Goal: Task Accomplishment & Management: Manage account settings

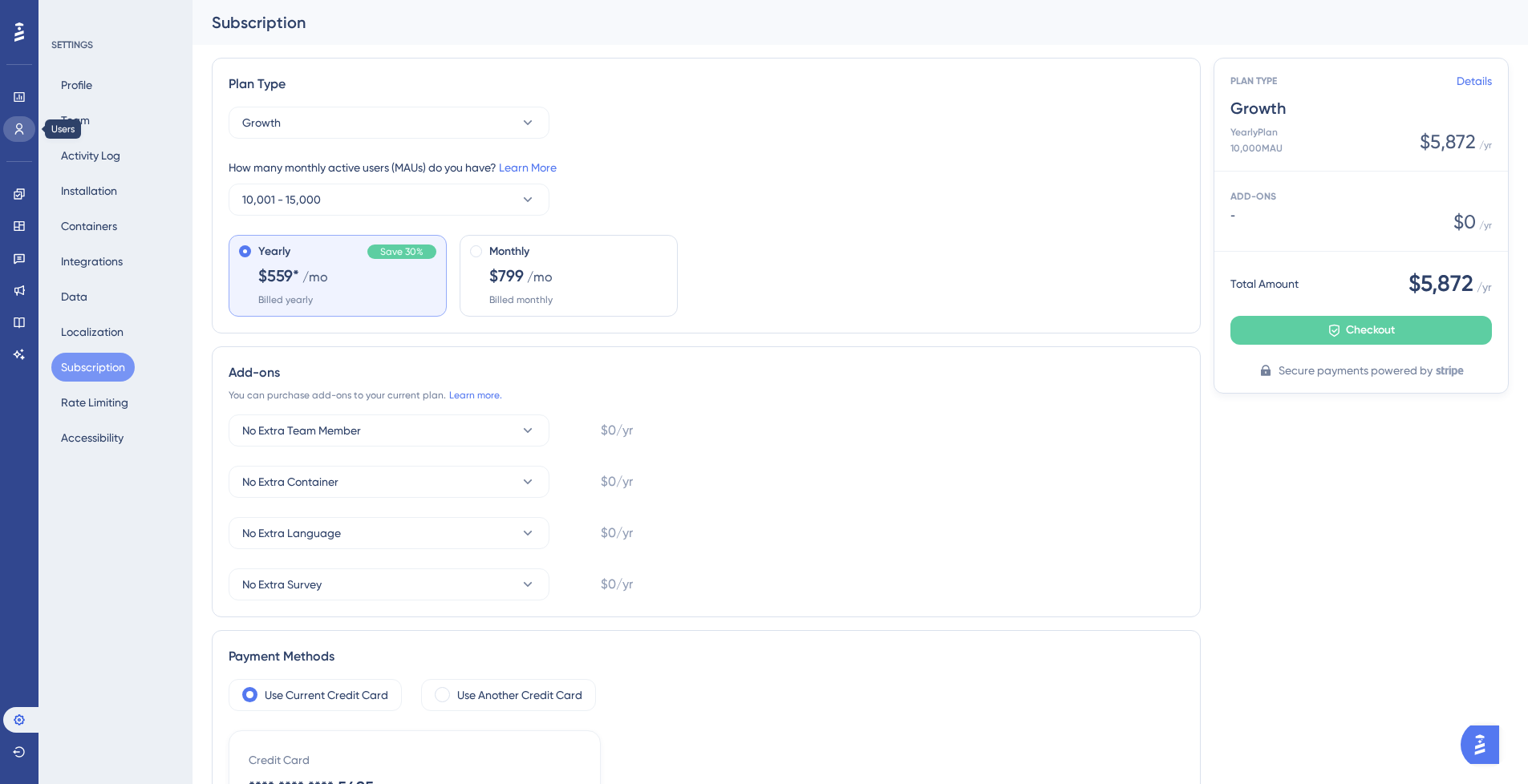
click at [15, 126] on icon at bounding box center [19, 128] width 13 height 13
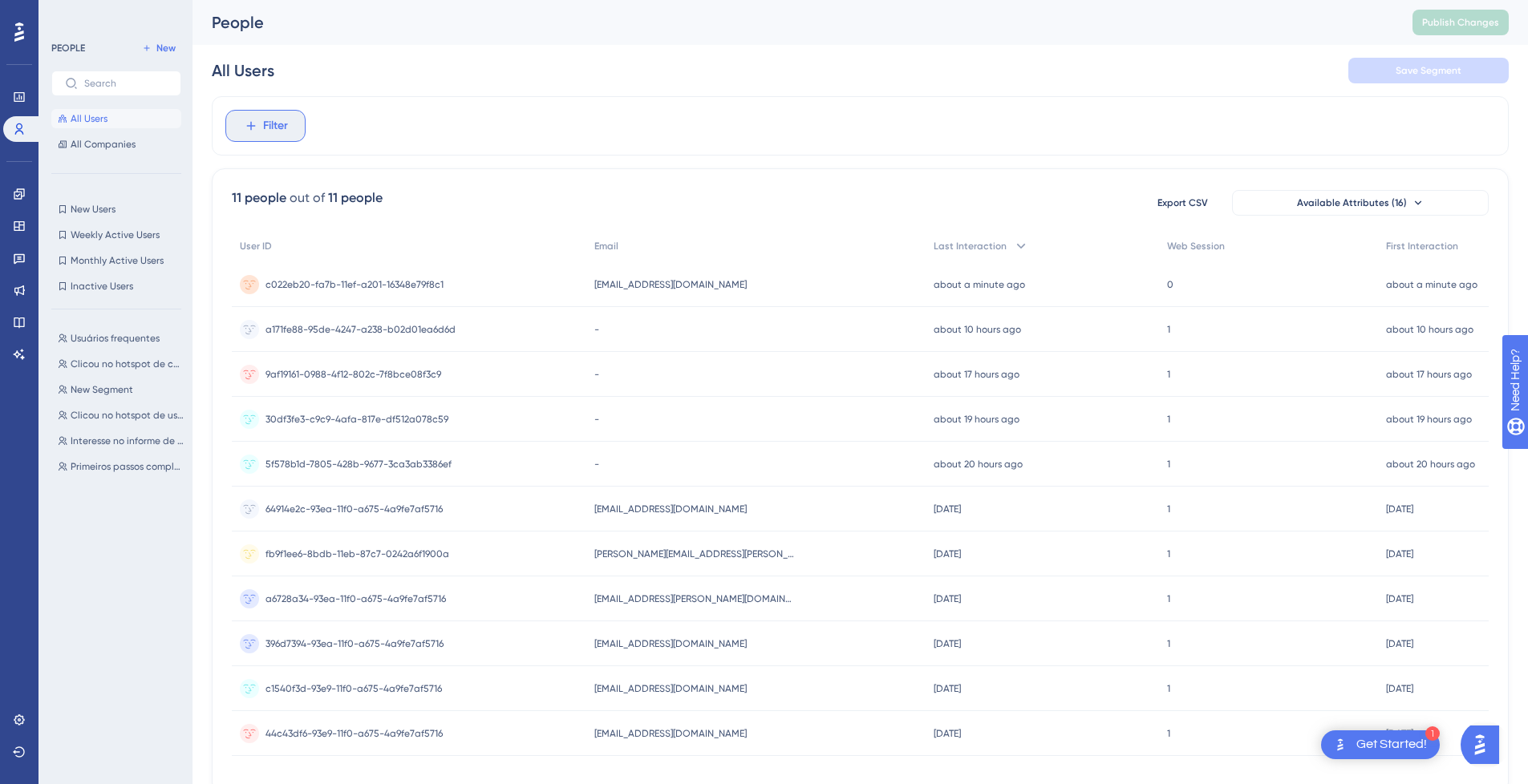
click at [271, 126] on span "Filter" at bounding box center [275, 125] width 25 height 19
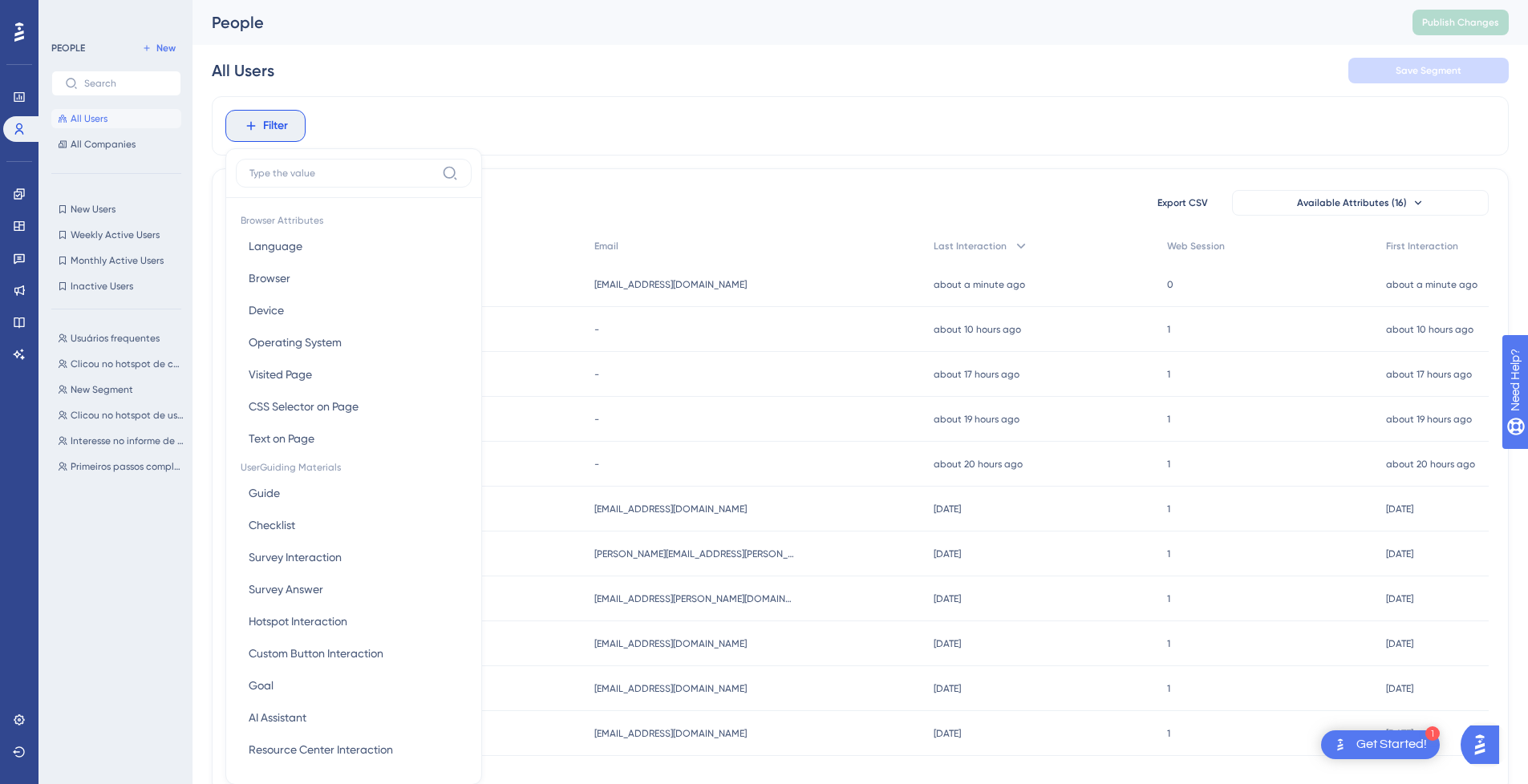
scroll to position [75, 0]
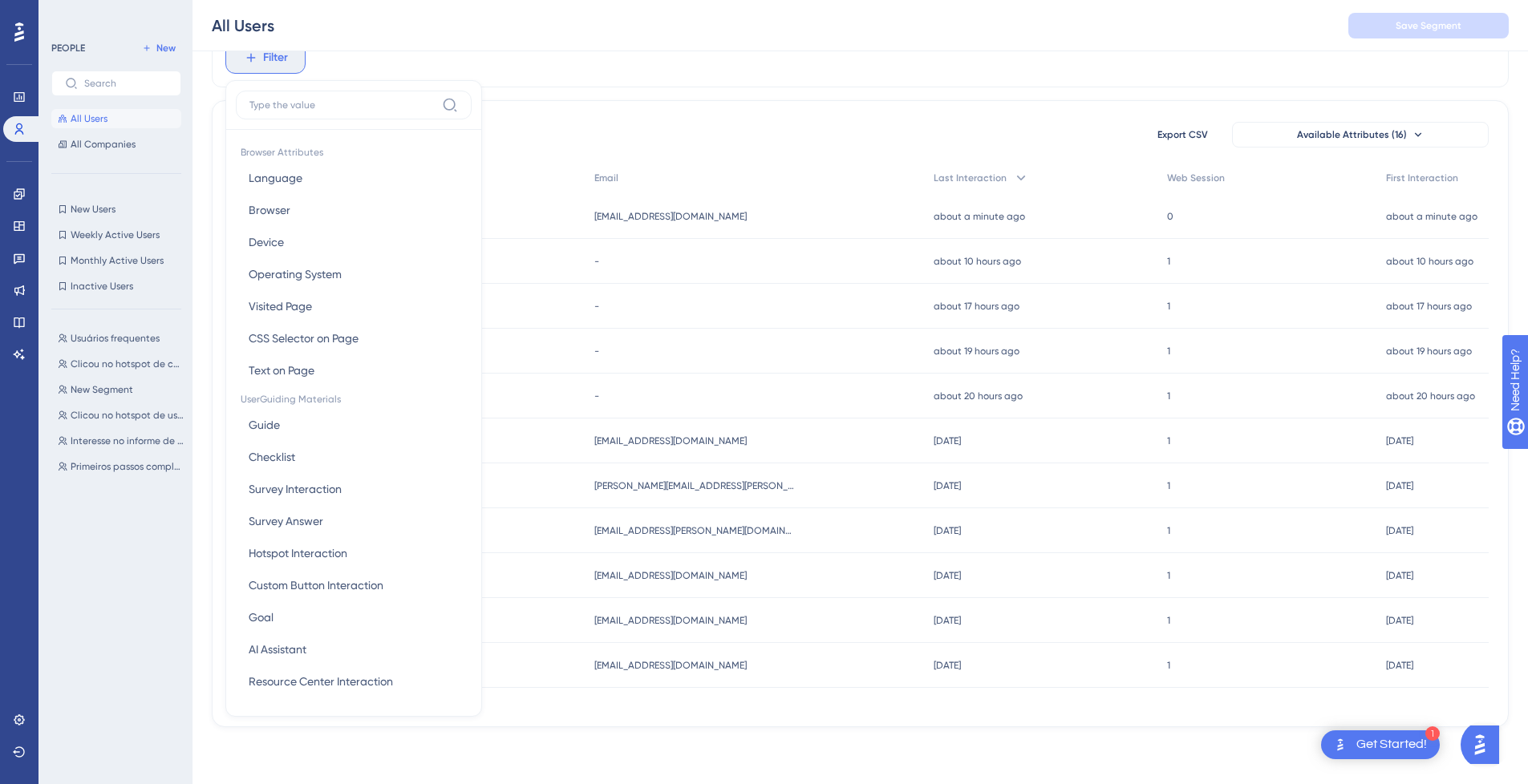
click at [263, 63] on span "Filter" at bounding box center [275, 57] width 25 height 19
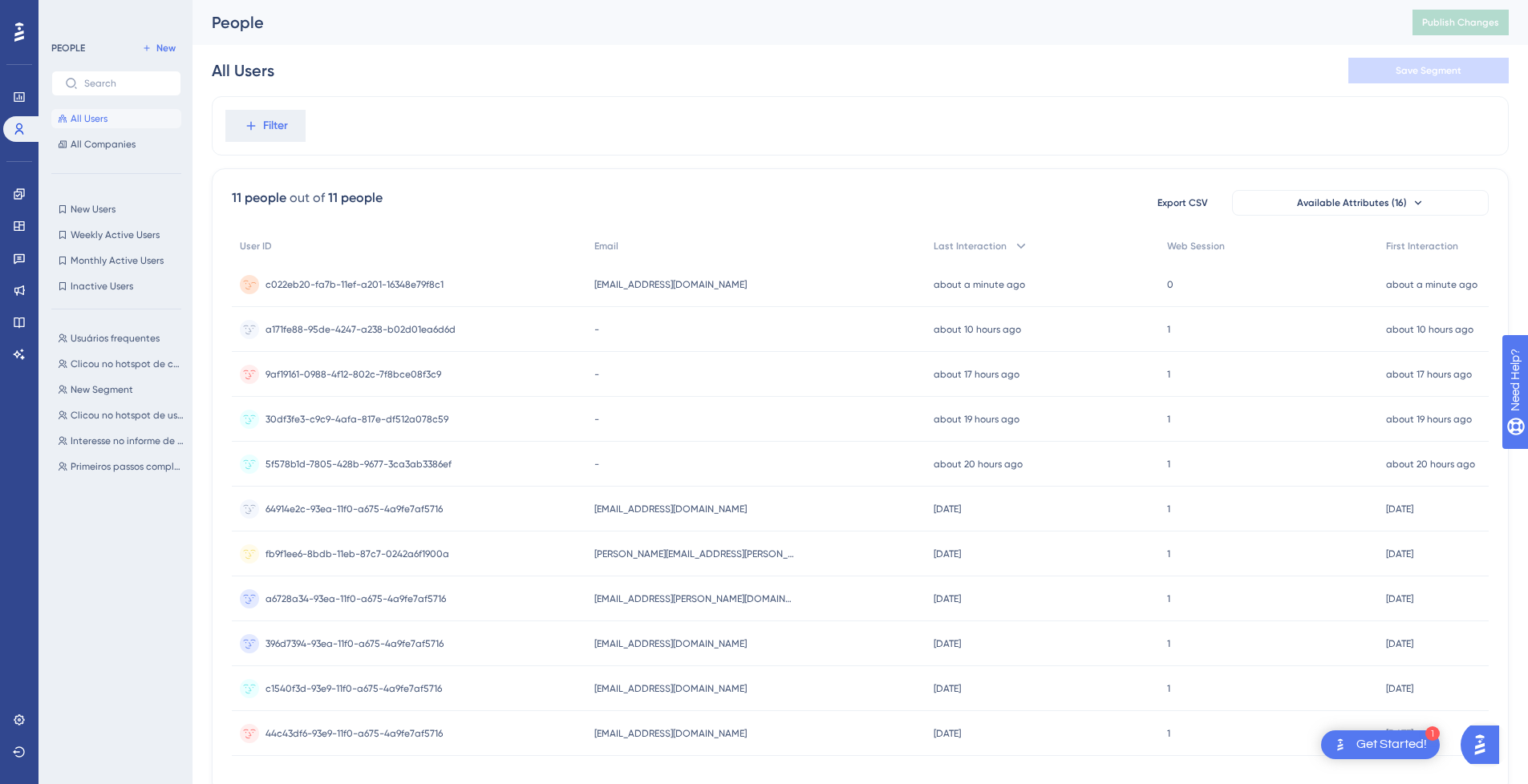
click at [576, 284] on div "c022eb20-fa7b-11ef-a201-16348e79f8c1 c022eb20-fa7b-11ef-a201-16348e79f8c1" at bounding box center [409, 284] width 355 height 45
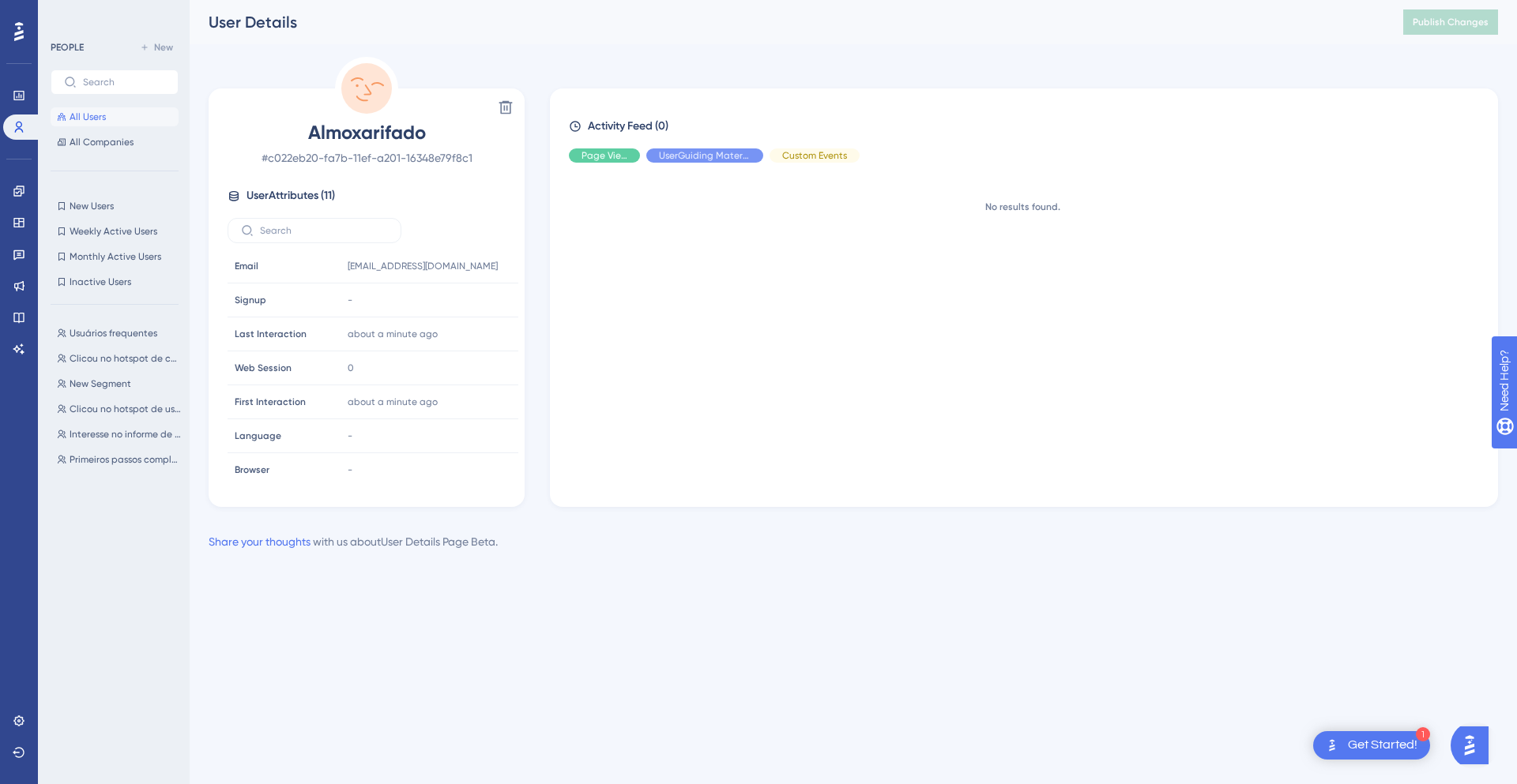
click at [277, 198] on span "User Attributes ( 11 )" at bounding box center [291, 195] width 88 height 19
click at [274, 193] on span "User Attributes ( 11 )" at bounding box center [291, 195] width 88 height 19
click at [89, 117] on span "All Users" at bounding box center [87, 116] width 36 height 13
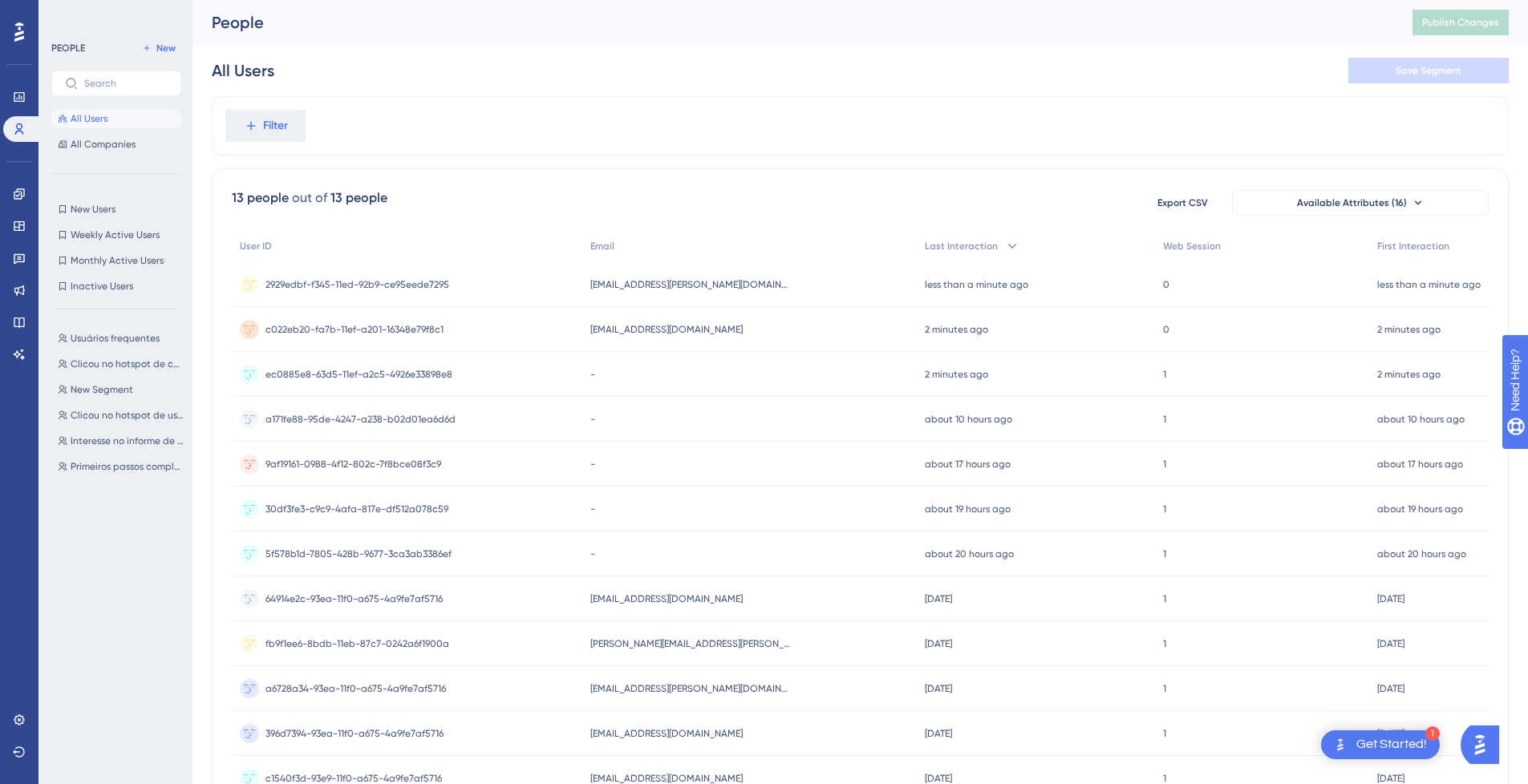
click at [90, 119] on span "All Users" at bounding box center [88, 118] width 37 height 13
click at [376, 284] on span "2929edbf-f345-11ed-92b9-ce95eede7295" at bounding box center [357, 284] width 184 height 13
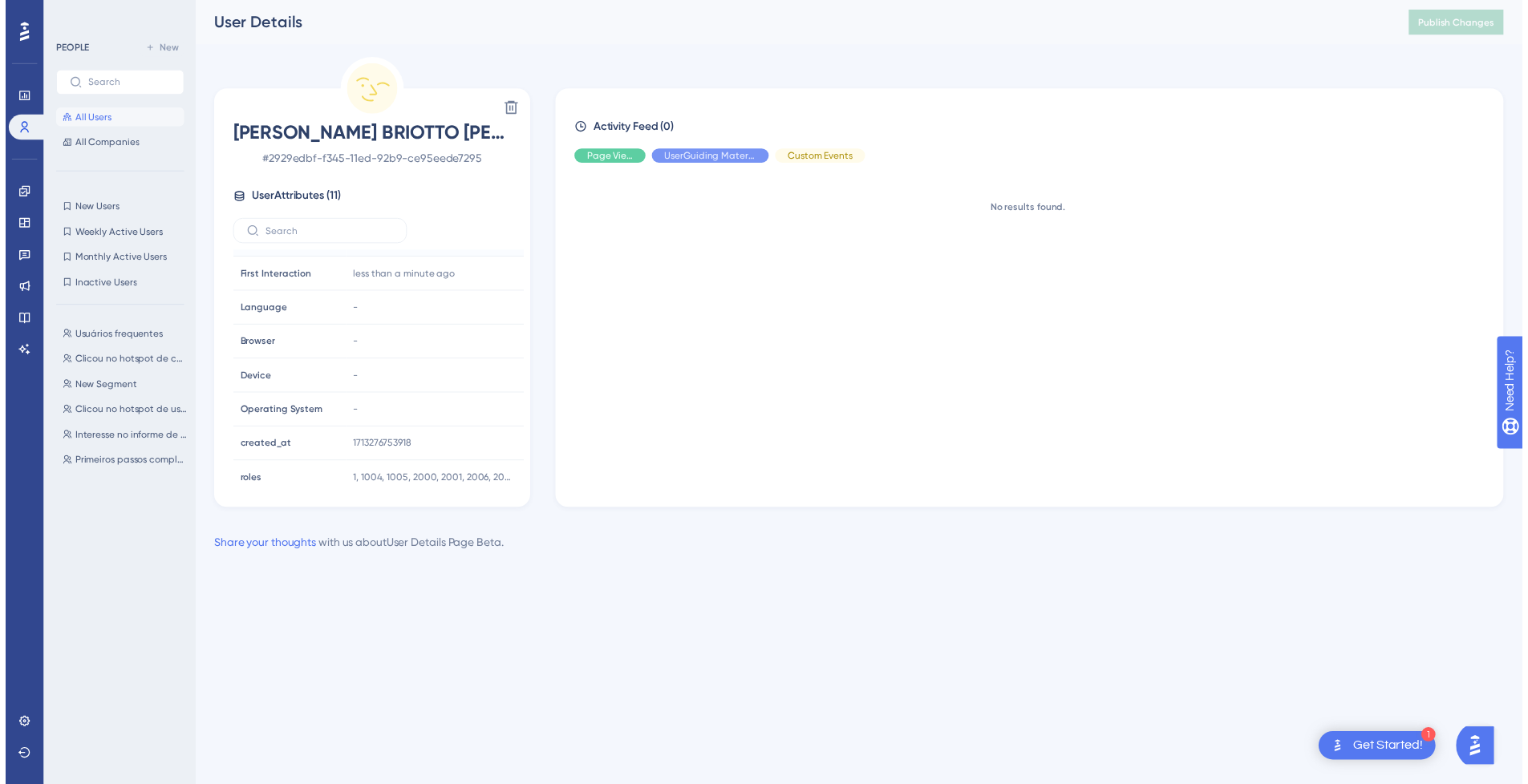
scroll to position [143, 0]
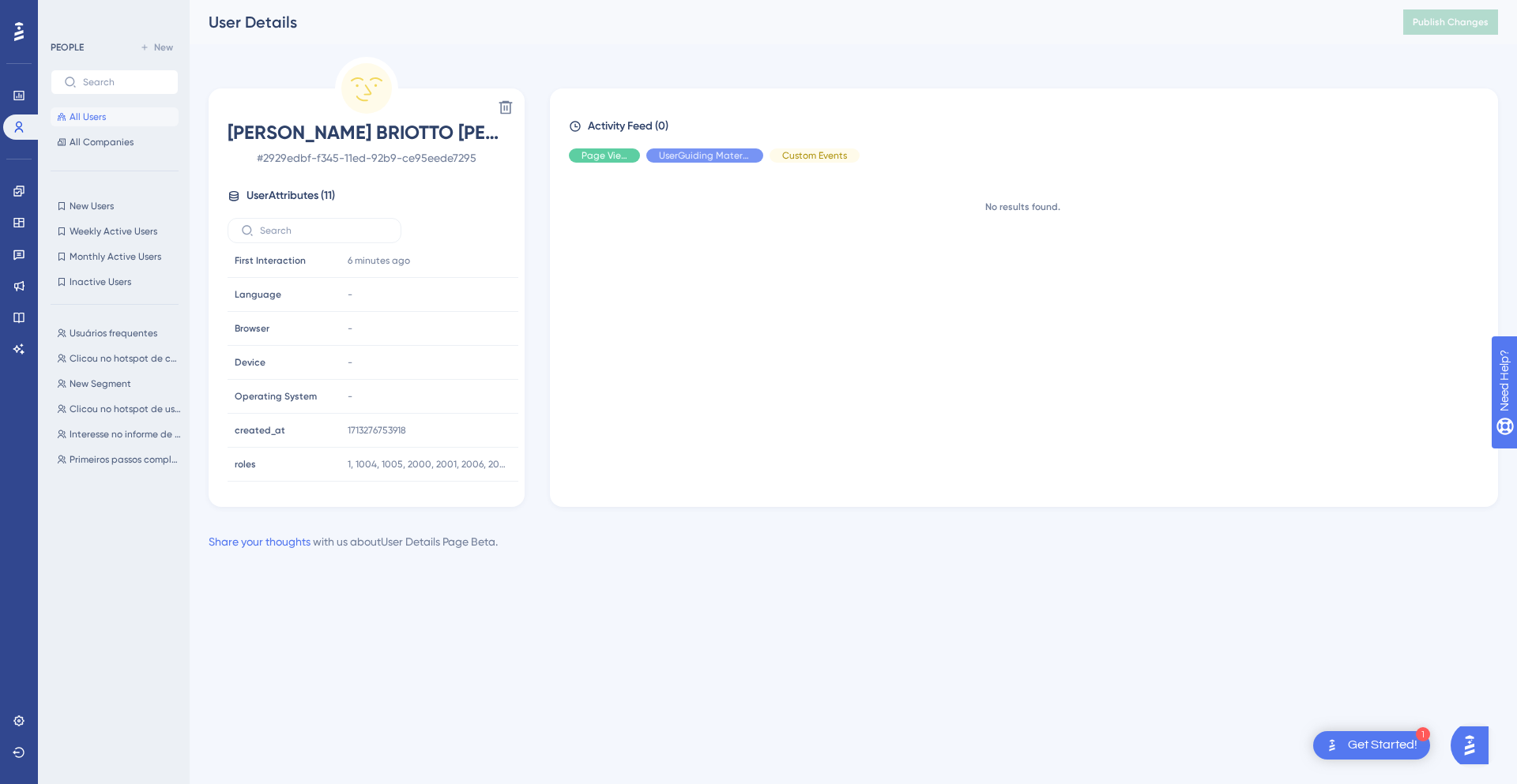
click at [100, 115] on span "All Users" at bounding box center [87, 116] width 36 height 13
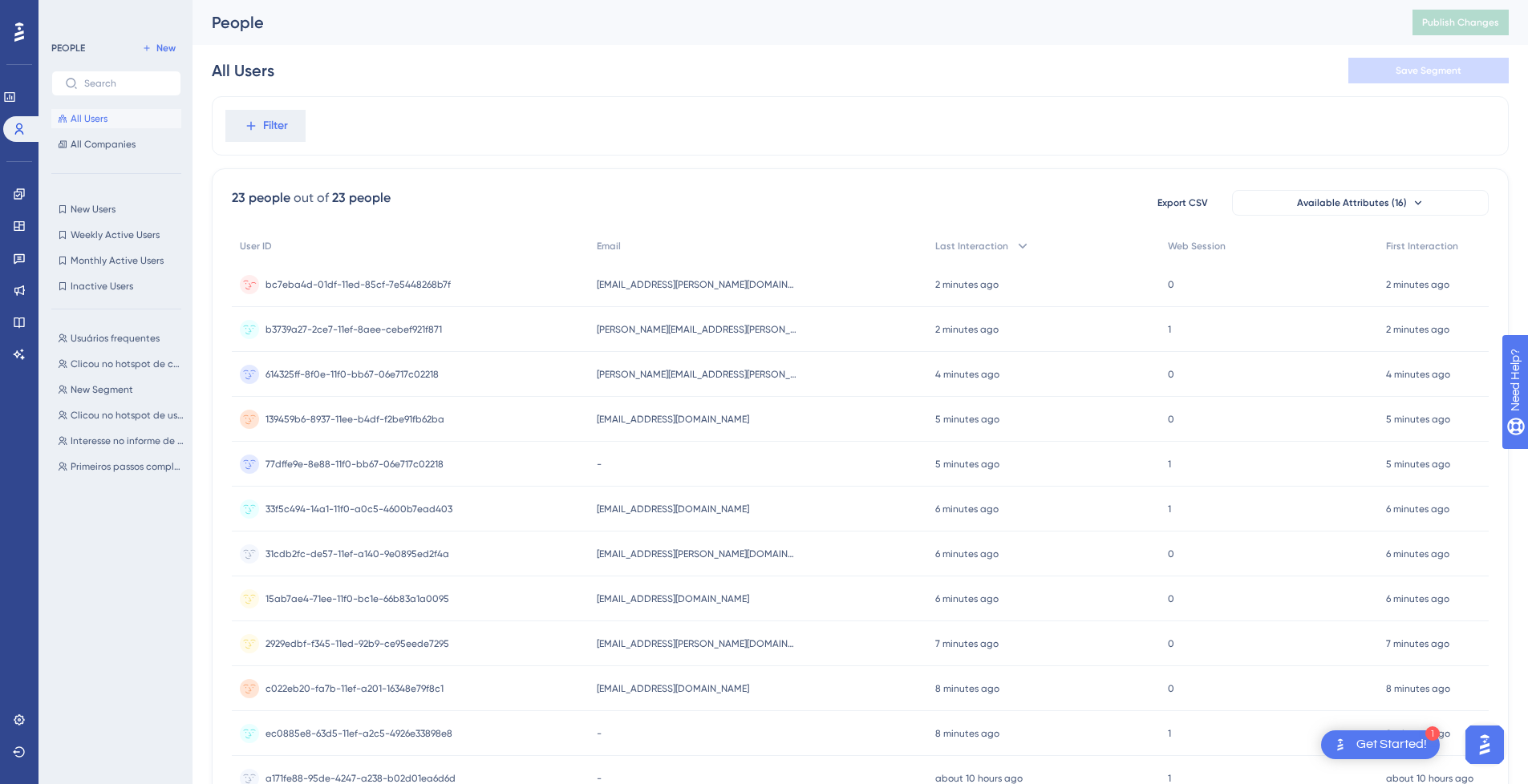
click at [403, 287] on span "bc7eba4d-01df-11ed-85cf-7e5448268b7f" at bounding box center [358, 284] width 185 height 13
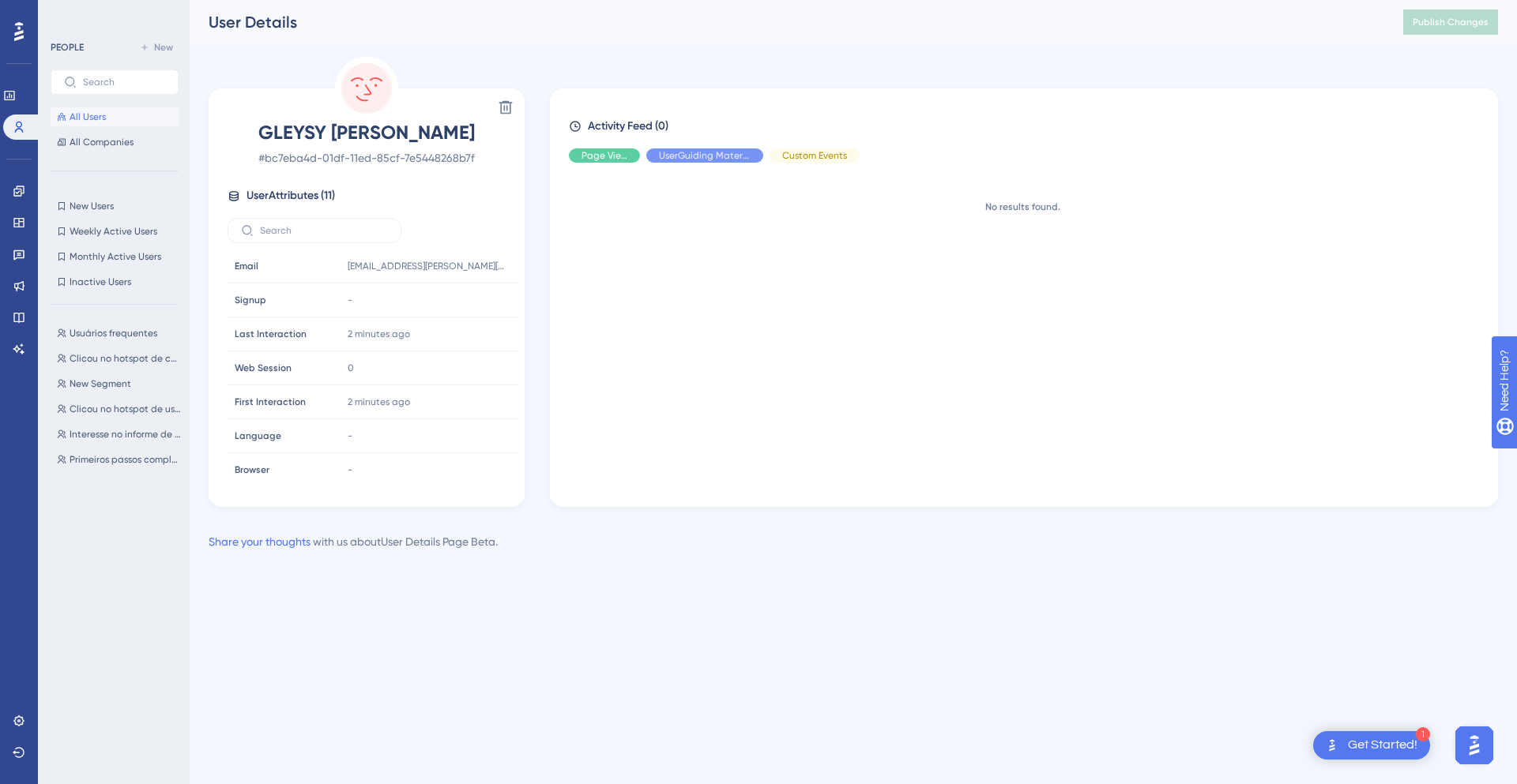
click at [103, 115] on span "All Users" at bounding box center [87, 116] width 36 height 13
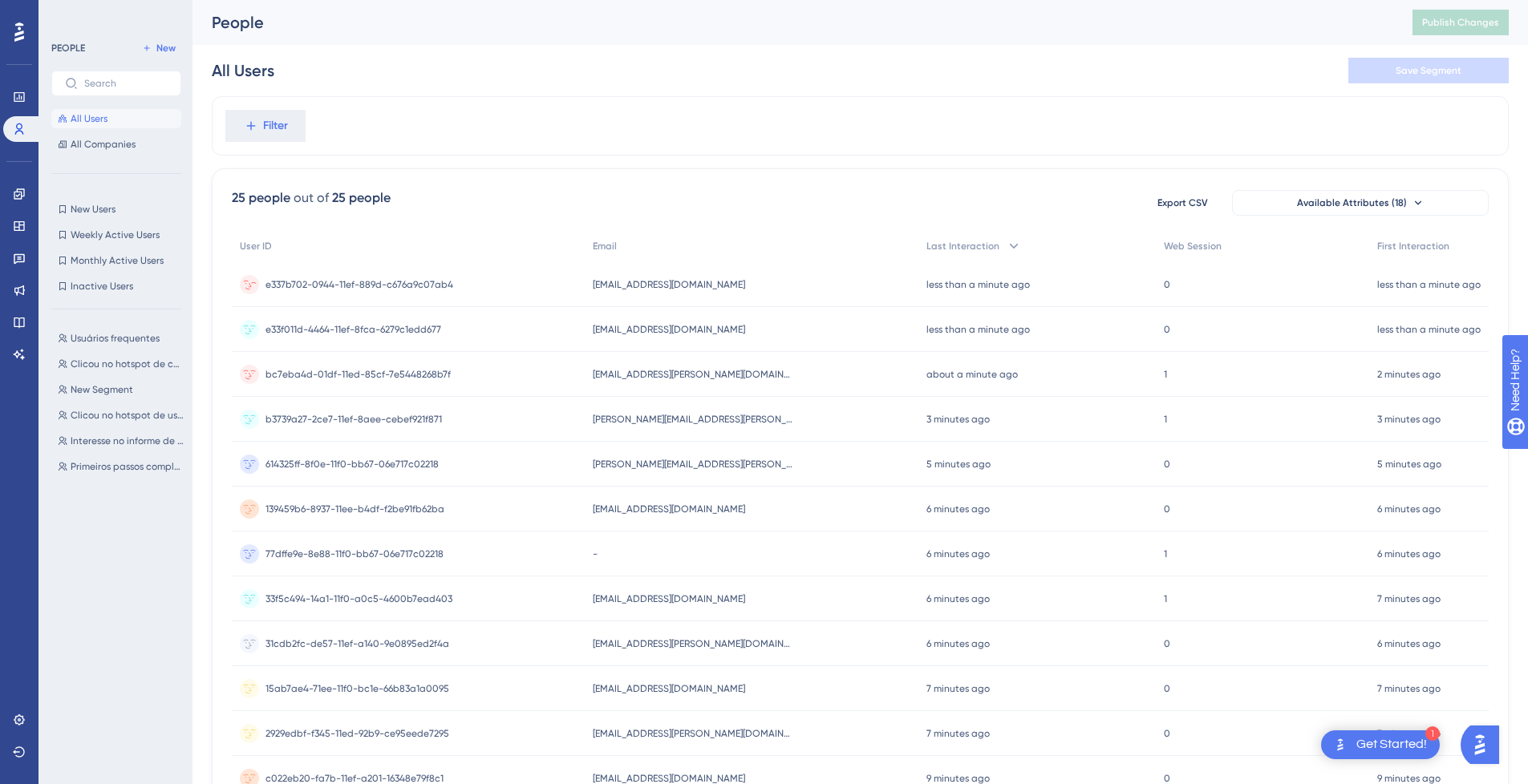
click at [447, 287] on span "e337b702-0944-11ef-889d-c676a9c07ab4" at bounding box center [359, 284] width 188 height 13
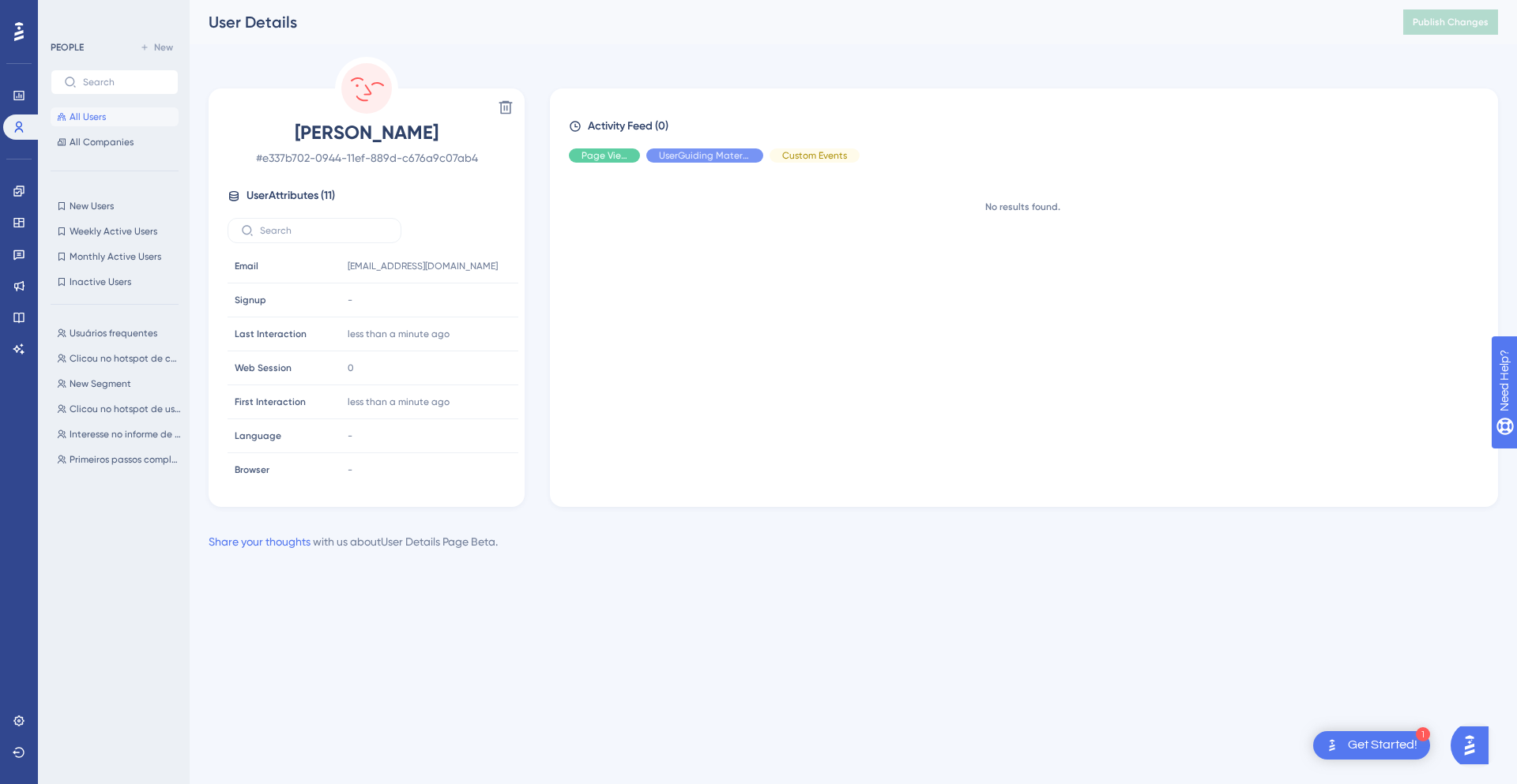
click at [310, 160] on span "# e337b702-0944-11ef-889d-c676a9c07ab4" at bounding box center [366, 158] width 278 height 19
click at [283, 158] on span "# e337b702-0944-11ef-889d-c676a9c07ab4" at bounding box center [366, 158] width 278 height 19
drag, startPoint x: 283, startPoint y: 158, endPoint x: 436, endPoint y: 161, distance: 153.0
click at [436, 161] on span "# e337b702-0944-11ef-889d-c676a9c07ab4" at bounding box center [366, 158] width 278 height 19
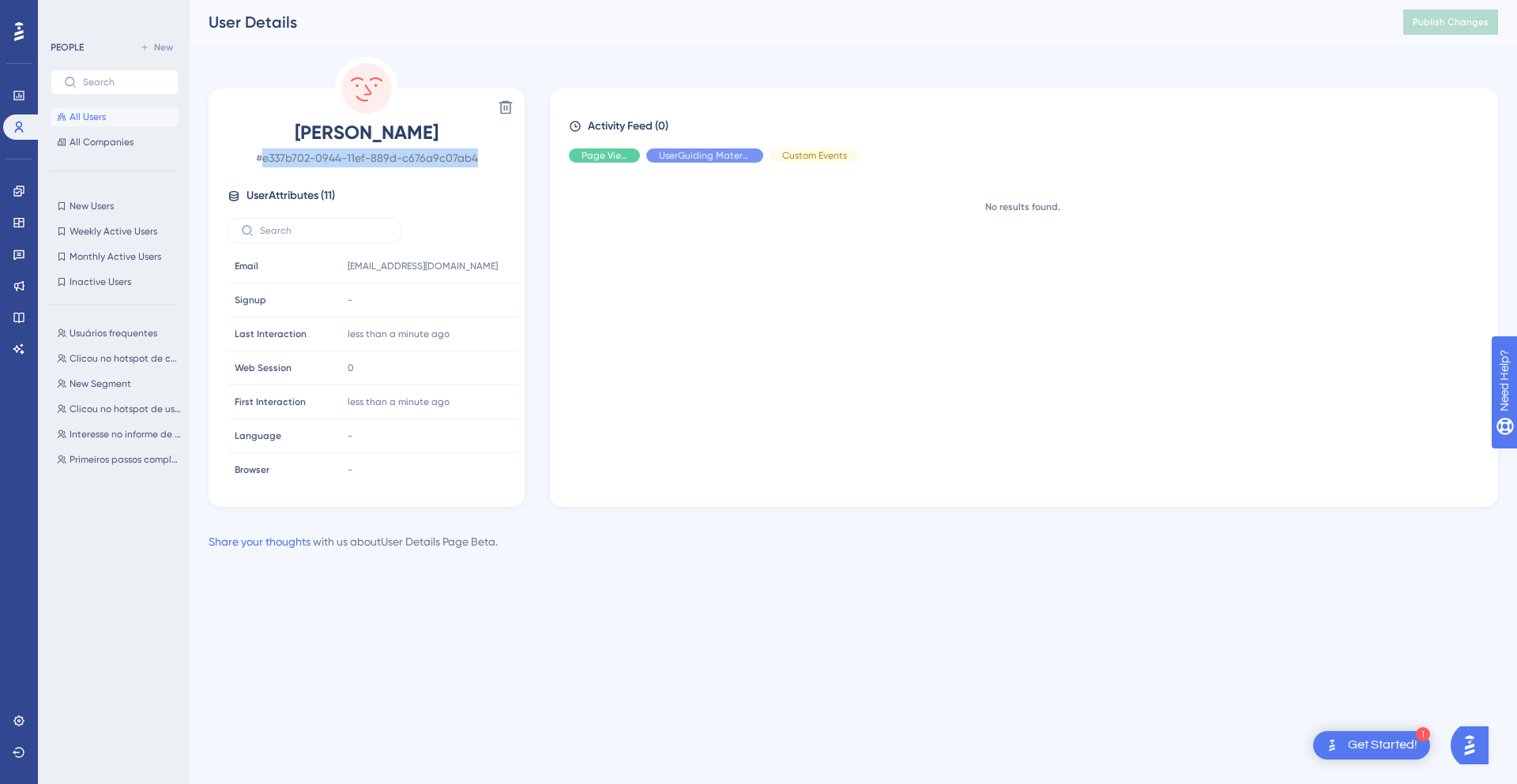
copy span "e337b702-0944-11ef-889d-c676a9c07ab4"
click at [100, 110] on button "All Users" at bounding box center [115, 116] width 128 height 19
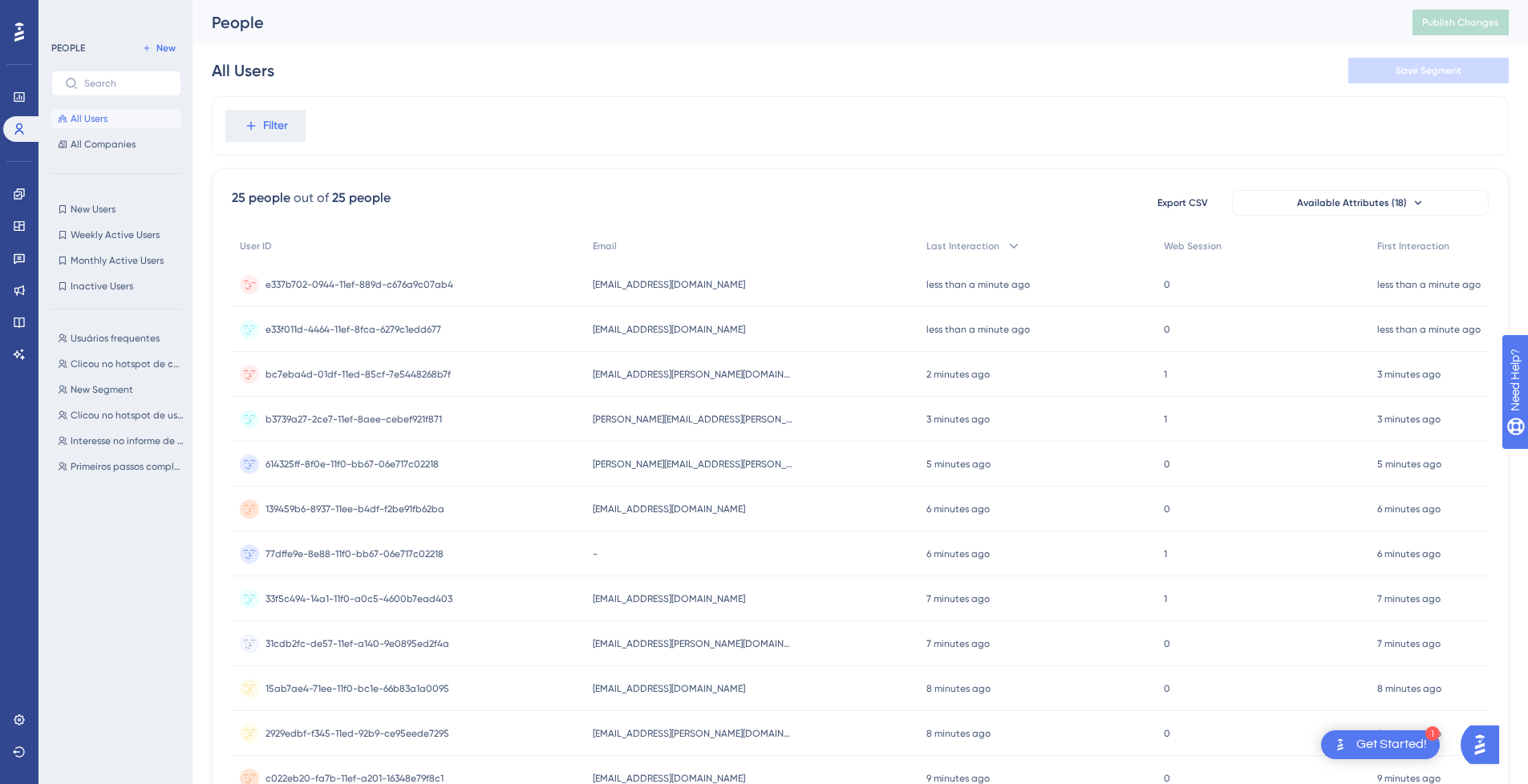
click at [508, 288] on div "e337b702-0944-11ef-889d-c676a9c07ab4 e337b702-0944-11ef-889d-c676a9c07ab4" at bounding box center [408, 284] width 353 height 45
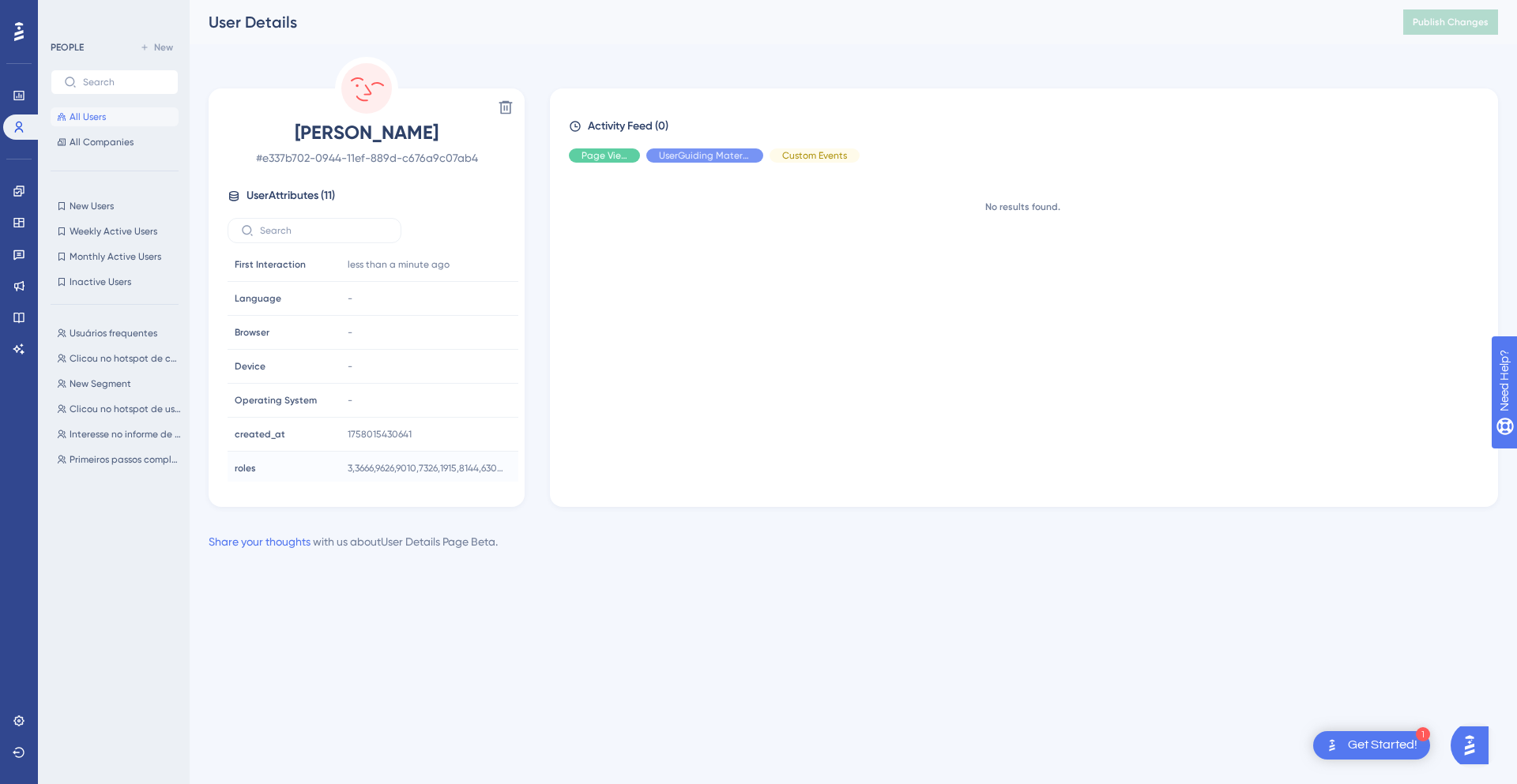
scroll to position [141, 0]
click at [370, 83] on circle at bounding box center [366, 89] width 51 height 51
click at [24, 721] on icon at bounding box center [19, 720] width 13 height 13
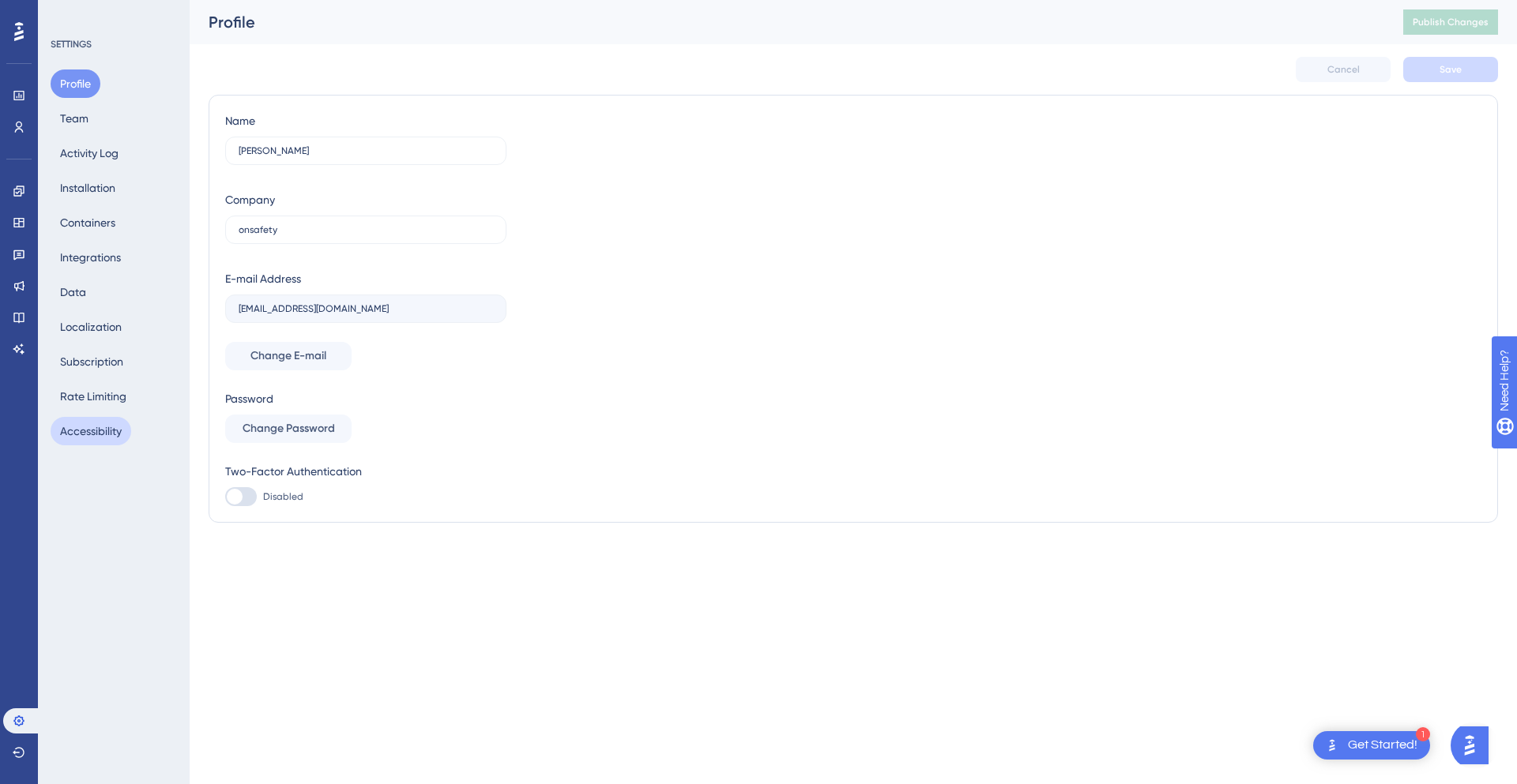
click at [96, 436] on button "Accessibility" at bounding box center [91, 431] width 80 height 28
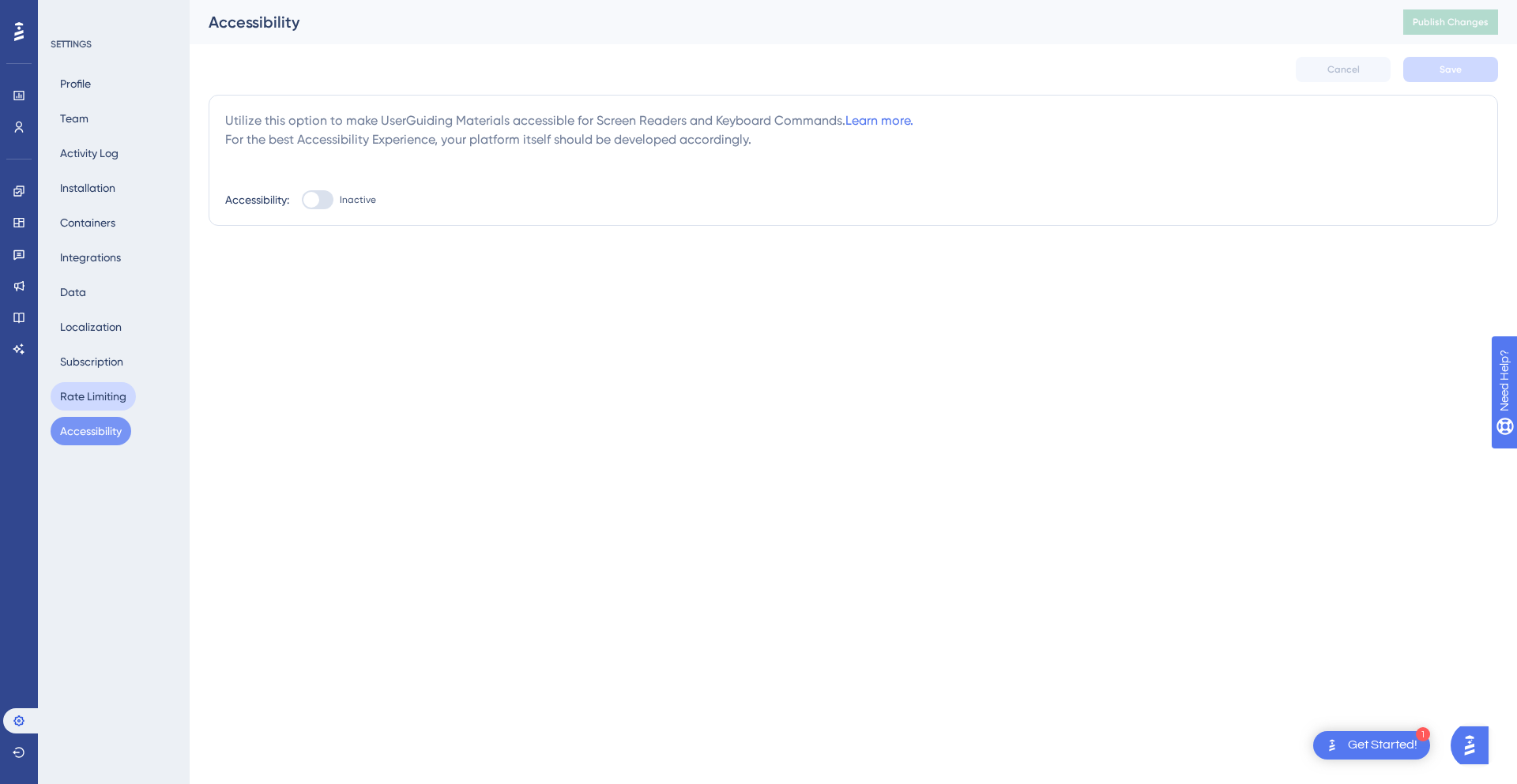
click at [88, 394] on button "Rate Limiting" at bounding box center [93, 395] width 85 height 28
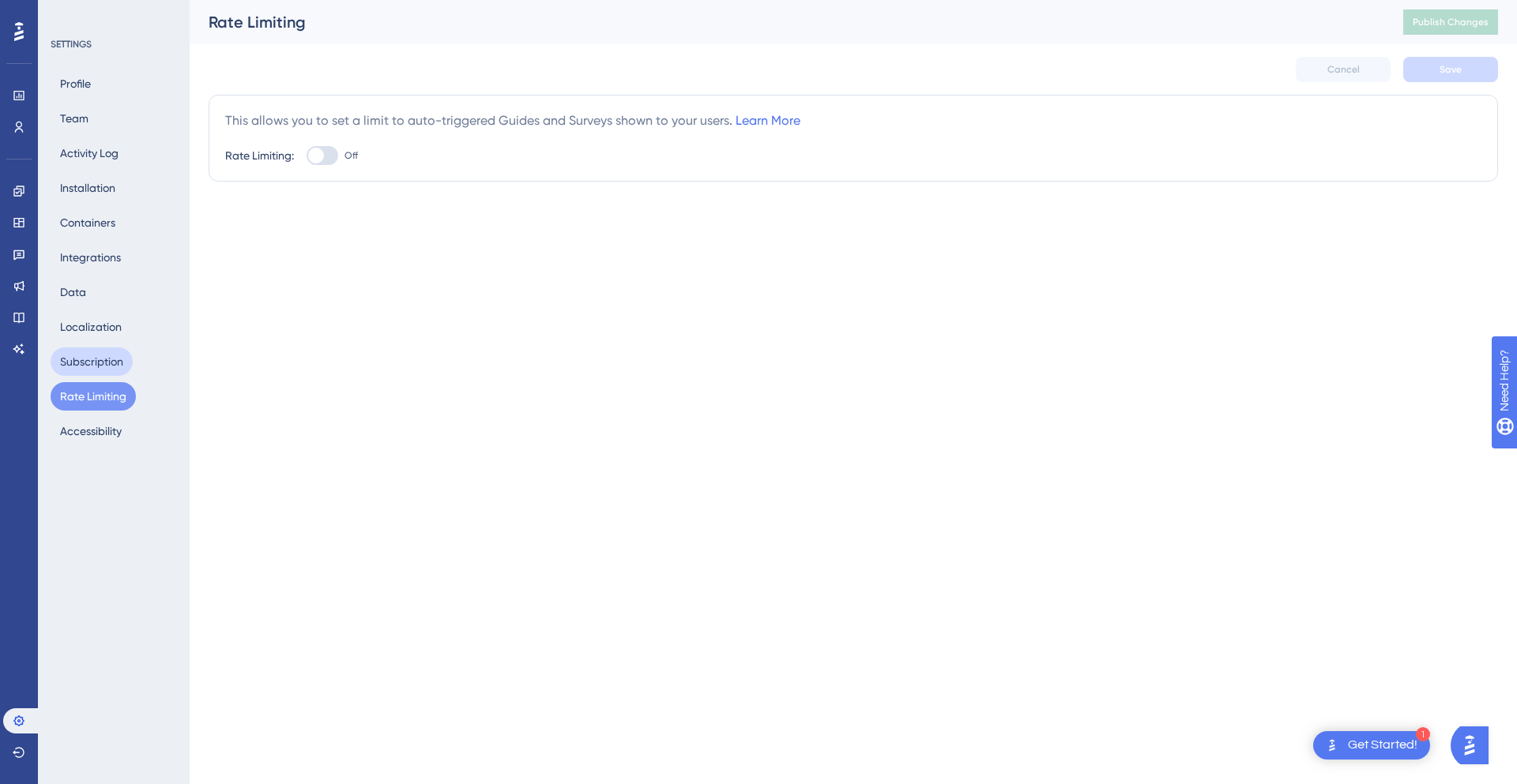
click at [81, 362] on button "Subscription" at bounding box center [92, 361] width 82 height 28
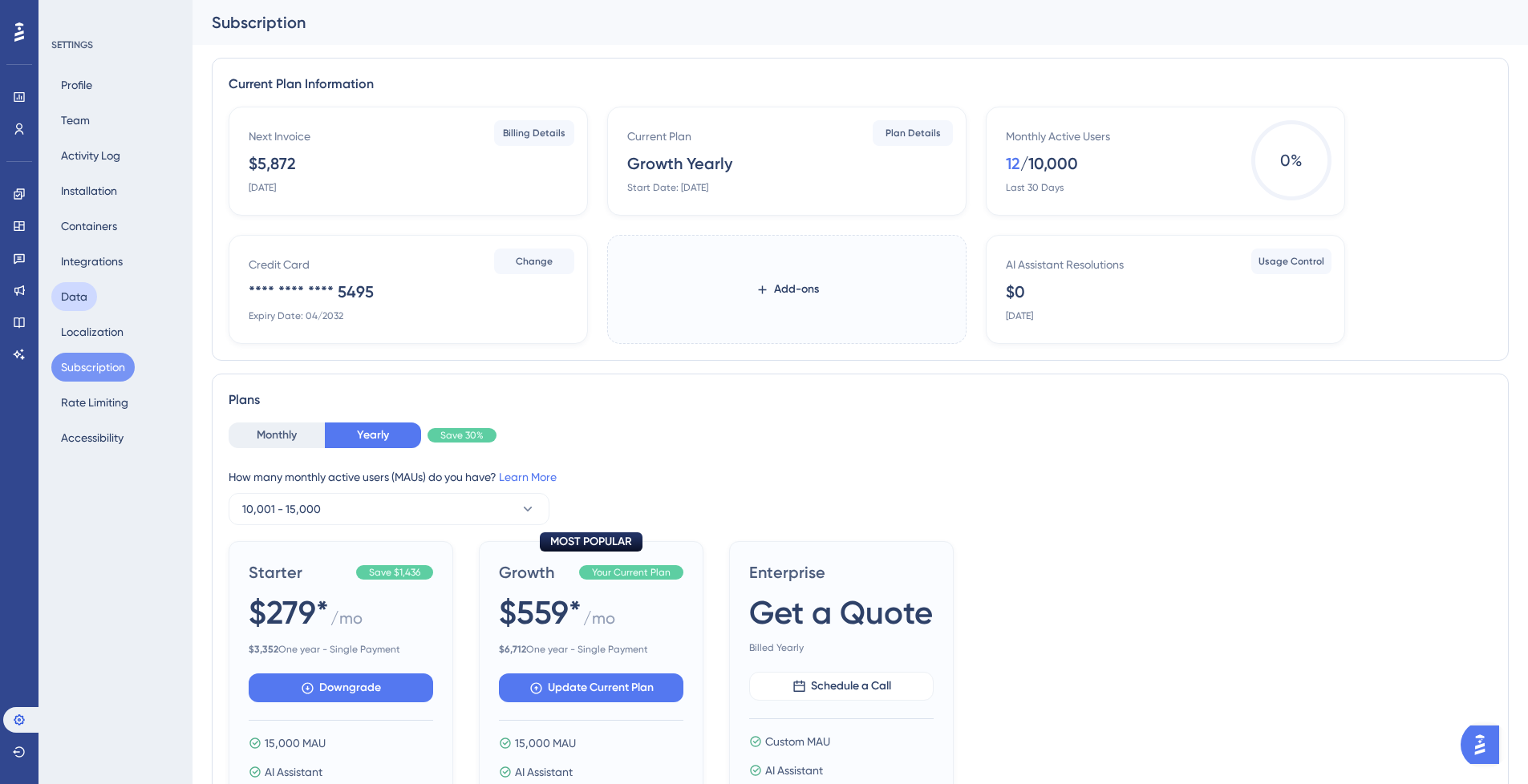
click at [75, 301] on button "Data" at bounding box center [75, 296] width 46 height 29
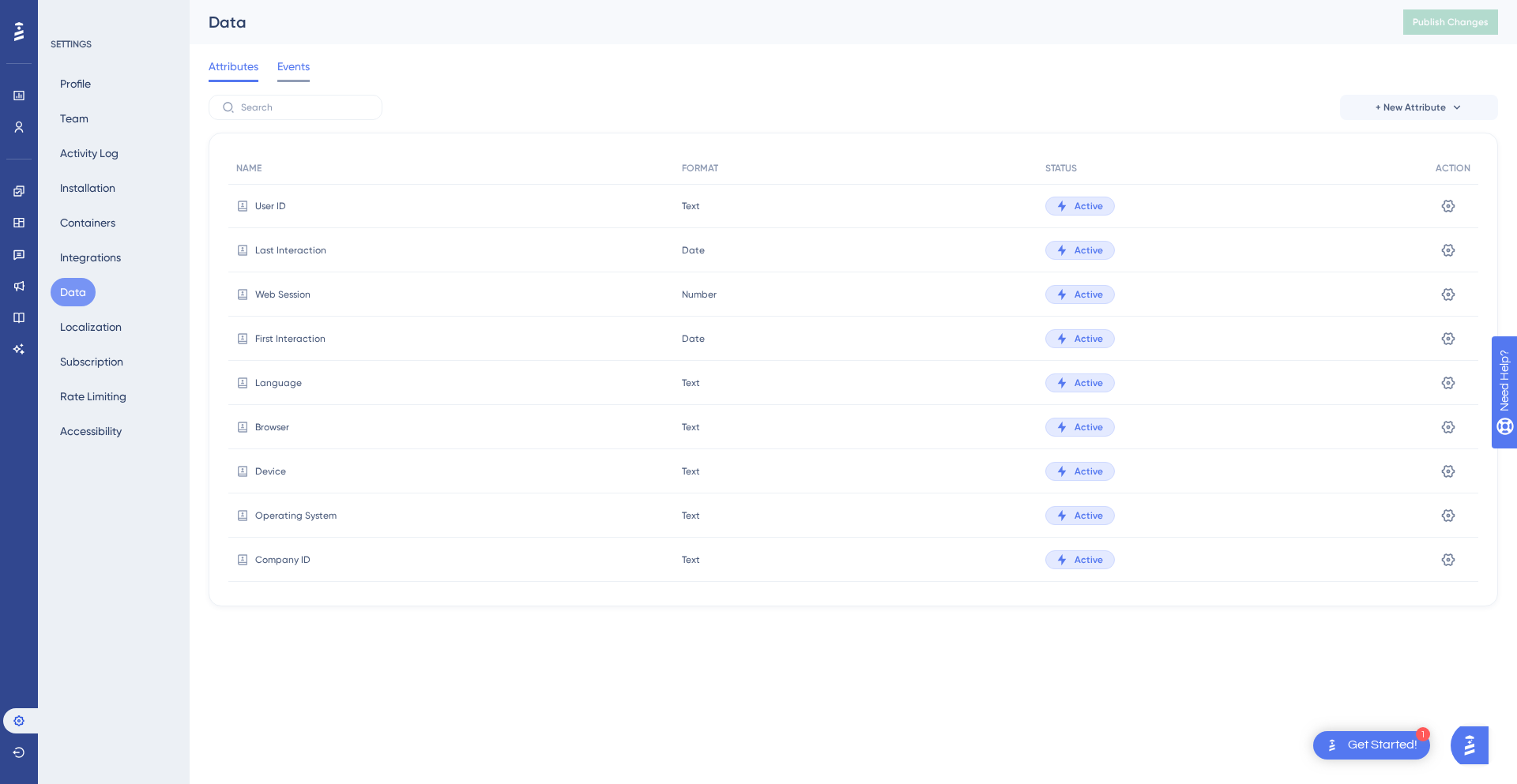
click at [285, 68] on span "Events" at bounding box center [293, 66] width 32 height 19
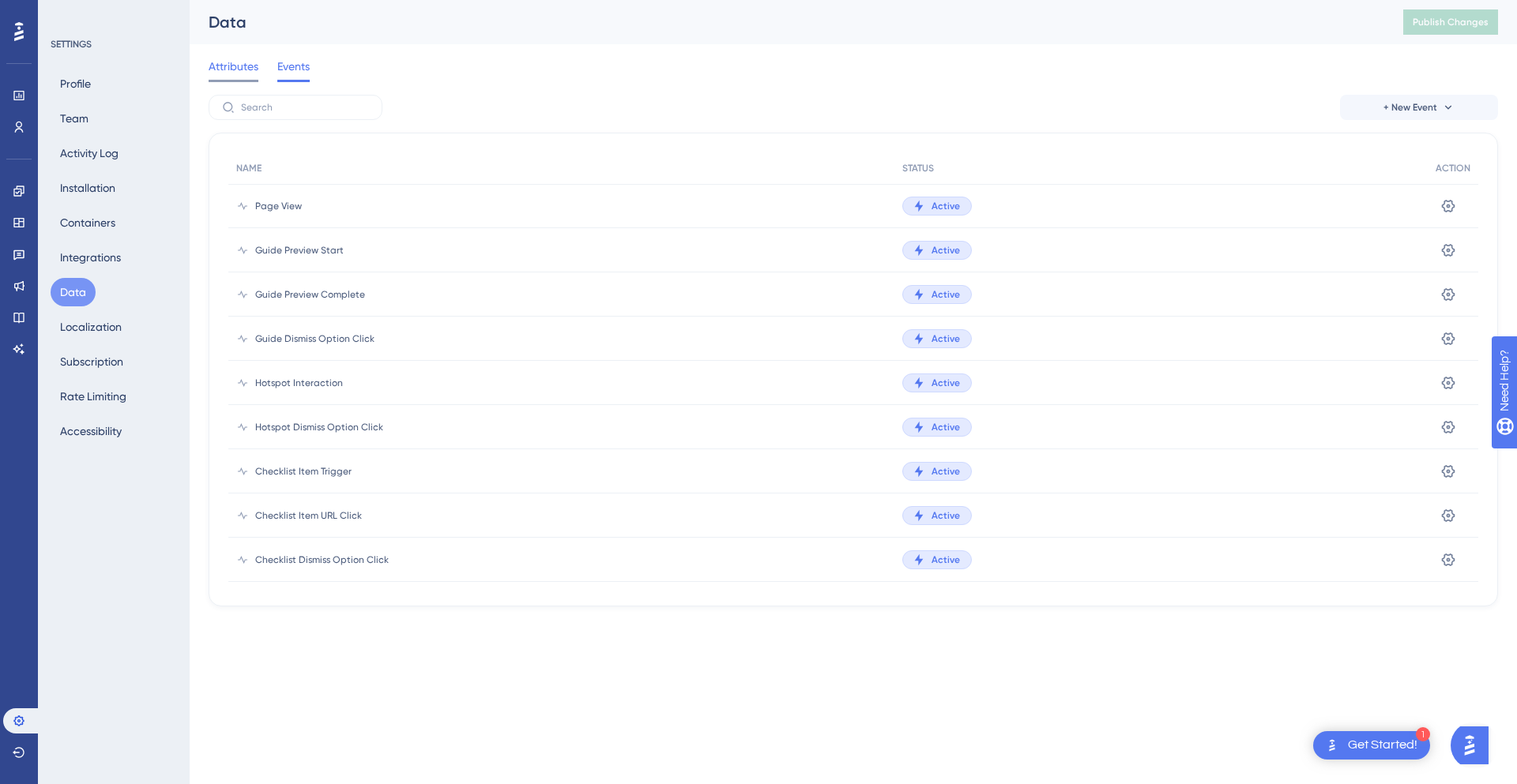
click at [246, 69] on span "Attributes" at bounding box center [233, 66] width 50 height 19
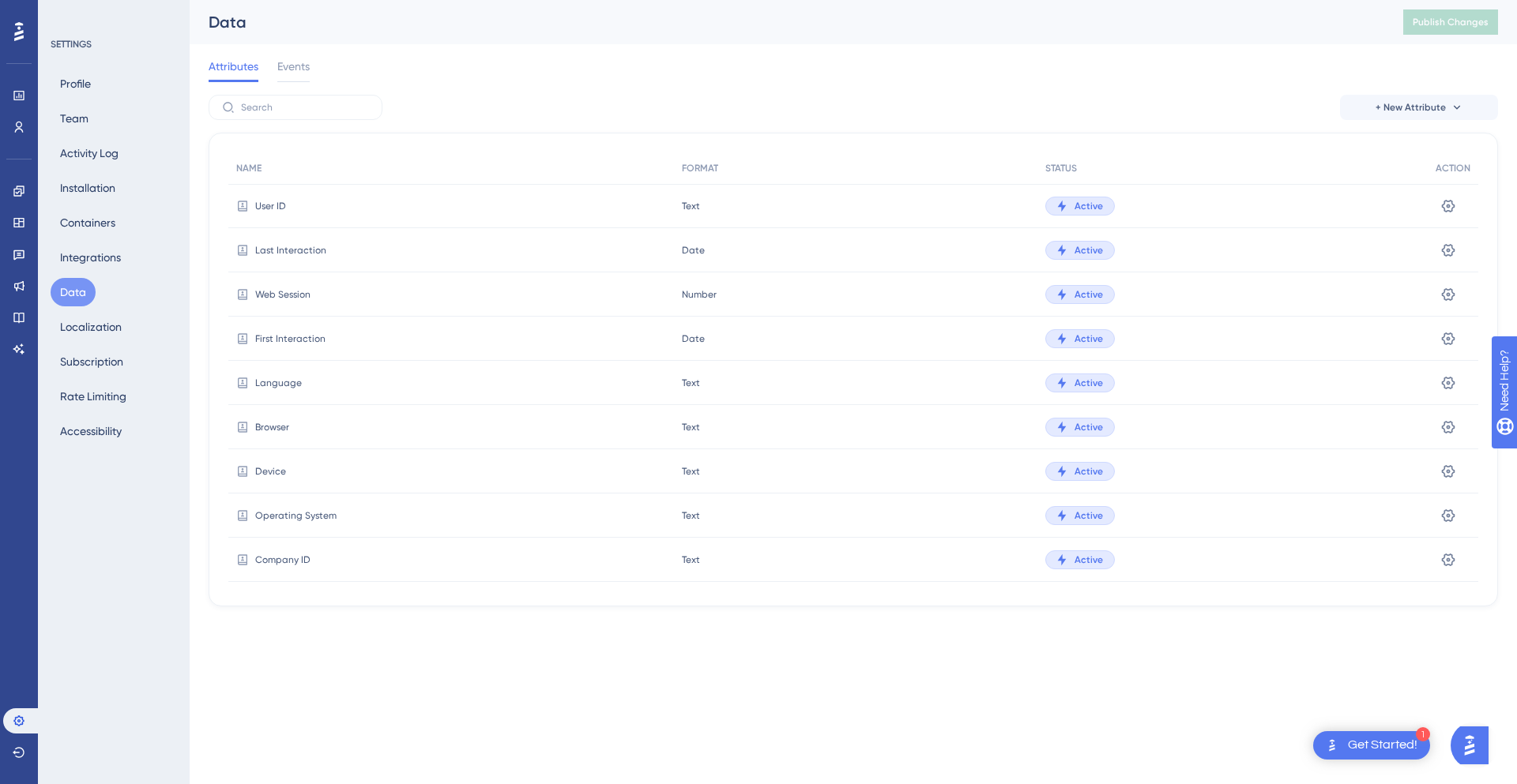
click at [268, 204] on span "User ID" at bounding box center [270, 206] width 30 height 13
click at [281, 252] on span "Last Interaction" at bounding box center [291, 250] width 71 height 13
click at [101, 256] on button "Integrations" at bounding box center [90, 256] width 79 height 28
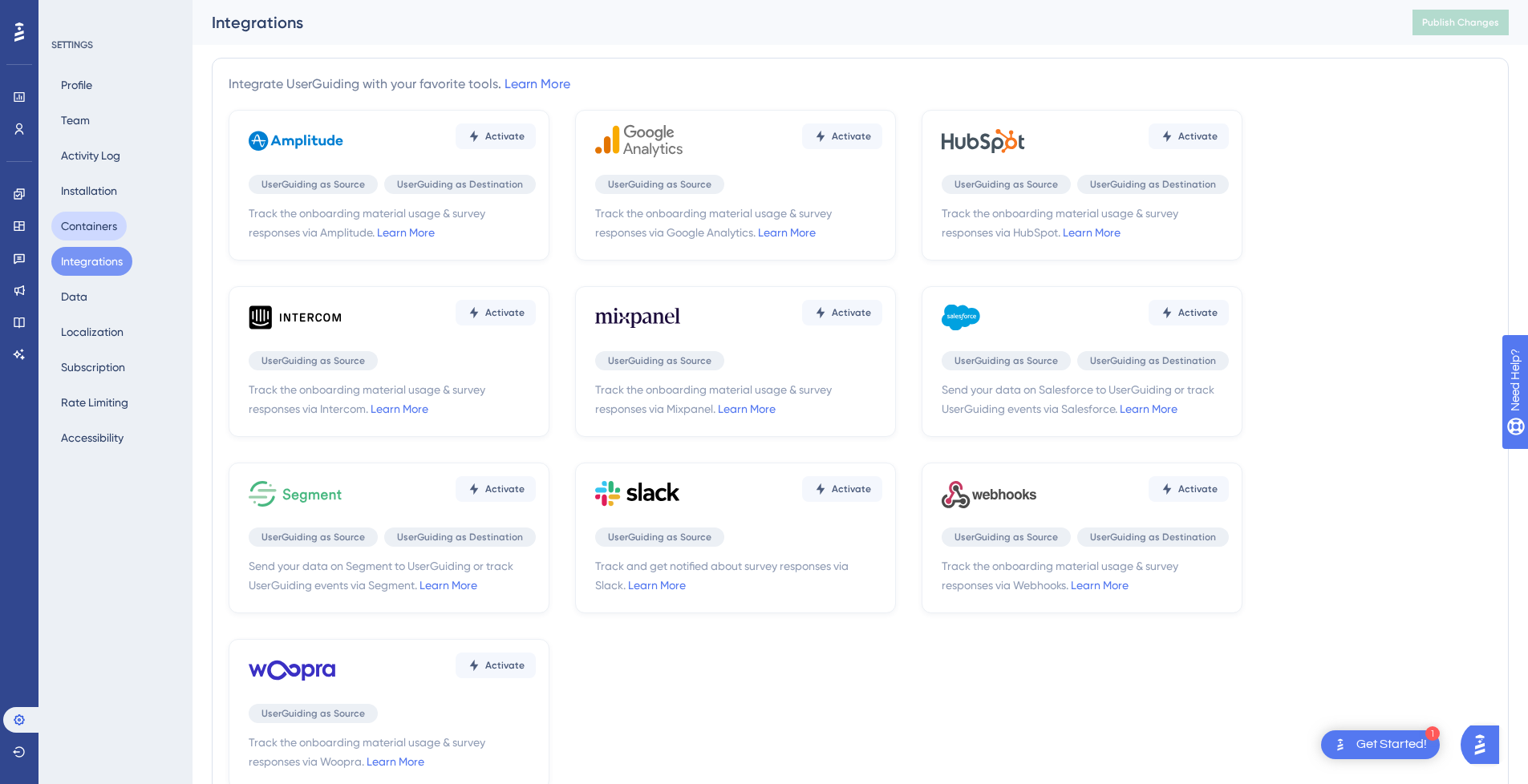
click at [100, 219] on button "Containers" at bounding box center [89, 226] width 76 height 29
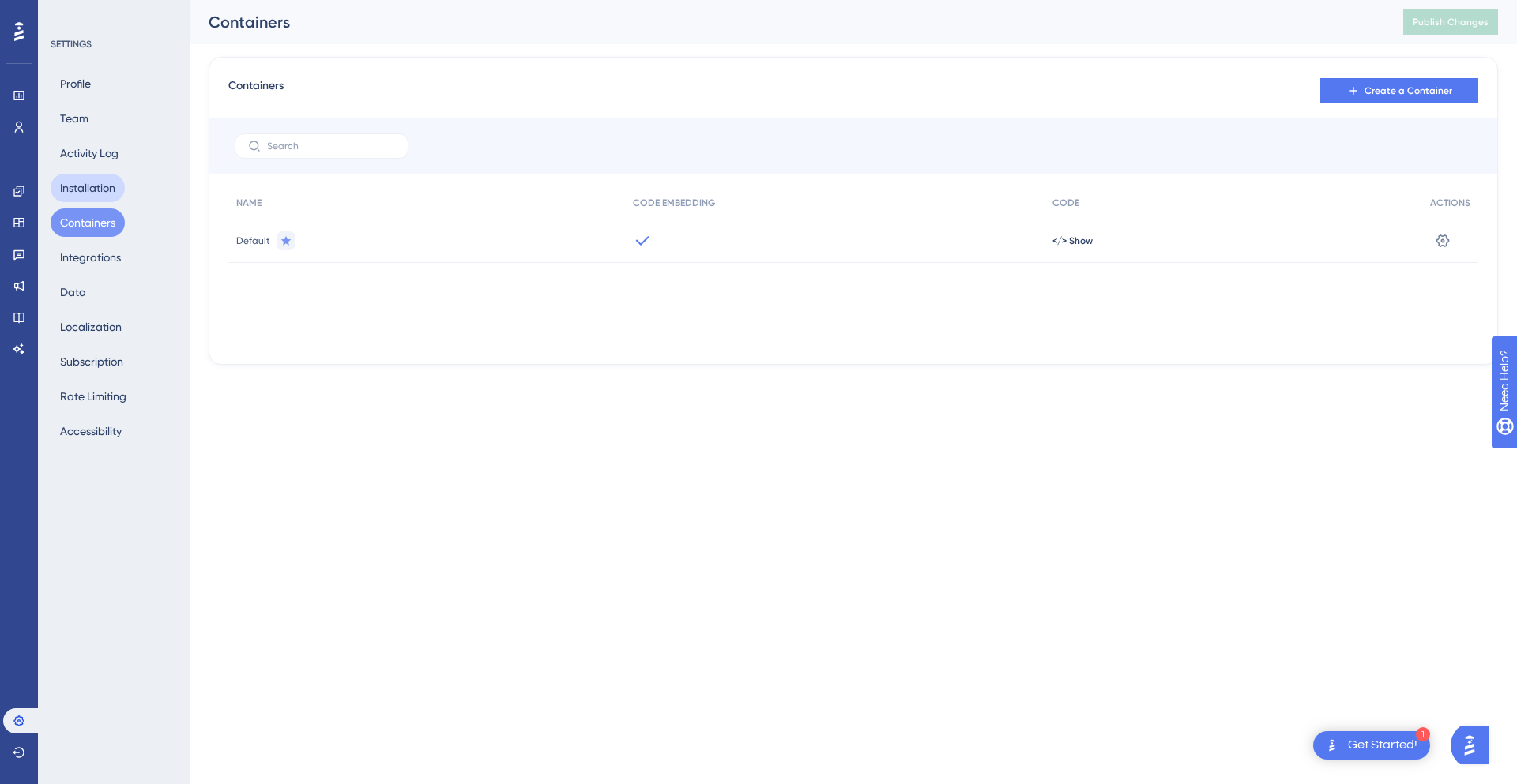
click at [76, 187] on button "Installation" at bounding box center [88, 187] width 74 height 28
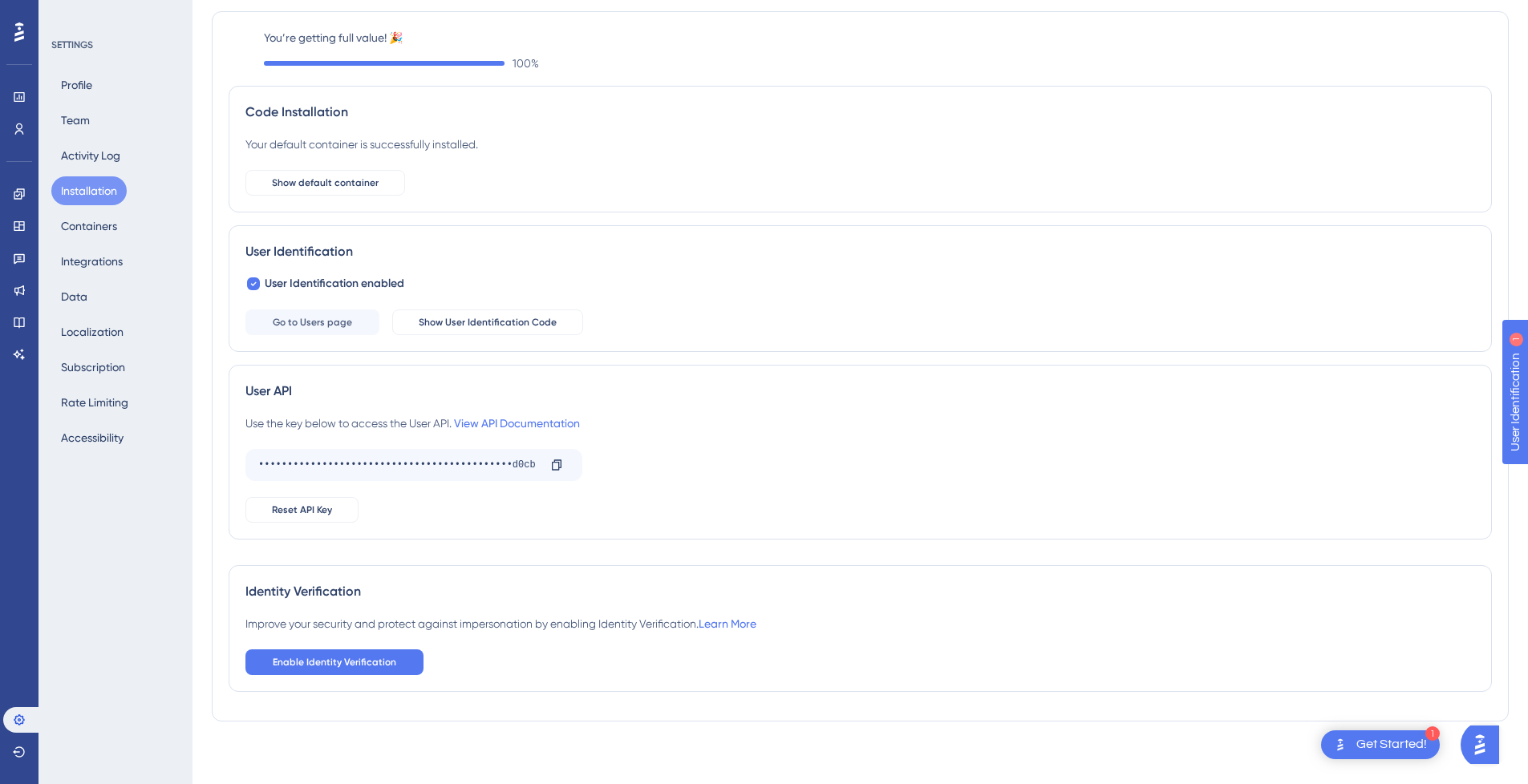
scroll to position [48, 0]
click at [81, 159] on button "Activity Log" at bounding box center [90, 155] width 79 height 29
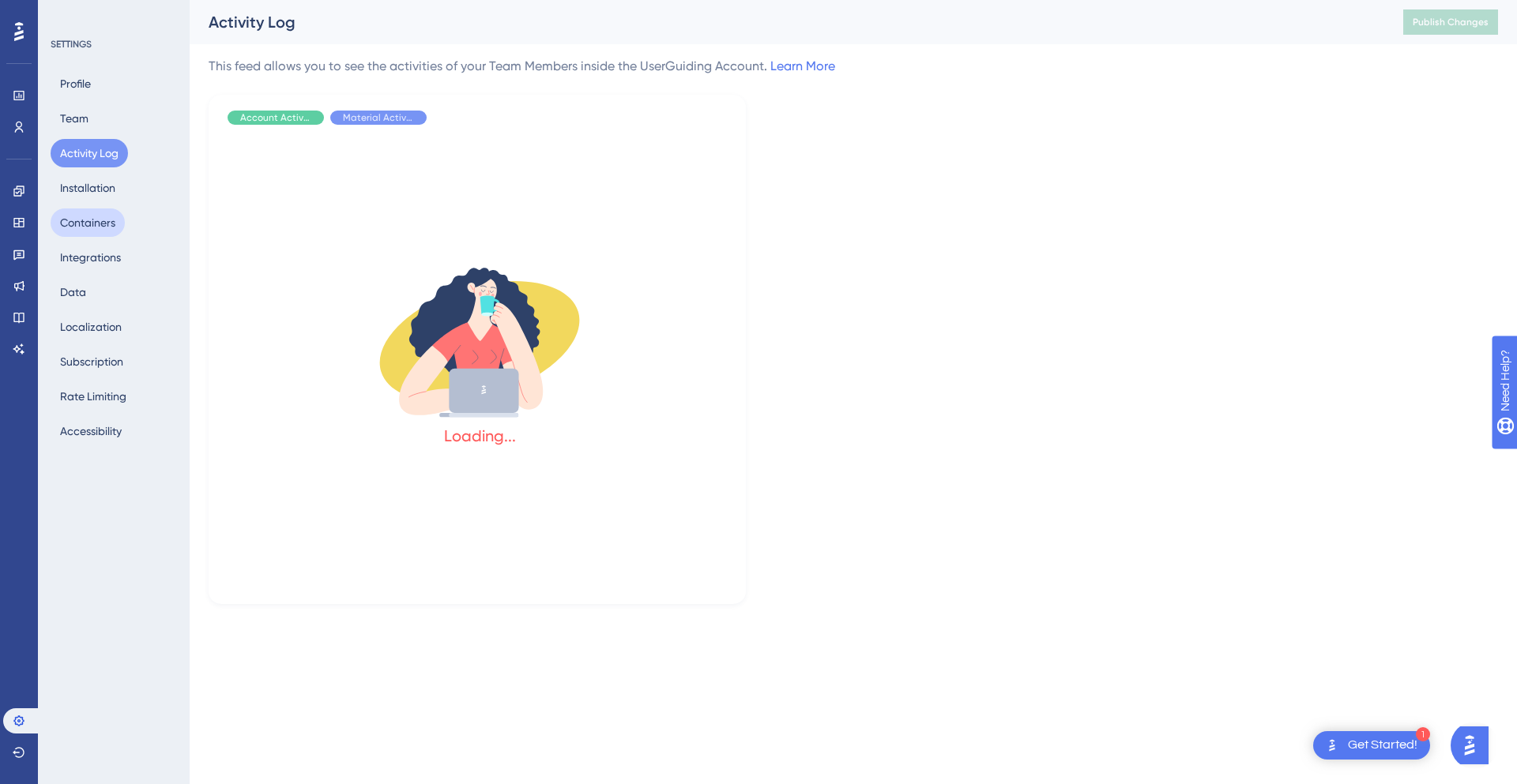
click at [75, 232] on button "Containers" at bounding box center [88, 222] width 74 height 28
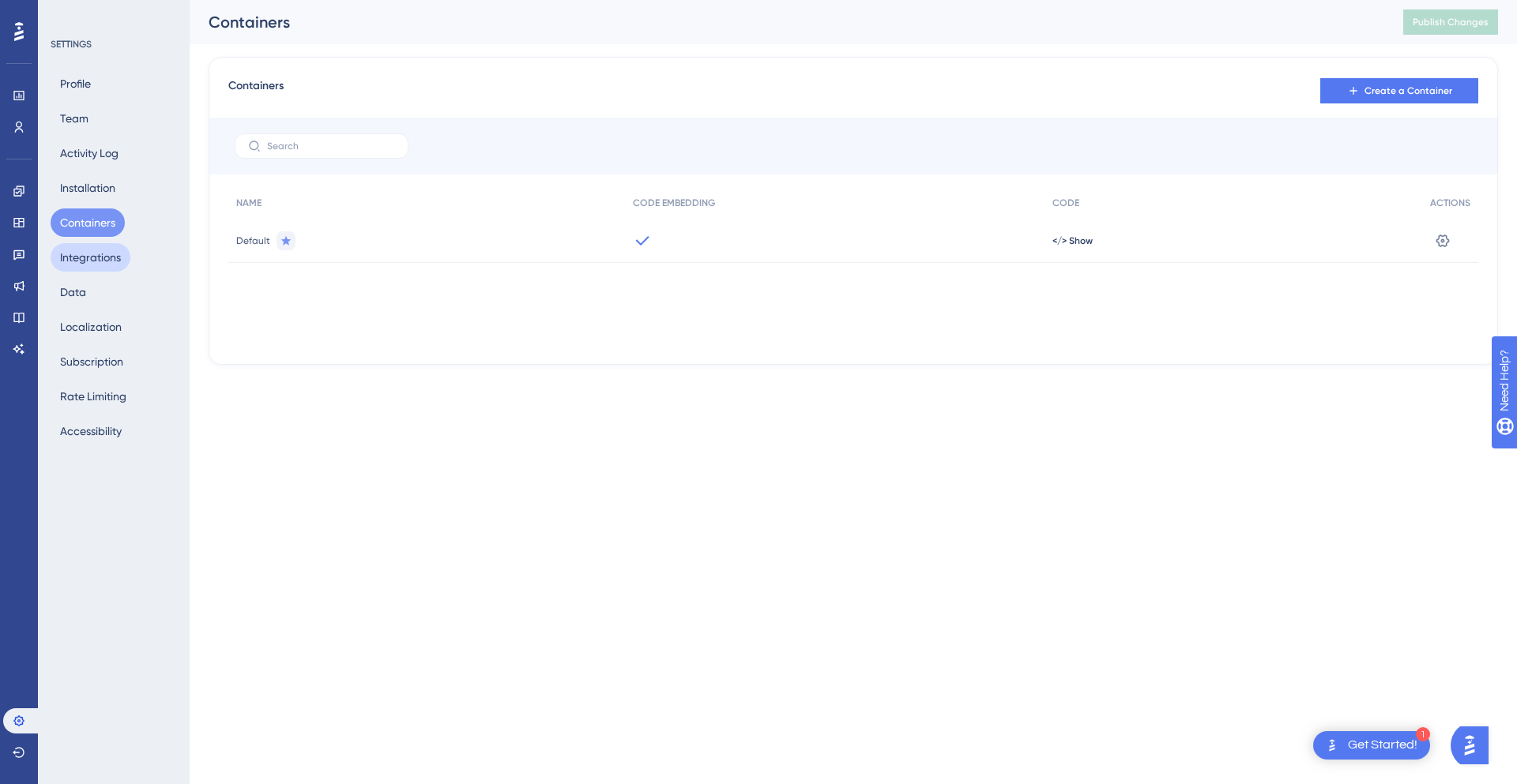
click at [92, 261] on button "Integrations" at bounding box center [90, 256] width 79 height 28
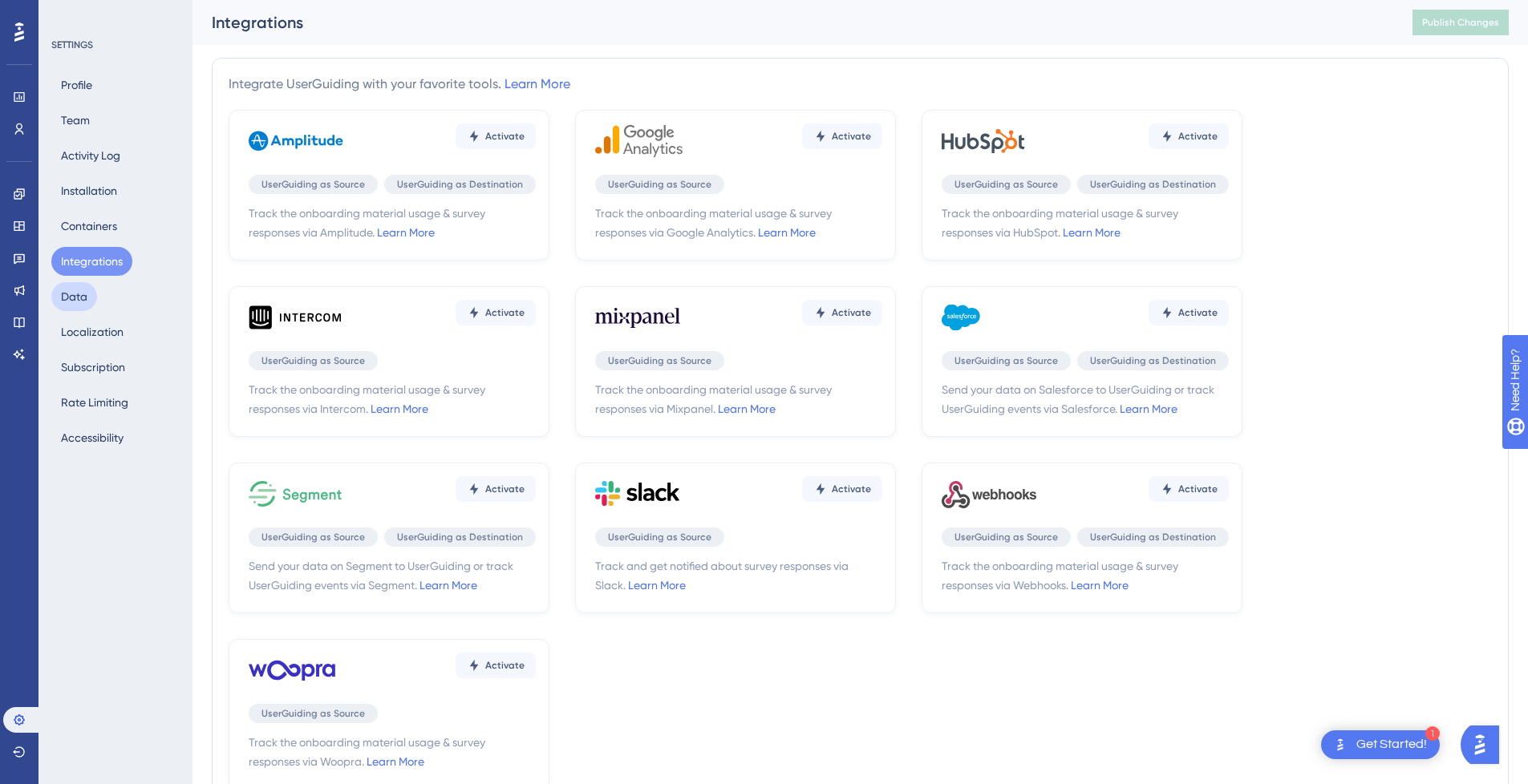
click at [79, 286] on button "Data" at bounding box center [75, 296] width 46 height 29
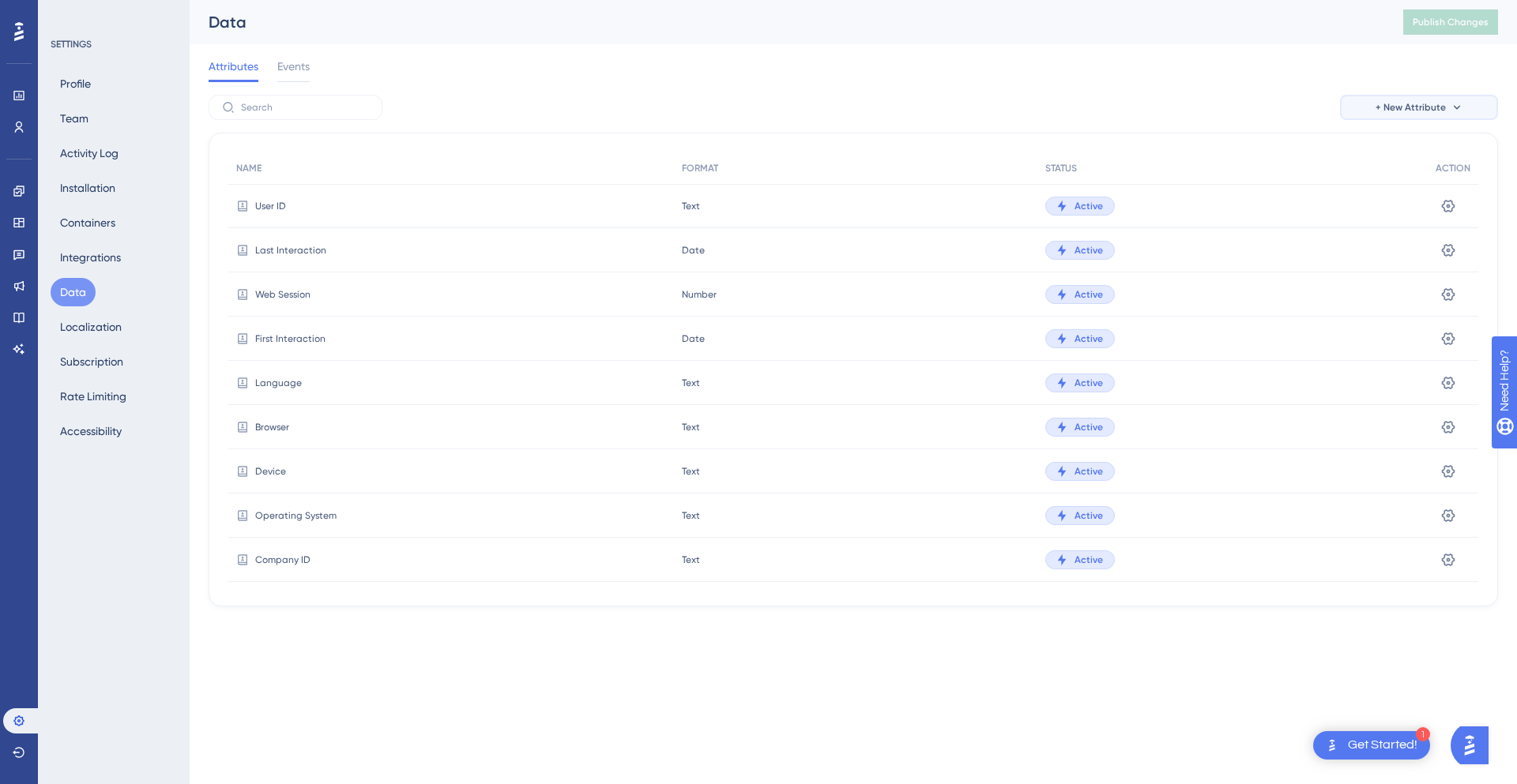
click at [1398, 103] on span "+ New Attribute" at bounding box center [1410, 107] width 71 height 13
click at [1399, 103] on span "+ New Attribute" at bounding box center [1410, 107] width 71 height 13
click at [1441, 207] on icon at bounding box center [1448, 206] width 16 height 16
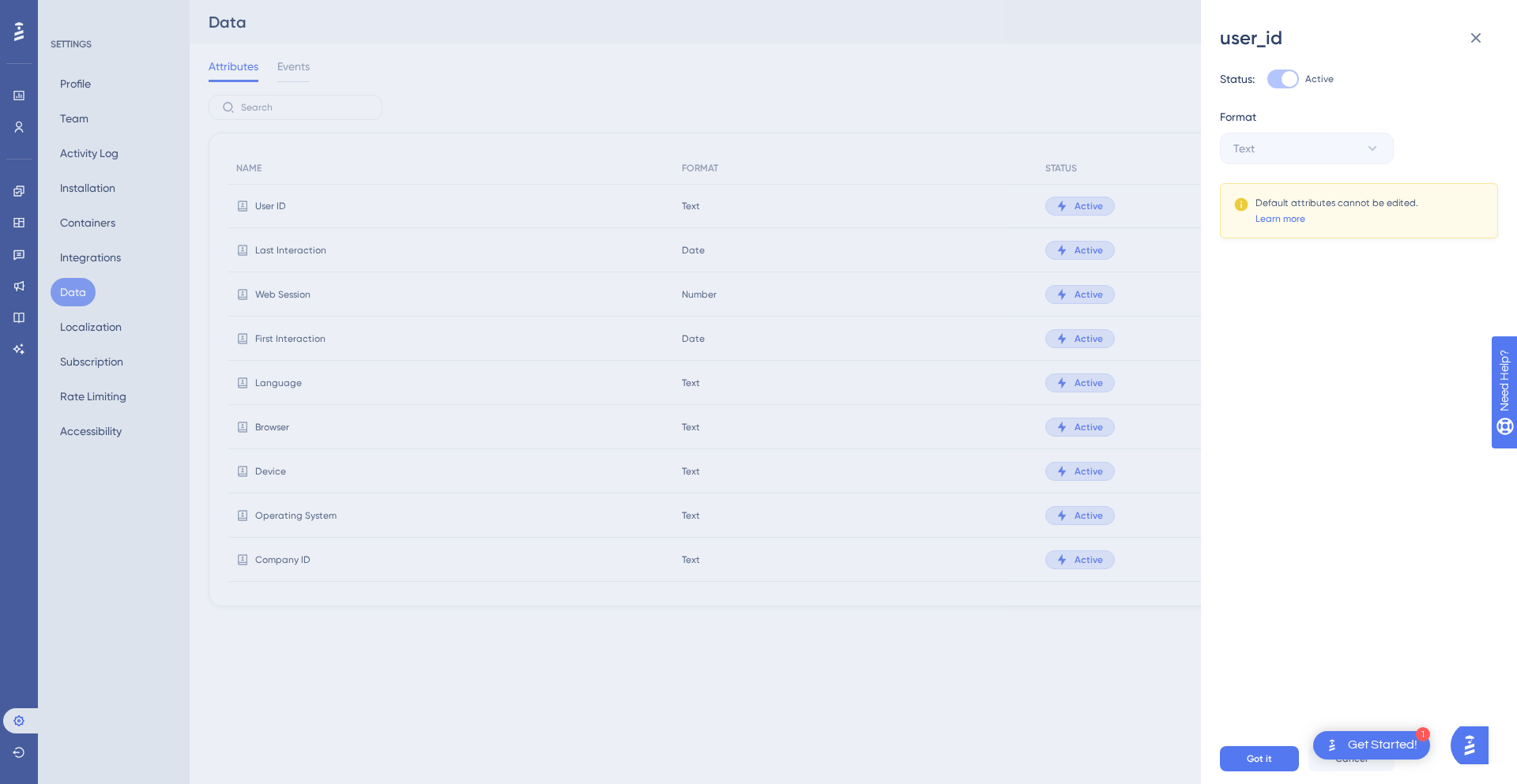
click at [1085, 126] on div "user_id Status: Active Format Text Default attributes cannot be edited. Learn m…" at bounding box center [758, 392] width 1517 height 784
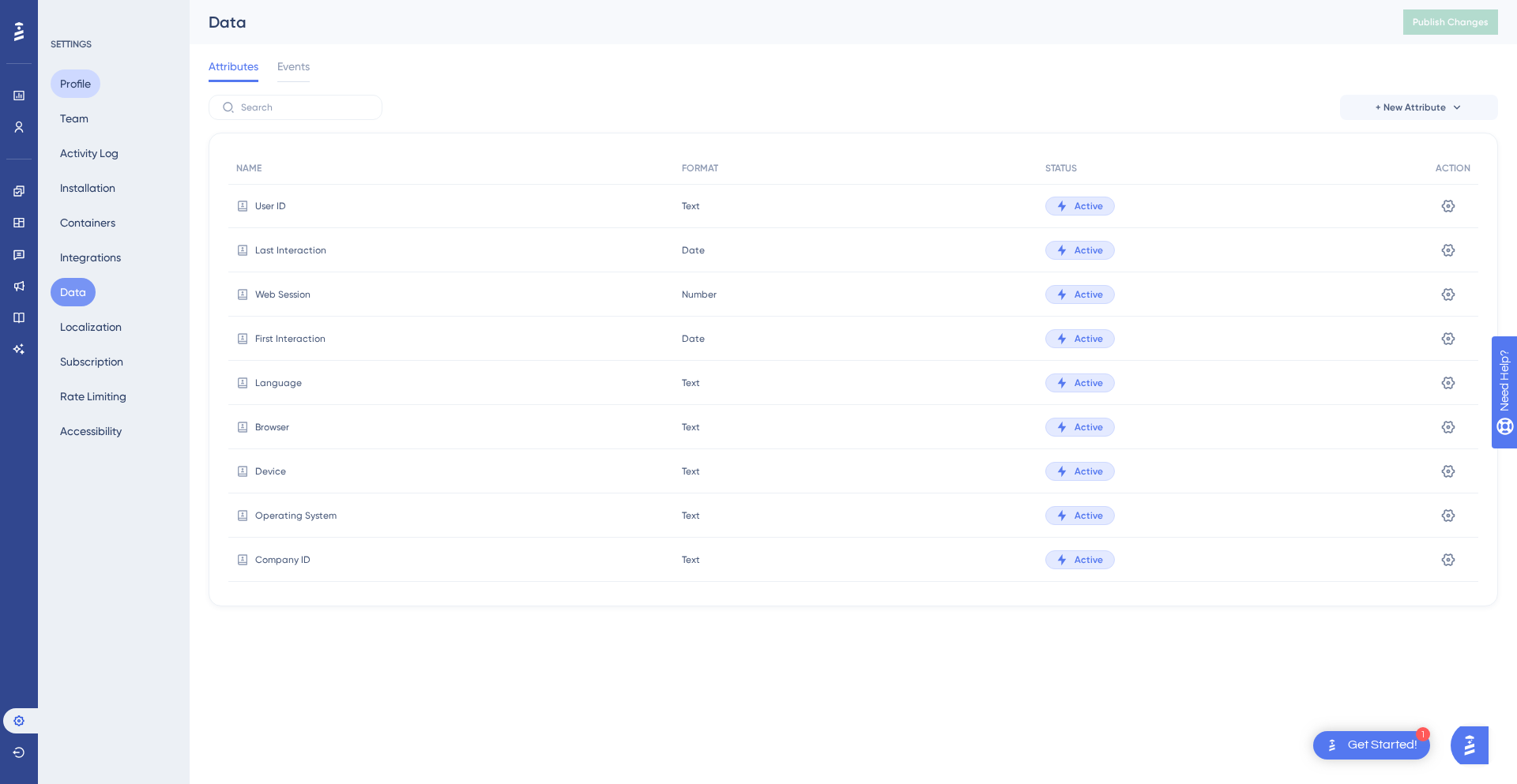
click at [64, 89] on button "Profile" at bounding box center [75, 83] width 50 height 28
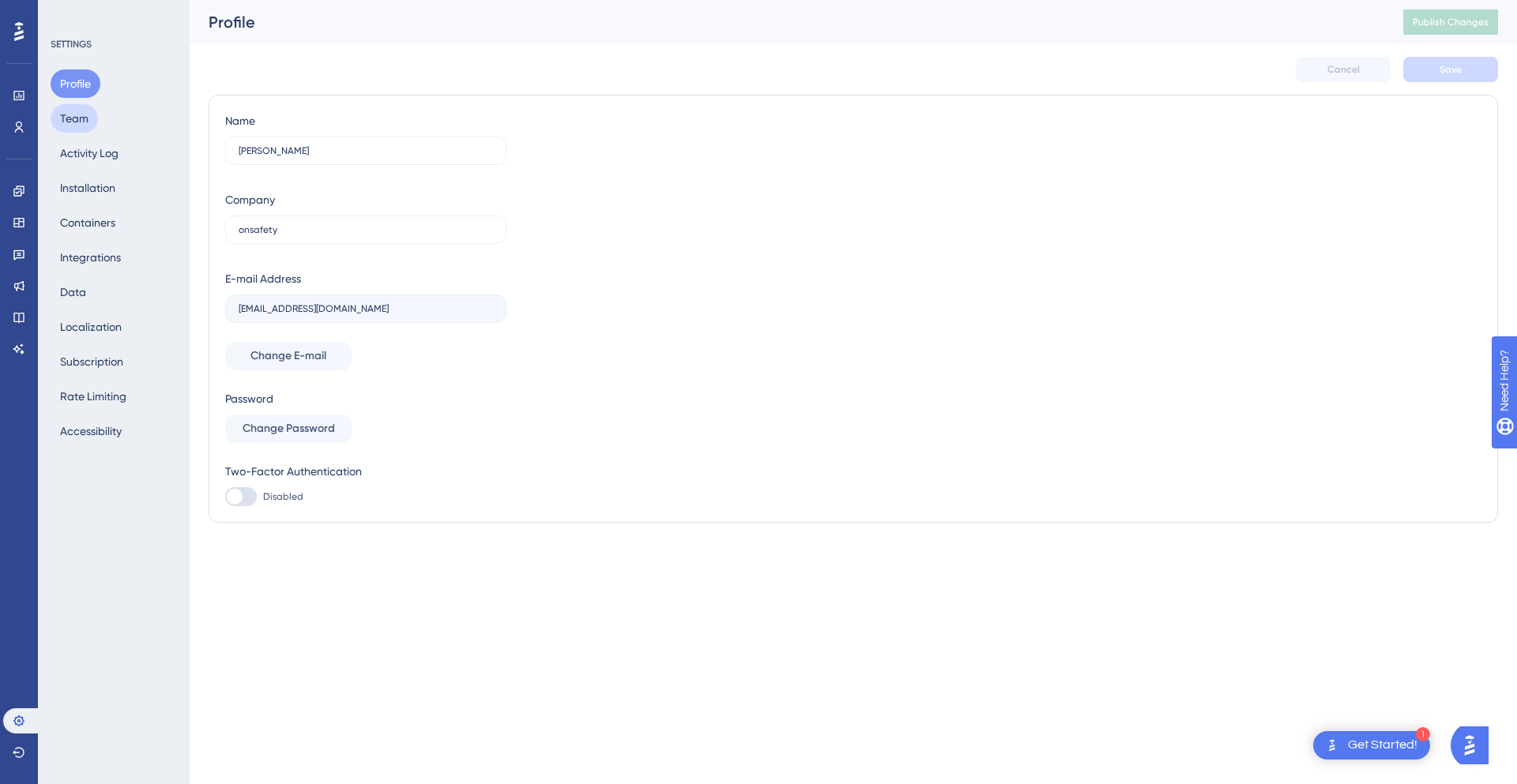
click at [74, 112] on button "Team" at bounding box center [74, 117] width 47 height 28
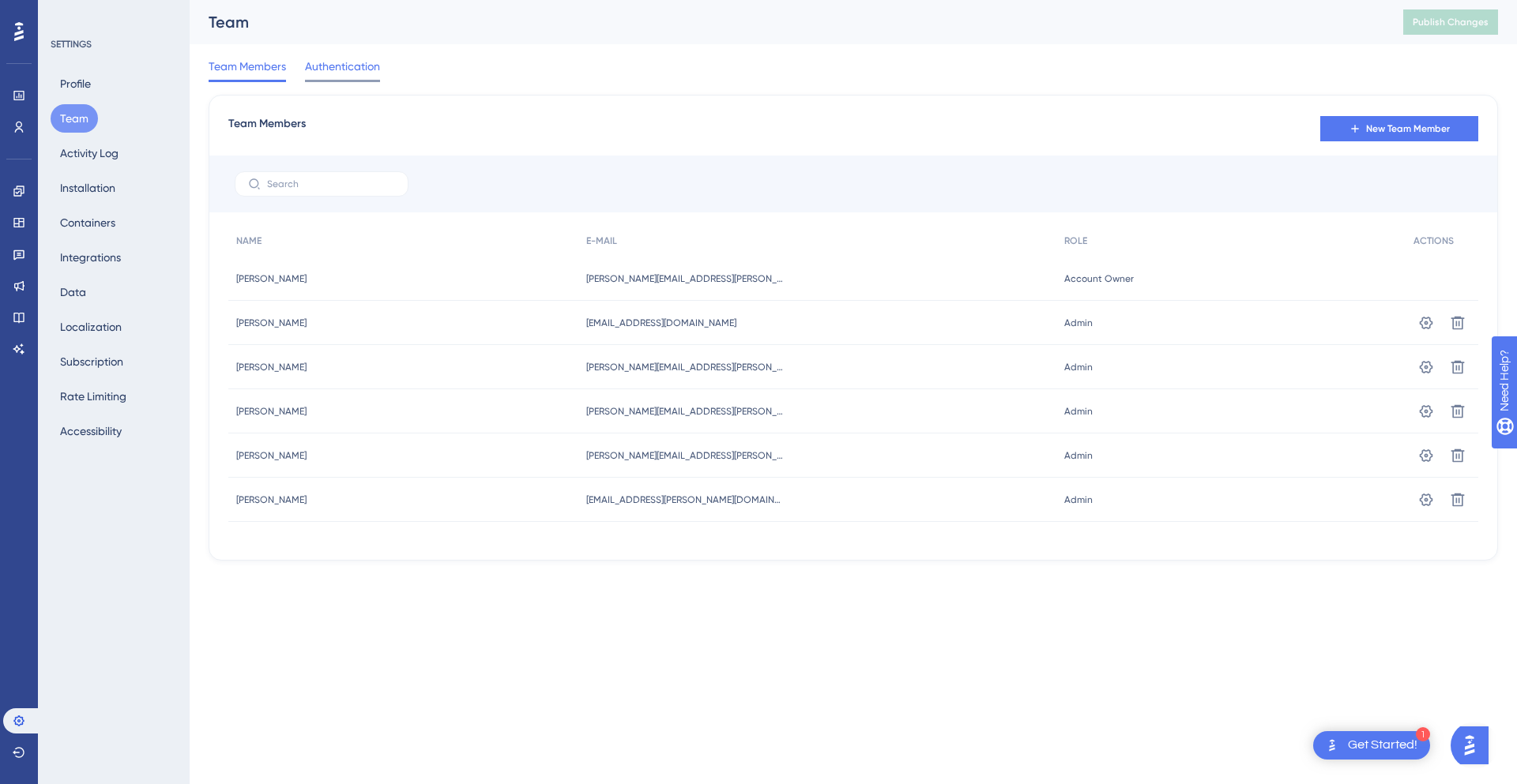
click at [331, 60] on span "Authentication" at bounding box center [342, 66] width 75 height 19
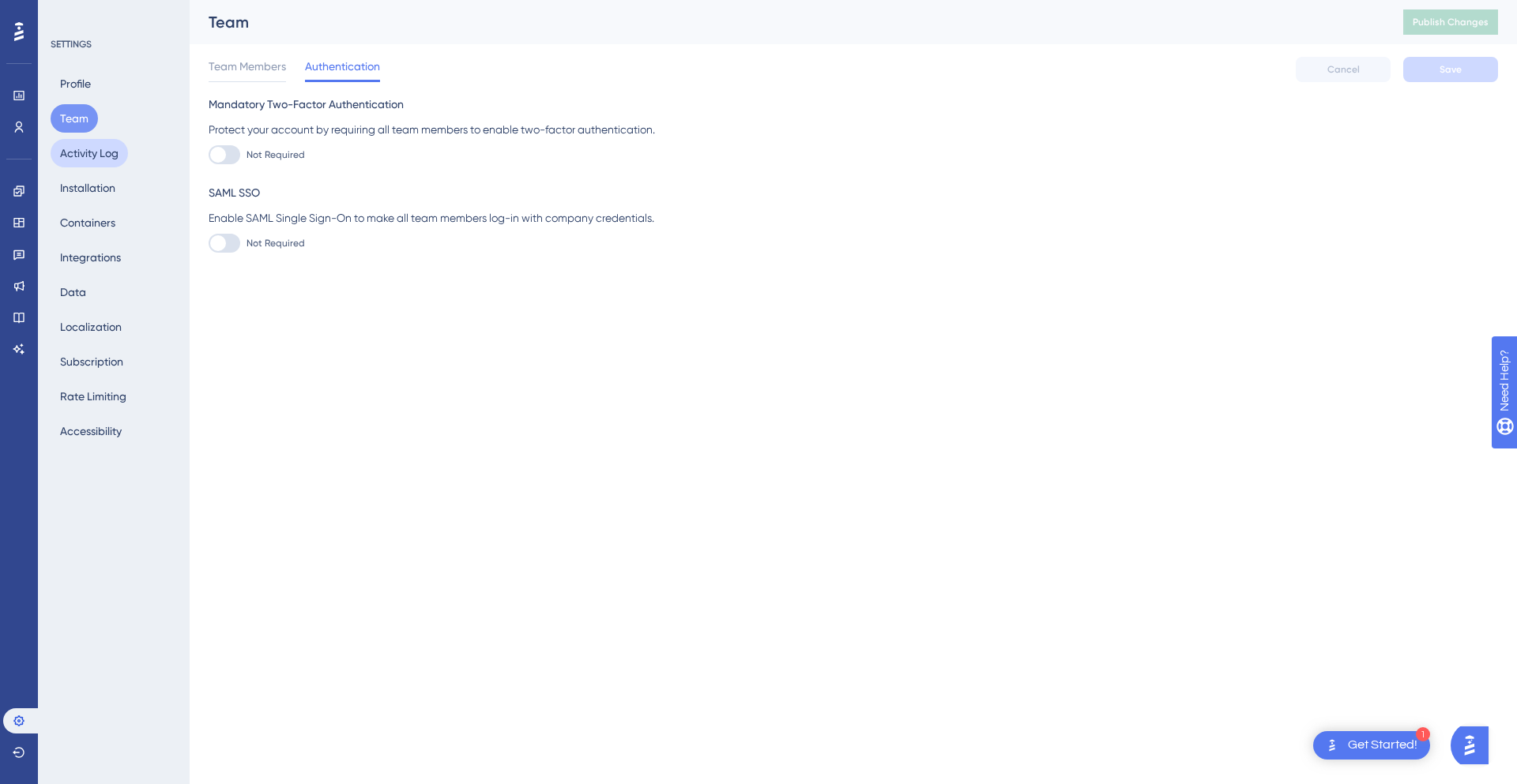
click at [77, 156] on button "Activity Log" at bounding box center [89, 153] width 77 height 28
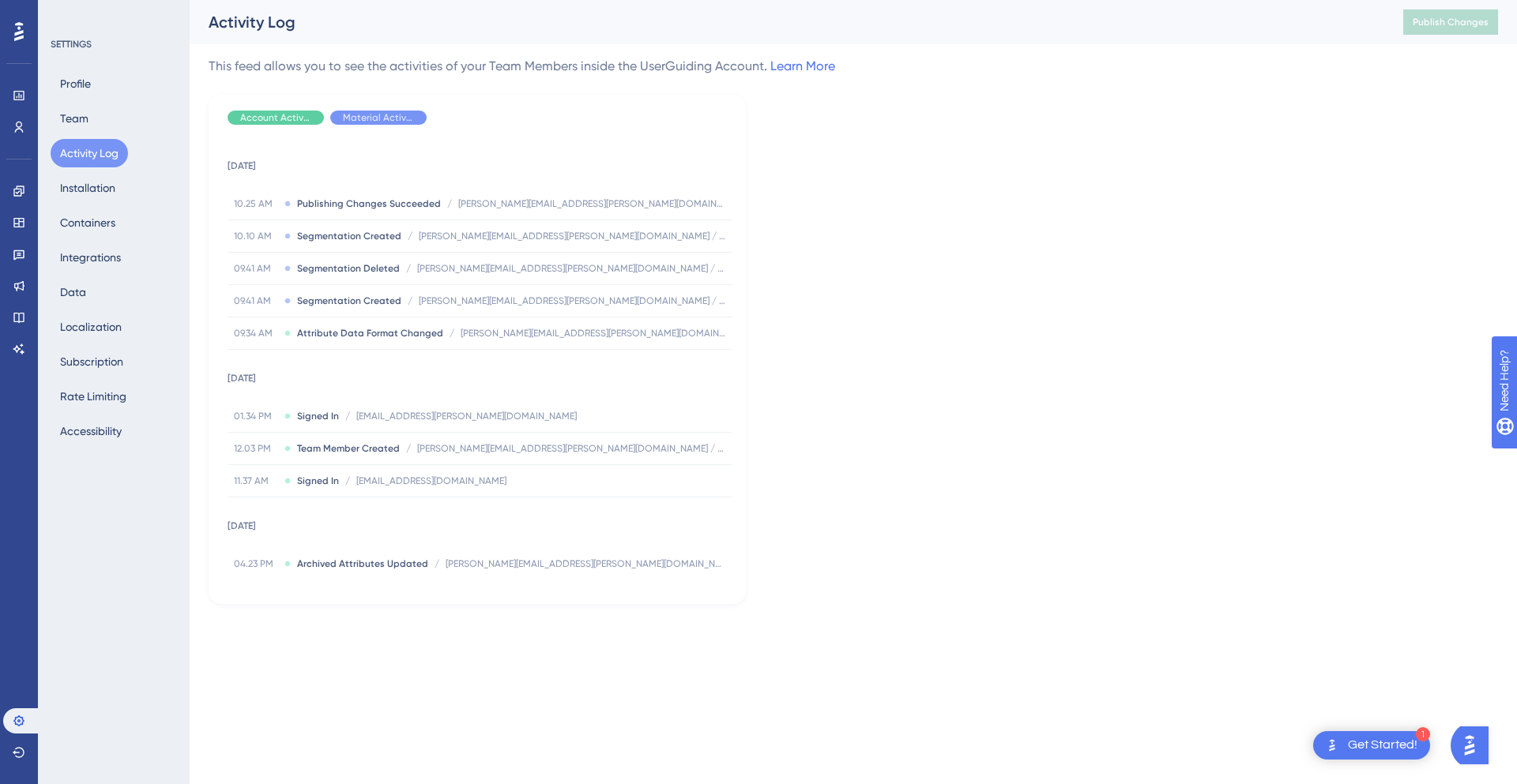
click at [71, 170] on div "Profile Team Activity Log Installation Containers Integrations Data Localizatio…" at bounding box center [115, 257] width 128 height 376
click at [73, 128] on button "Team" at bounding box center [74, 117] width 47 height 28
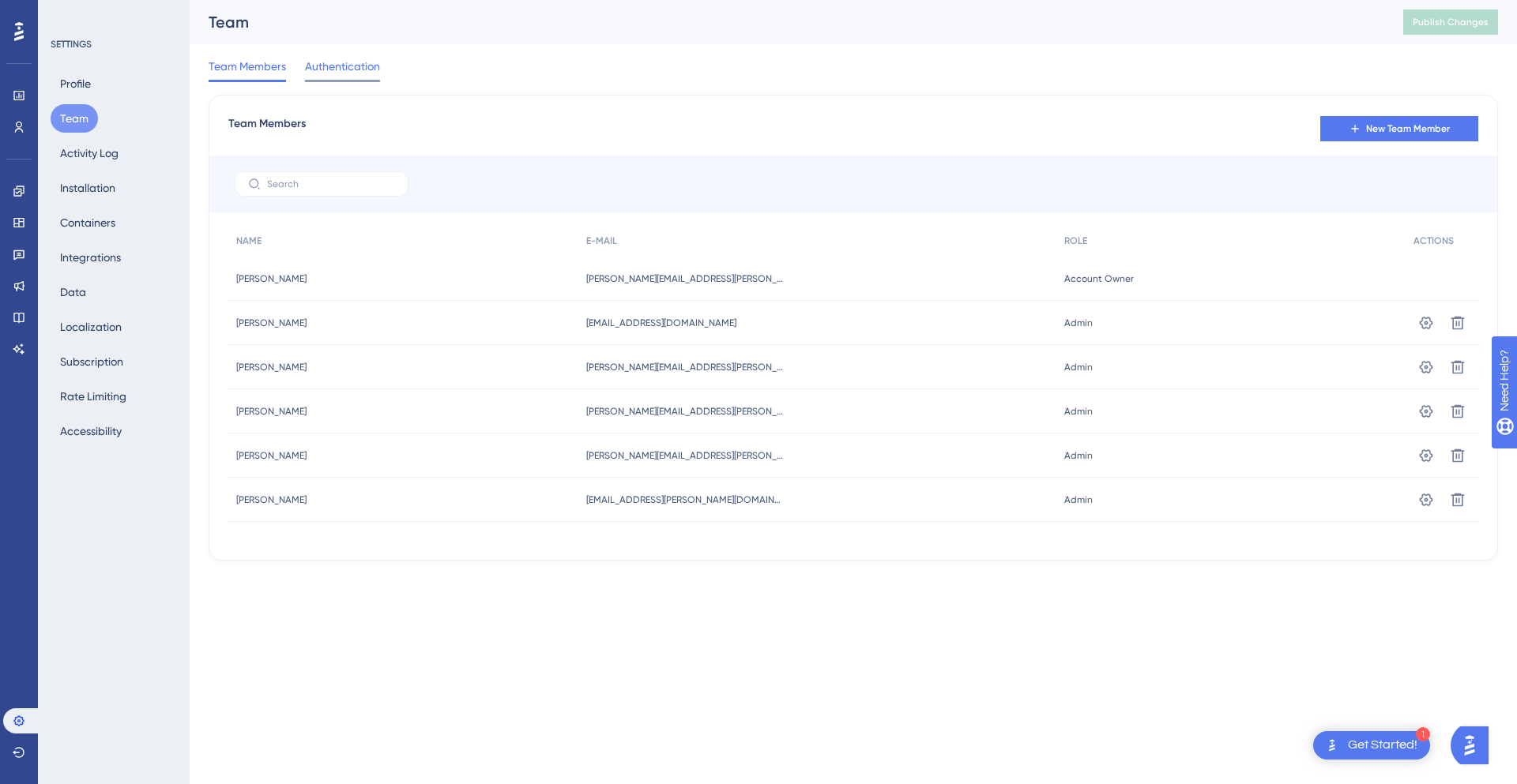
click at [365, 60] on span "Authentication" at bounding box center [342, 66] width 75 height 19
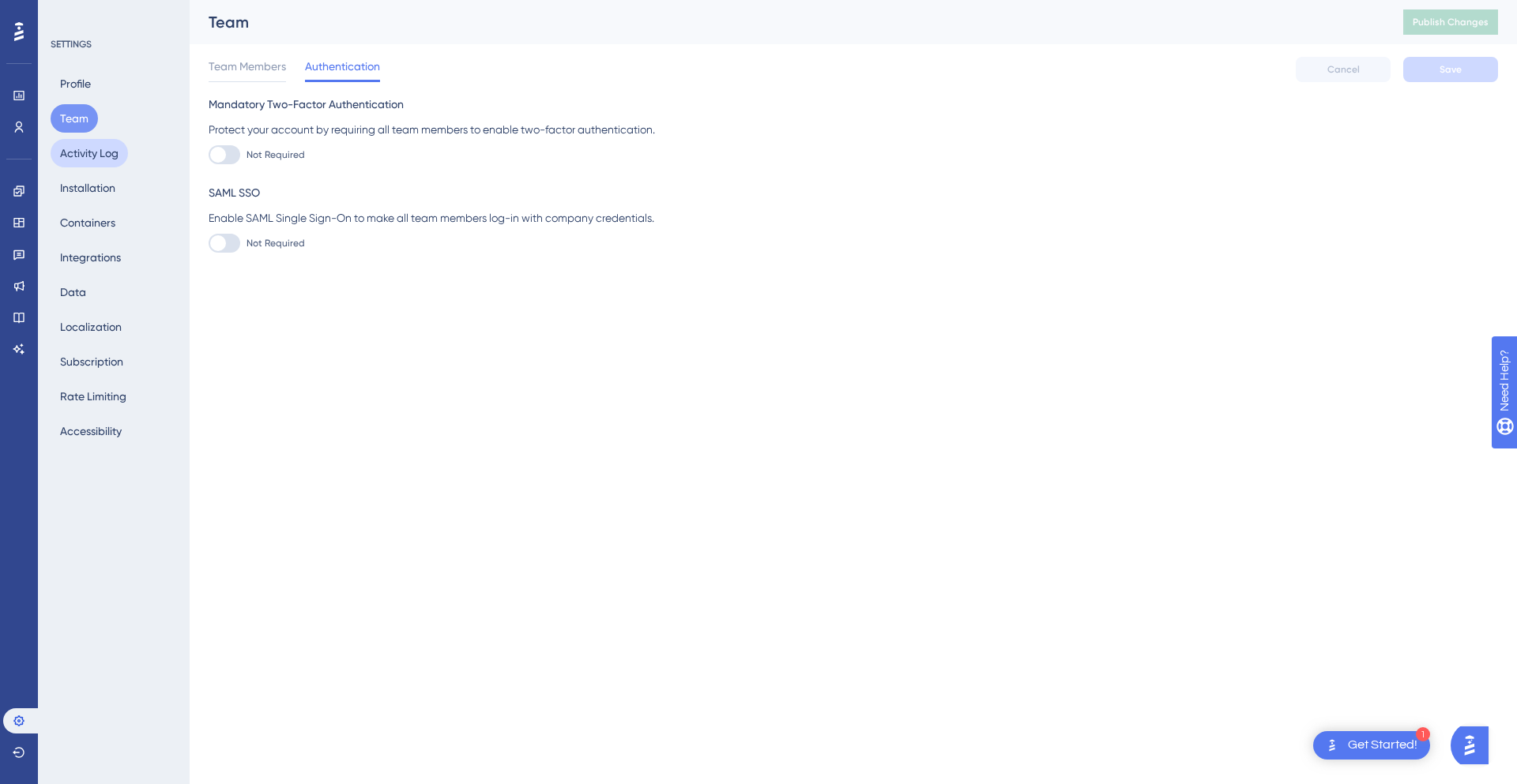
click at [77, 152] on button "Activity Log" at bounding box center [89, 153] width 77 height 28
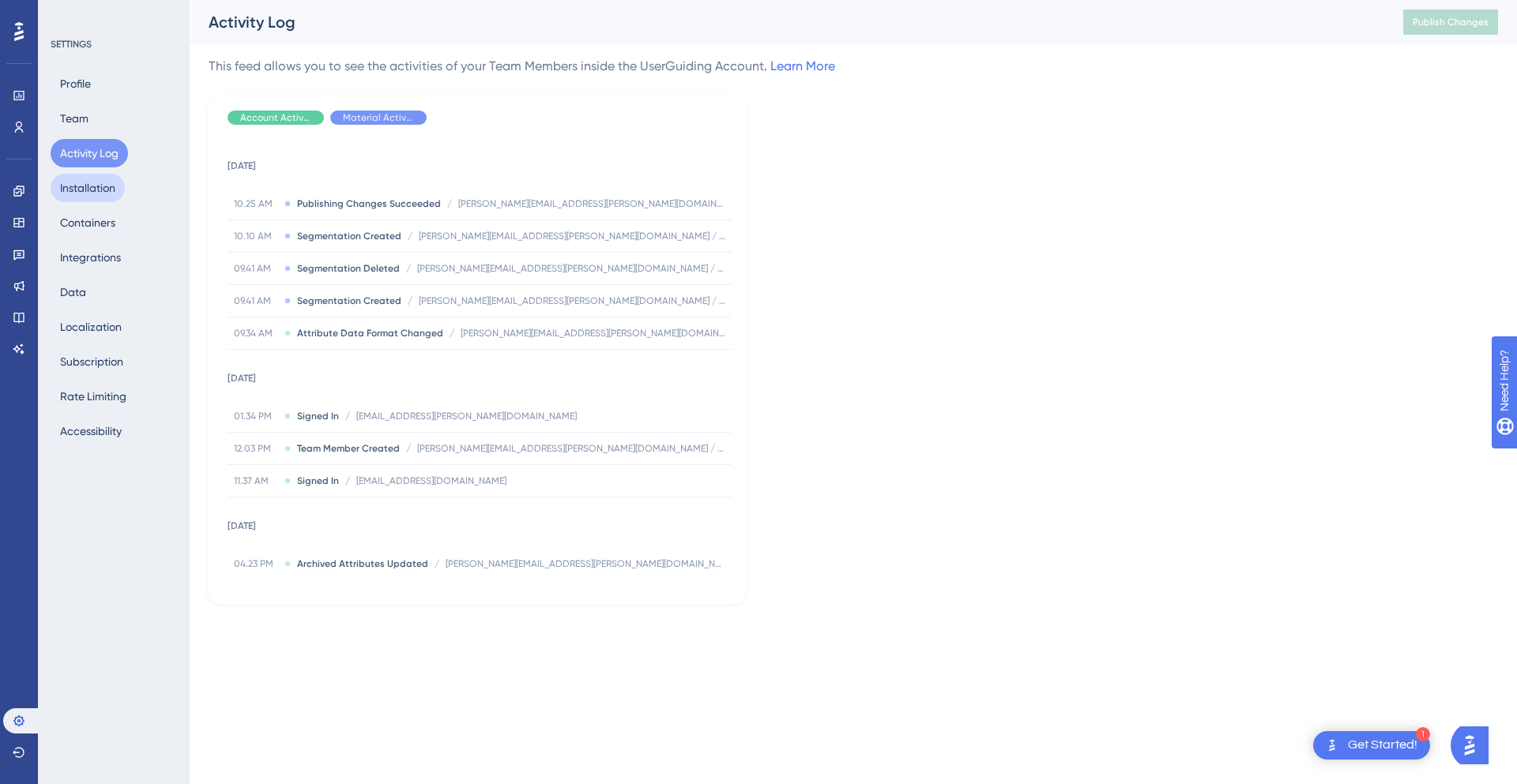
click at [92, 190] on button "Installation" at bounding box center [88, 187] width 74 height 28
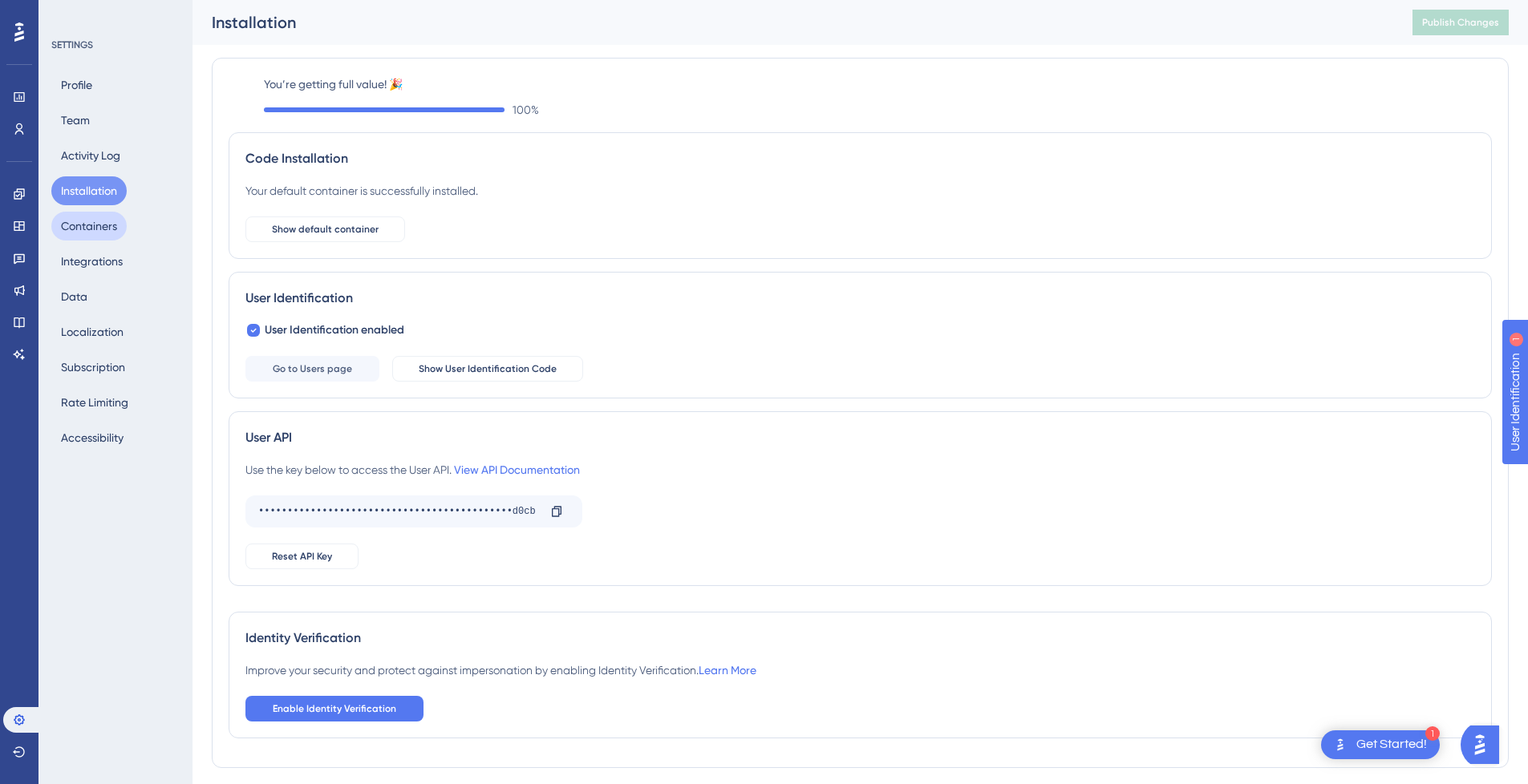
click at [95, 226] on button "Containers" at bounding box center [89, 226] width 76 height 29
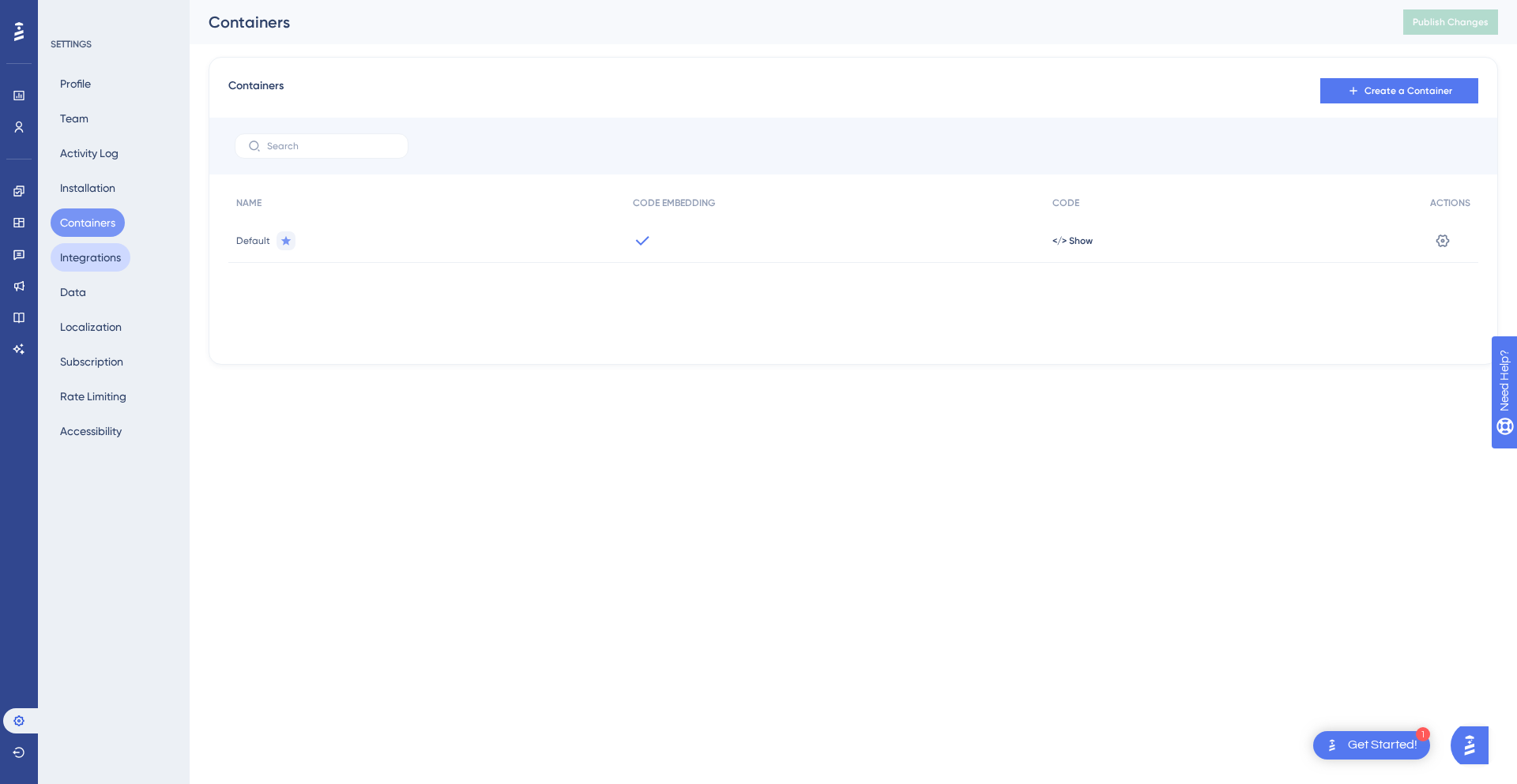
click at [87, 252] on button "Integrations" at bounding box center [90, 256] width 79 height 28
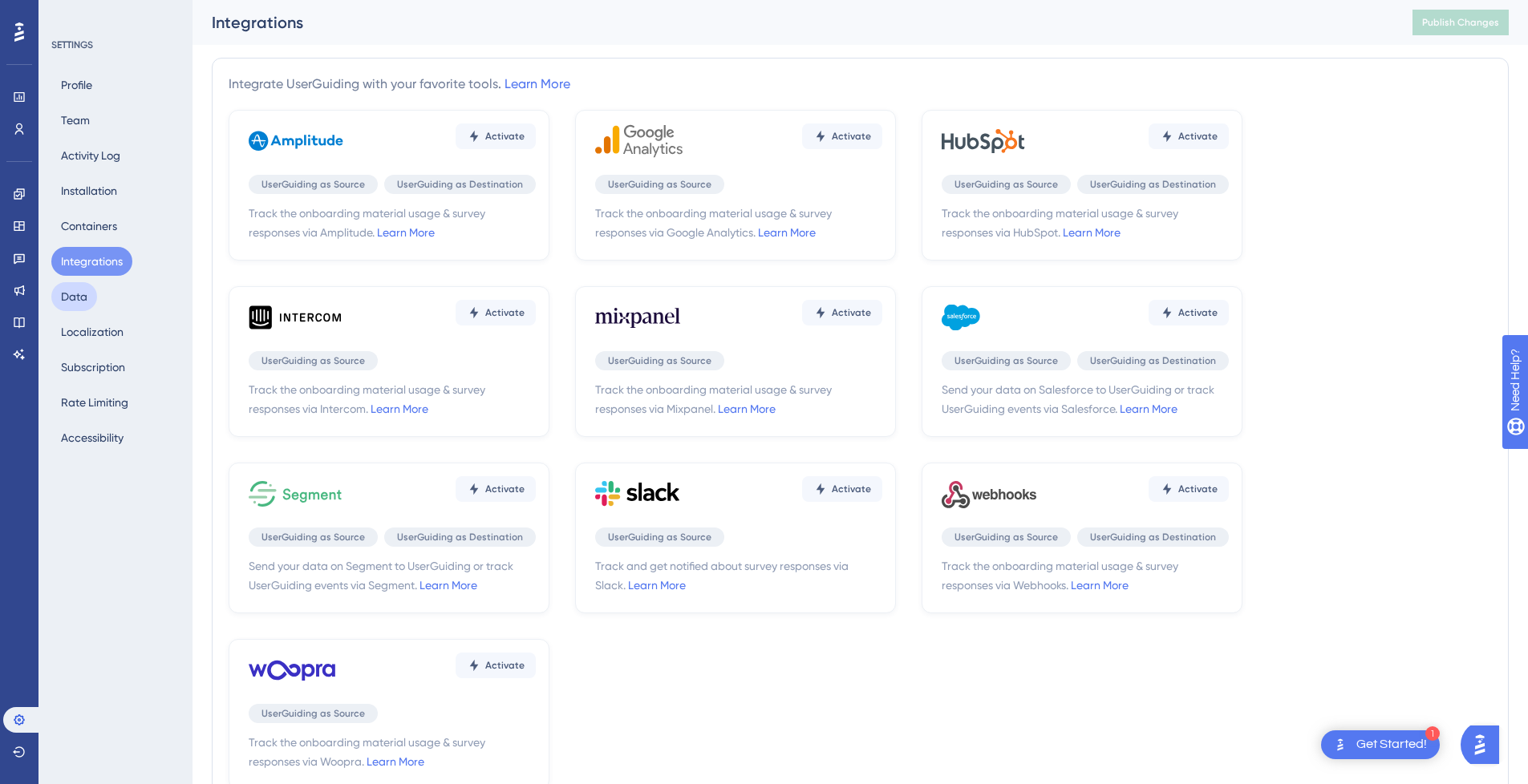
click at [85, 306] on button "Data" at bounding box center [75, 296] width 46 height 29
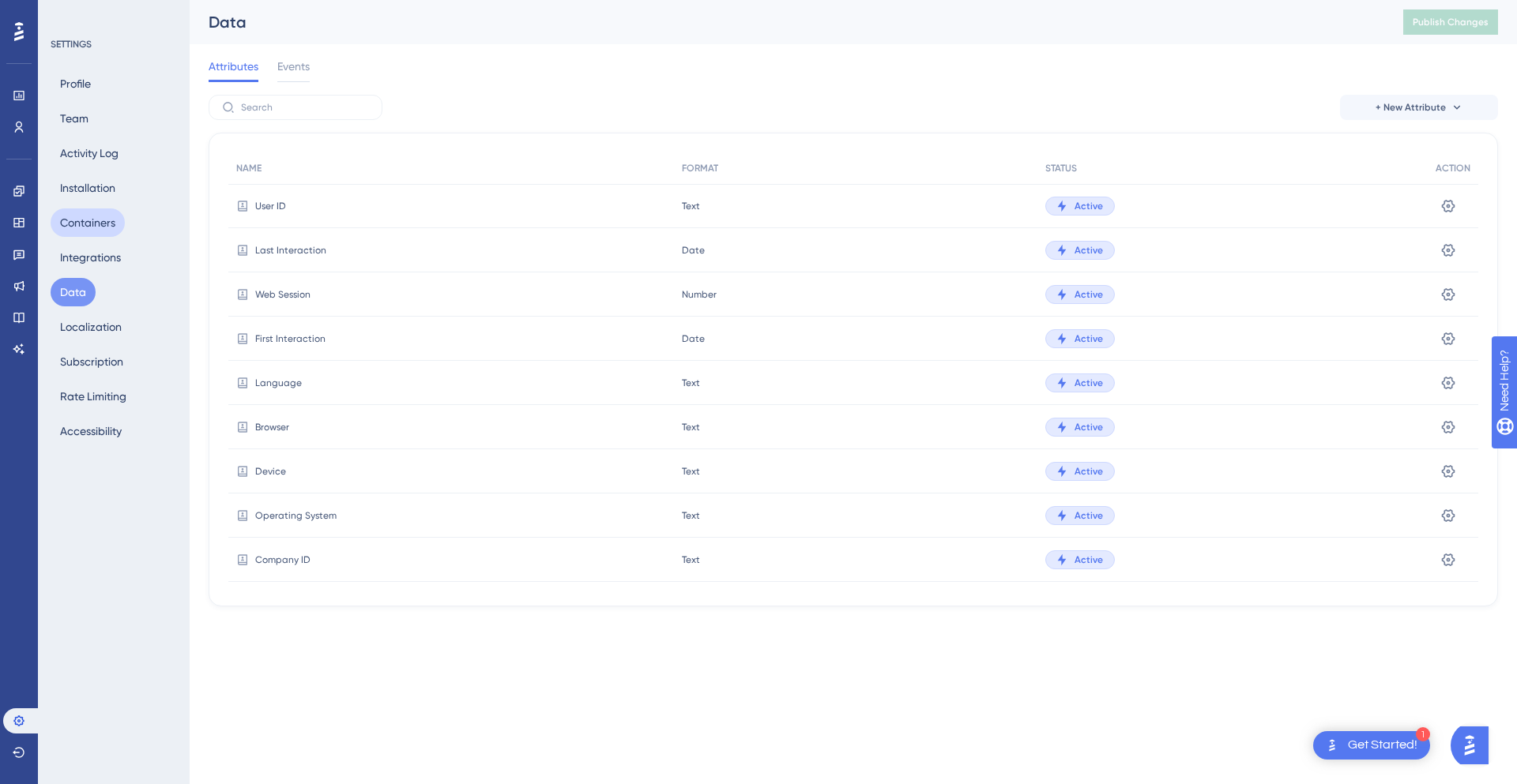
click at [95, 234] on button "Containers" at bounding box center [88, 222] width 74 height 28
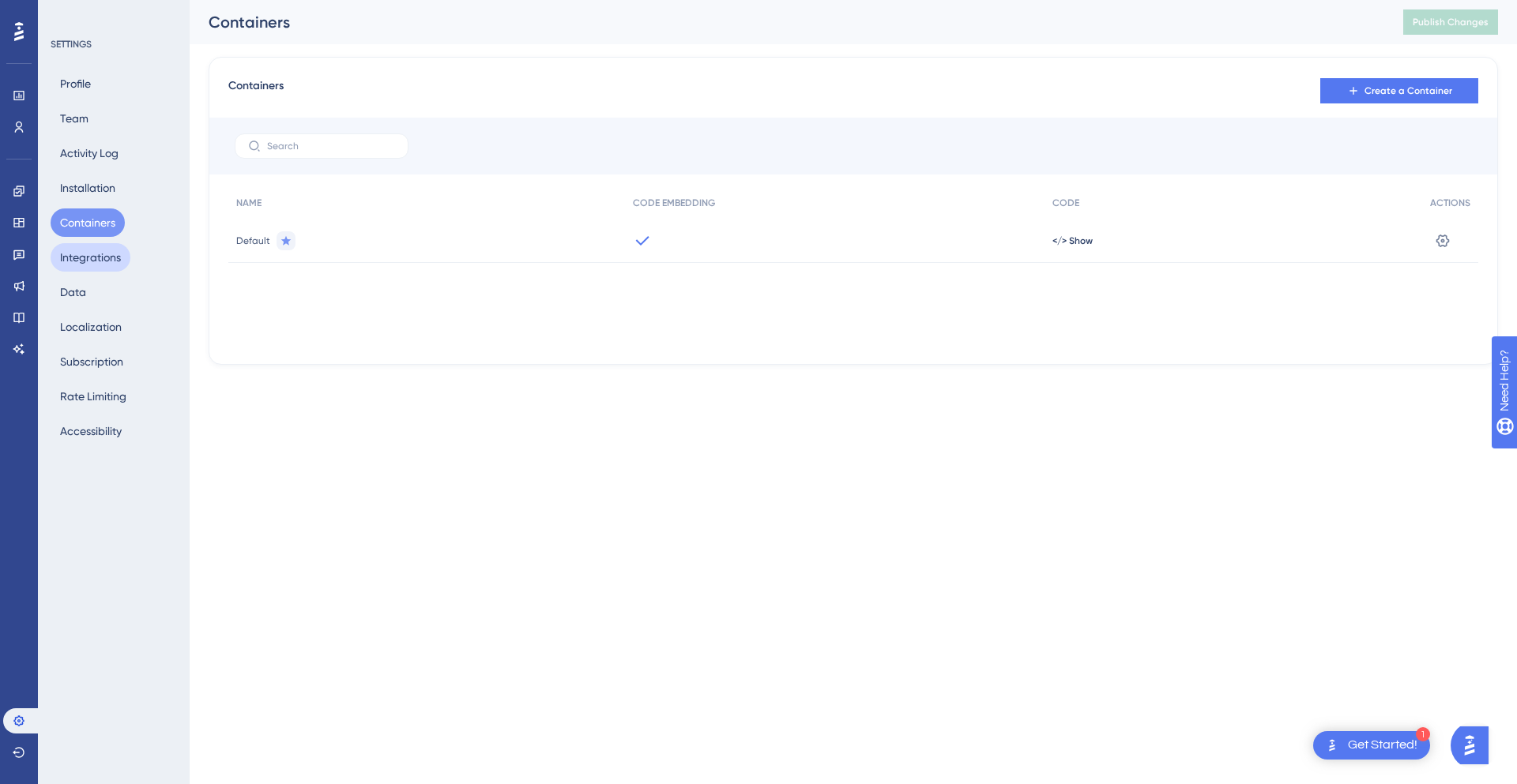
click at [97, 250] on button "Integrations" at bounding box center [90, 256] width 79 height 28
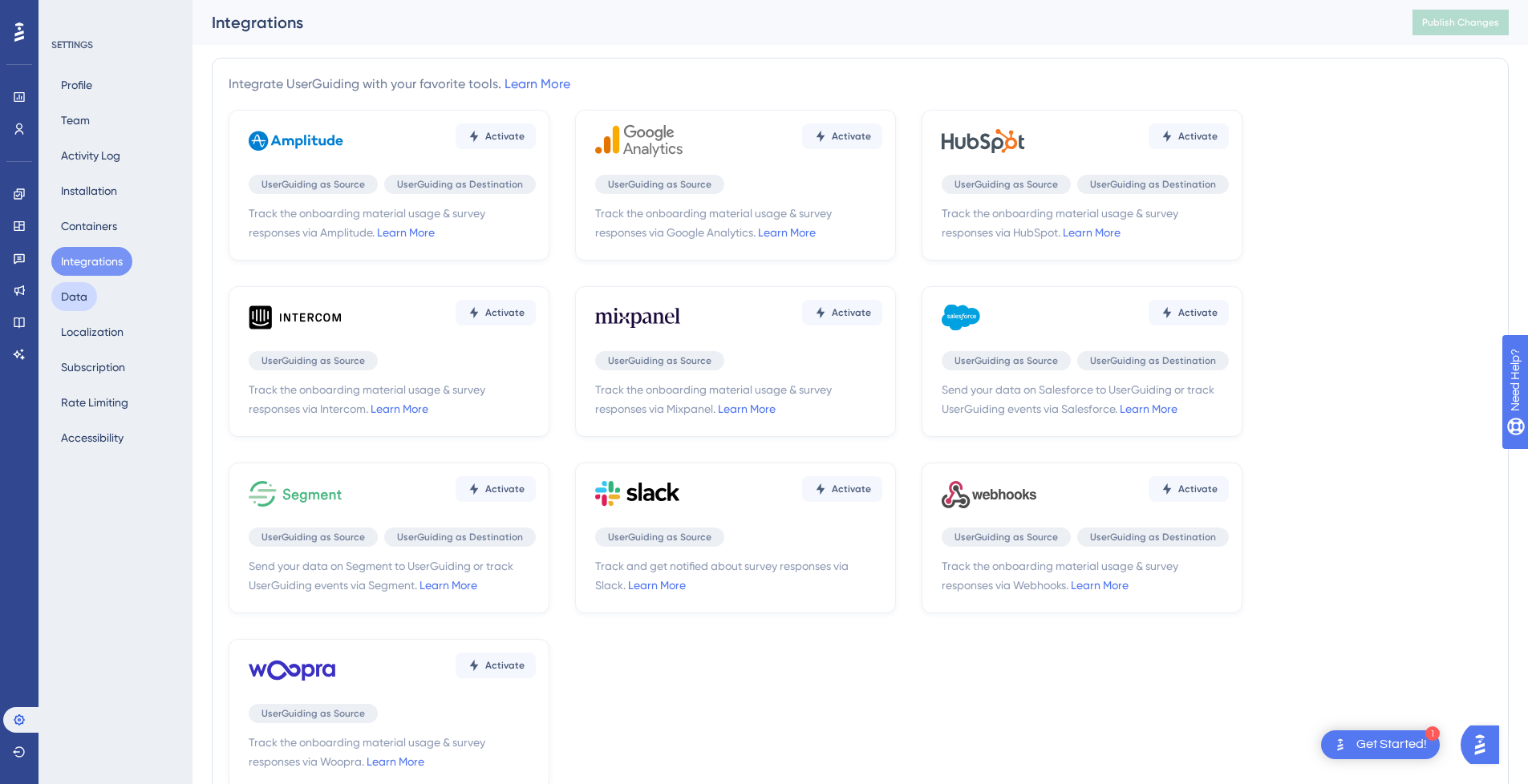
click at [82, 304] on button "Data" at bounding box center [75, 296] width 46 height 29
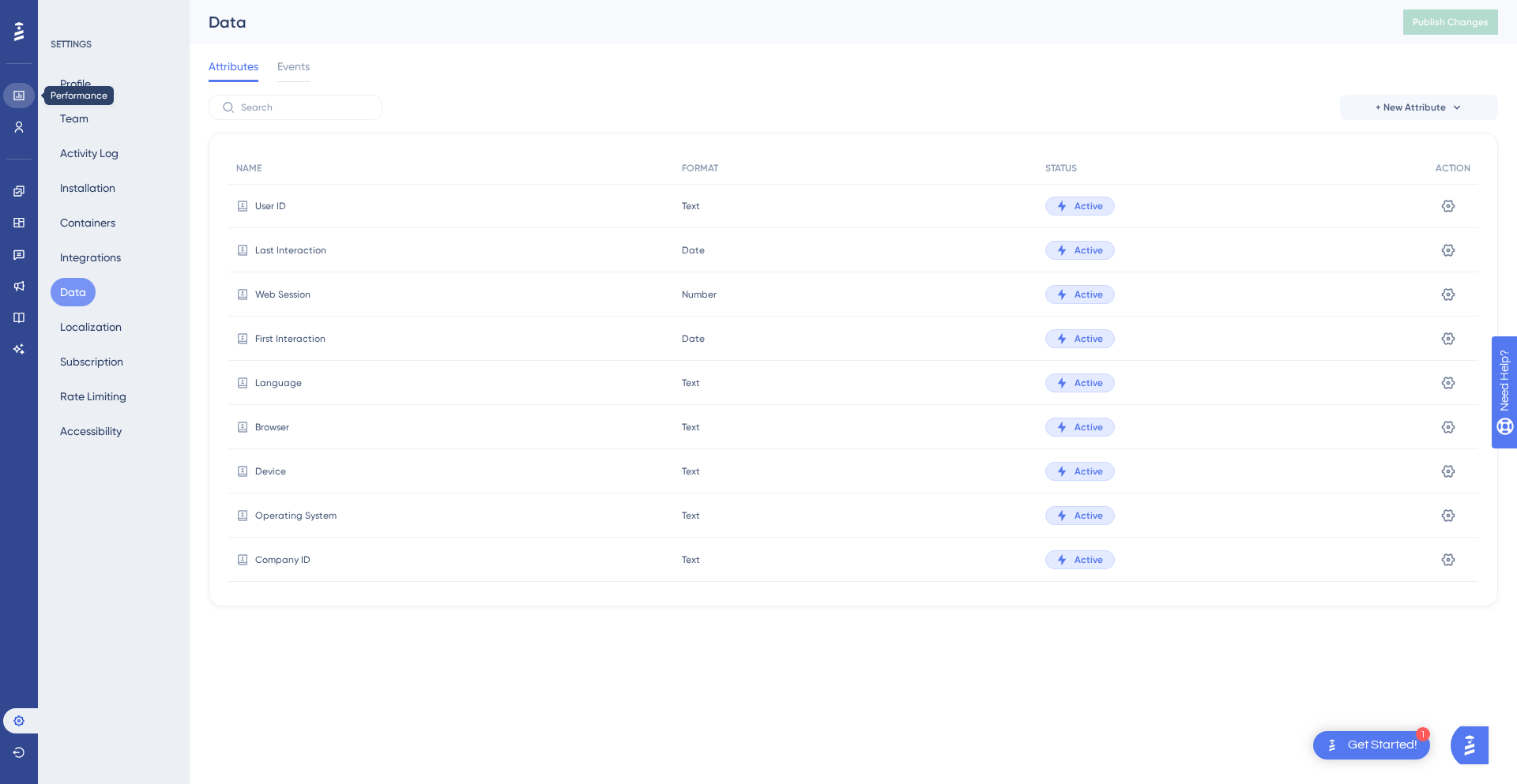
click at [20, 95] on icon at bounding box center [19, 95] width 13 height 13
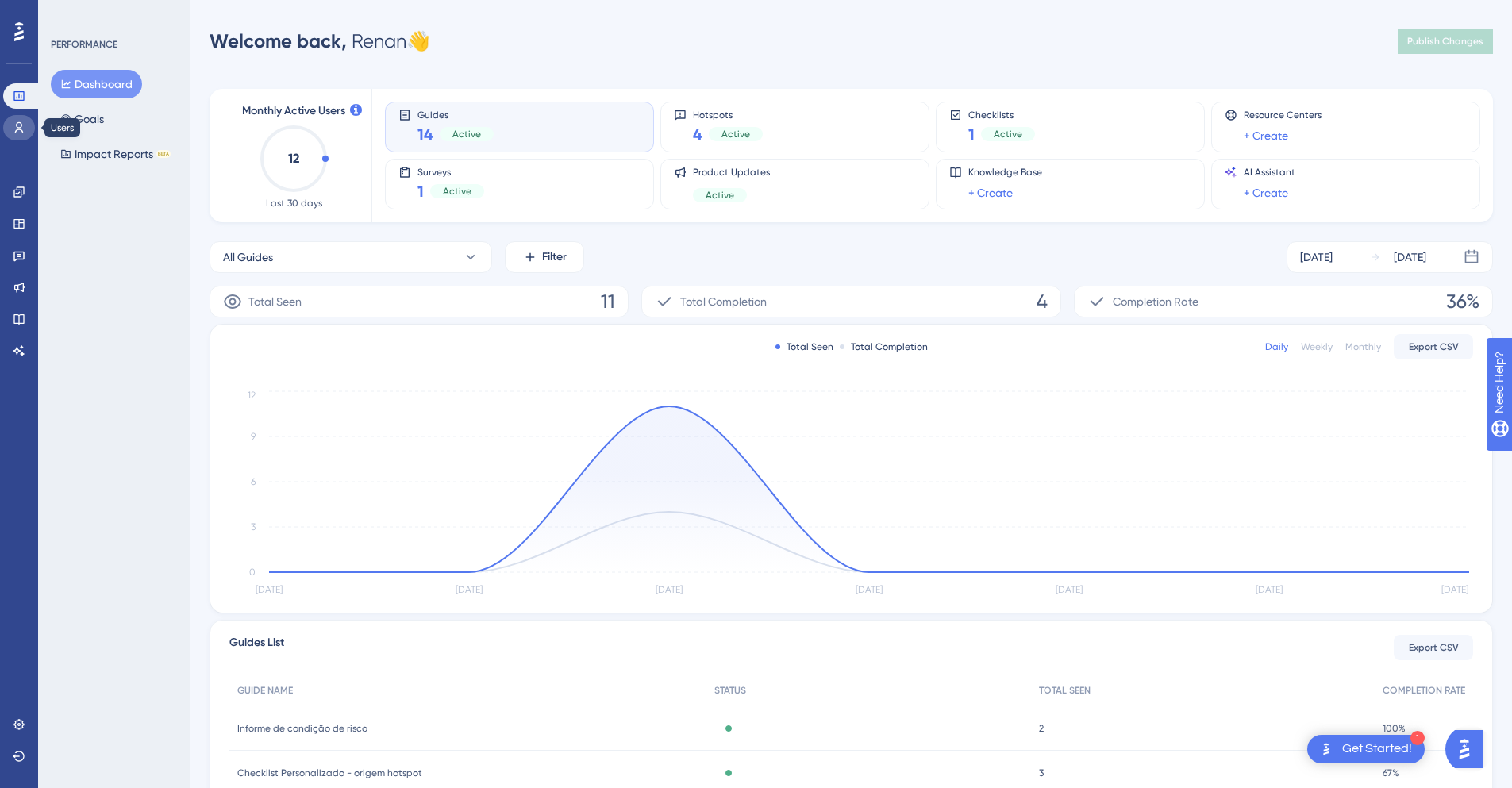
click at [11, 127] on link at bounding box center [19, 128] width 31 height 26
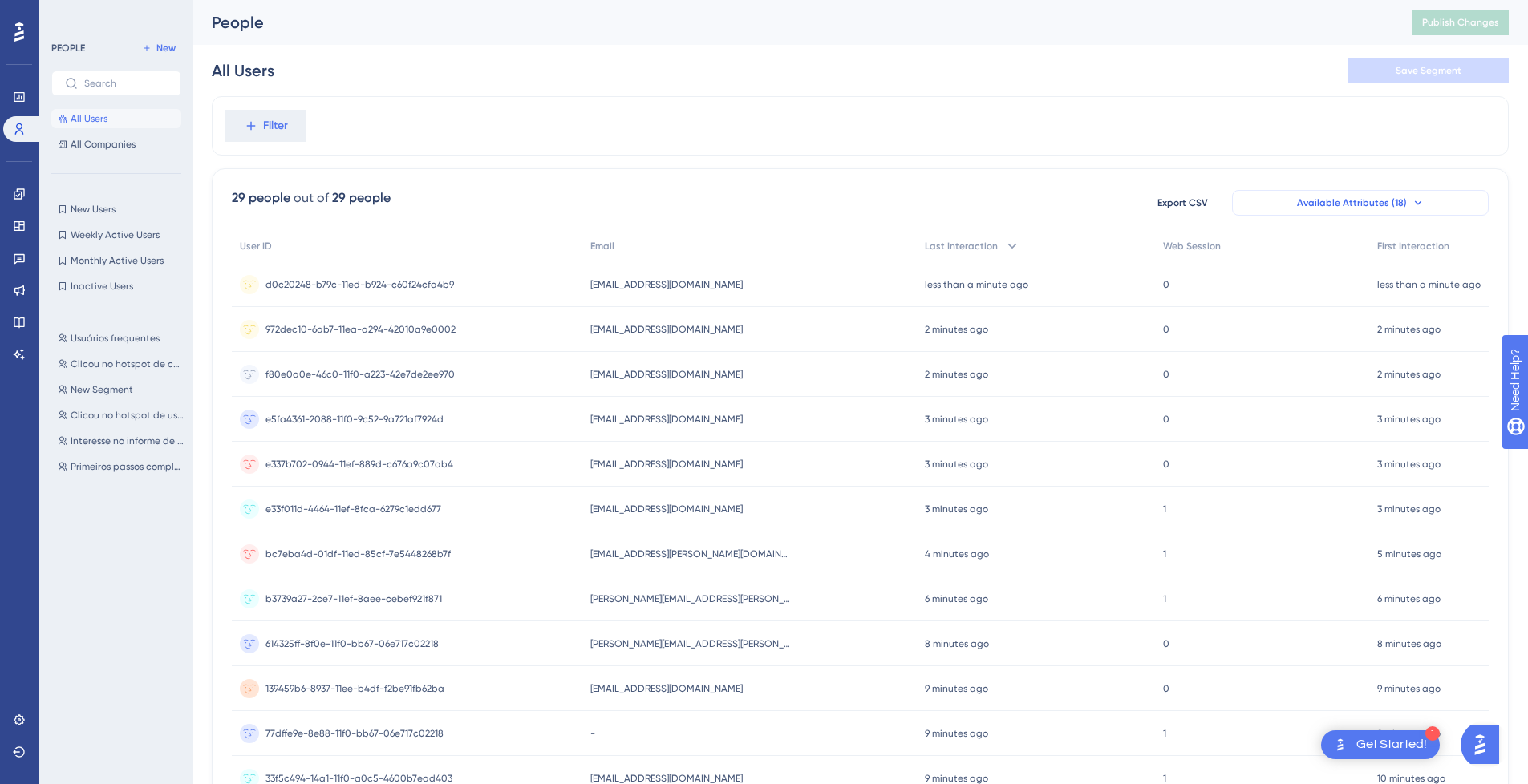
click at [1328, 201] on span "Available Attributes (18)" at bounding box center [1351, 203] width 110 height 13
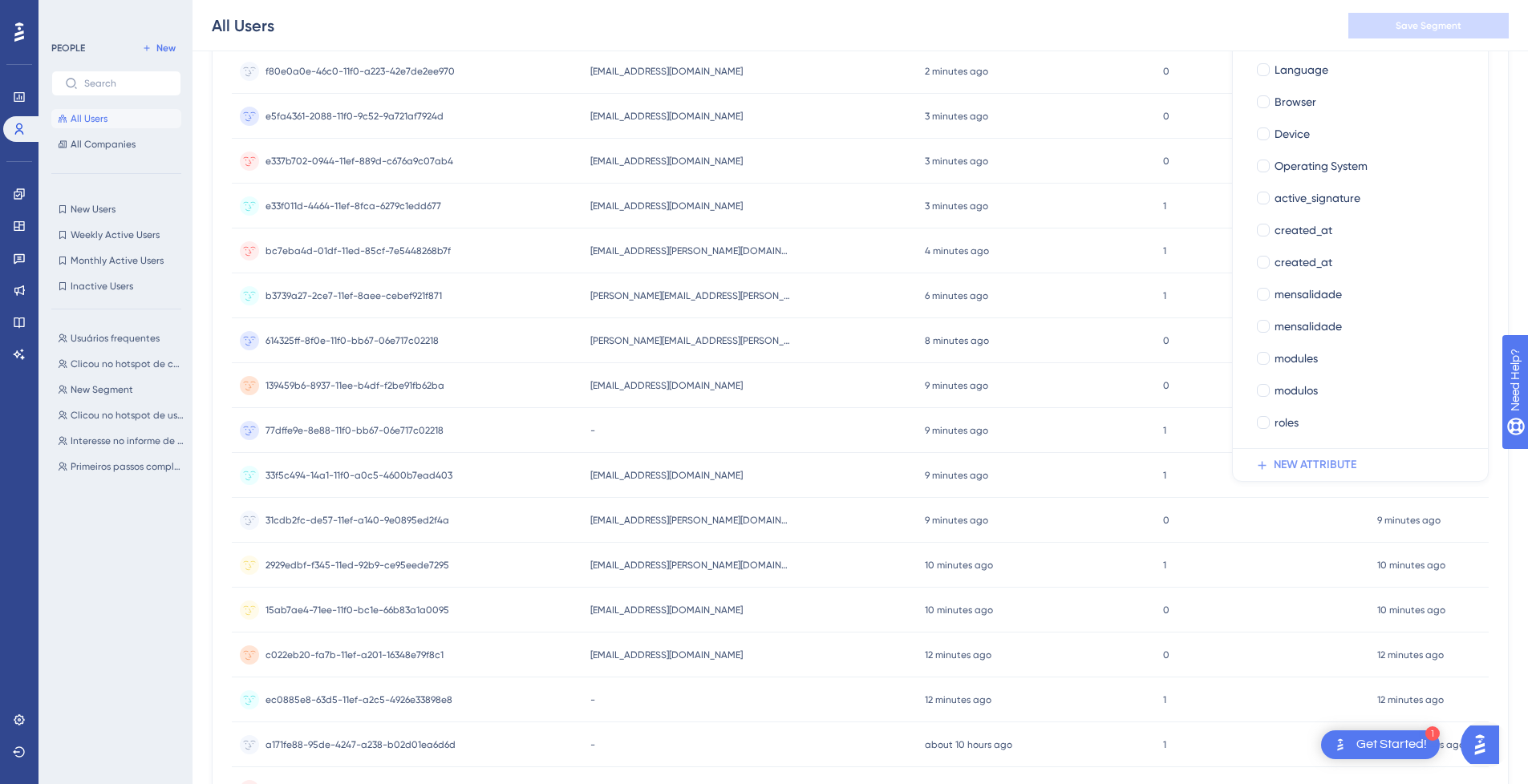
scroll to position [304, 0]
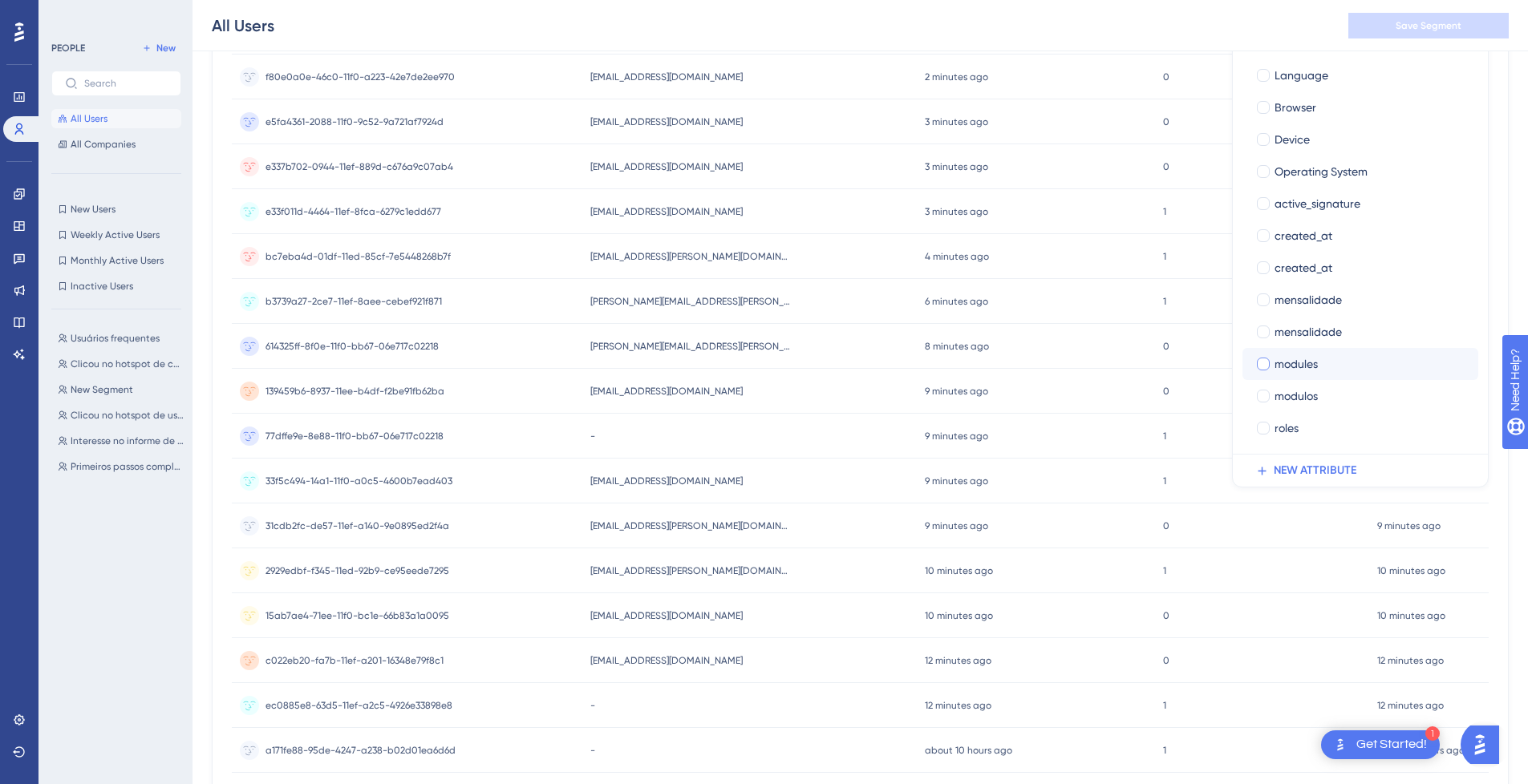
click at [1268, 365] on div at bounding box center [1263, 364] width 13 height 13
checkbox input "true"
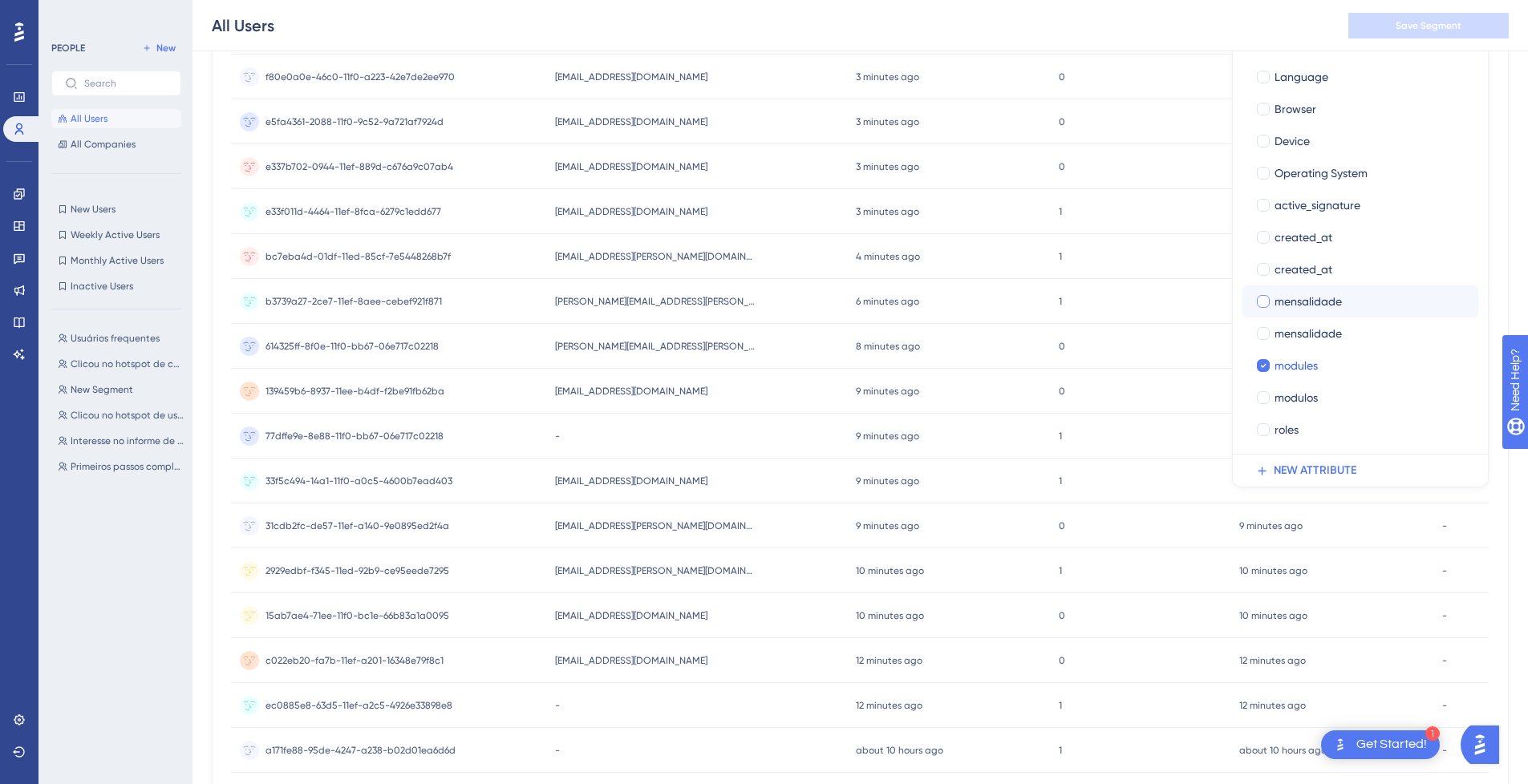
scroll to position [117, 0]
click at [1267, 206] on div at bounding box center [1263, 203] width 13 height 13
checkbox input "true"
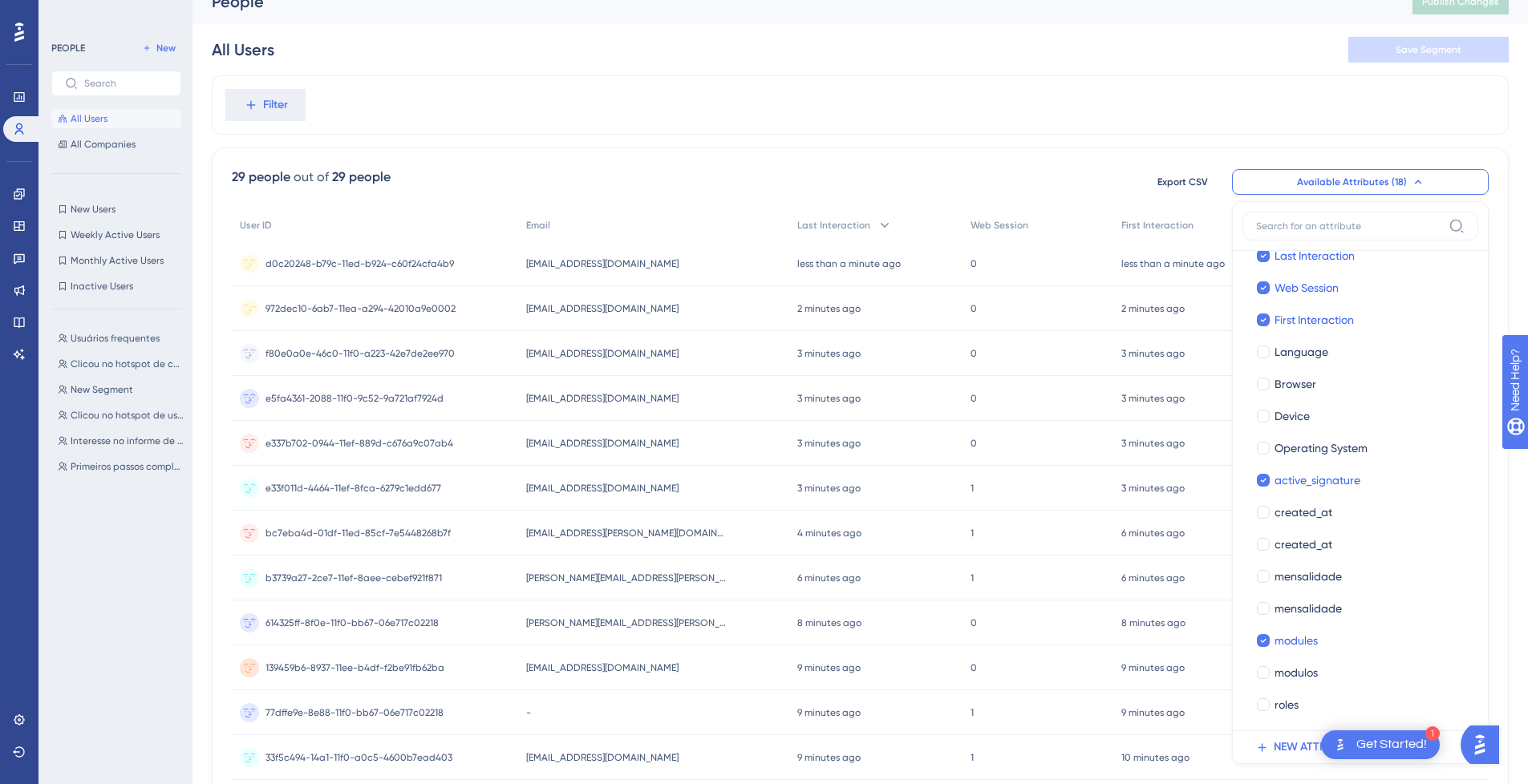
scroll to position [15, 0]
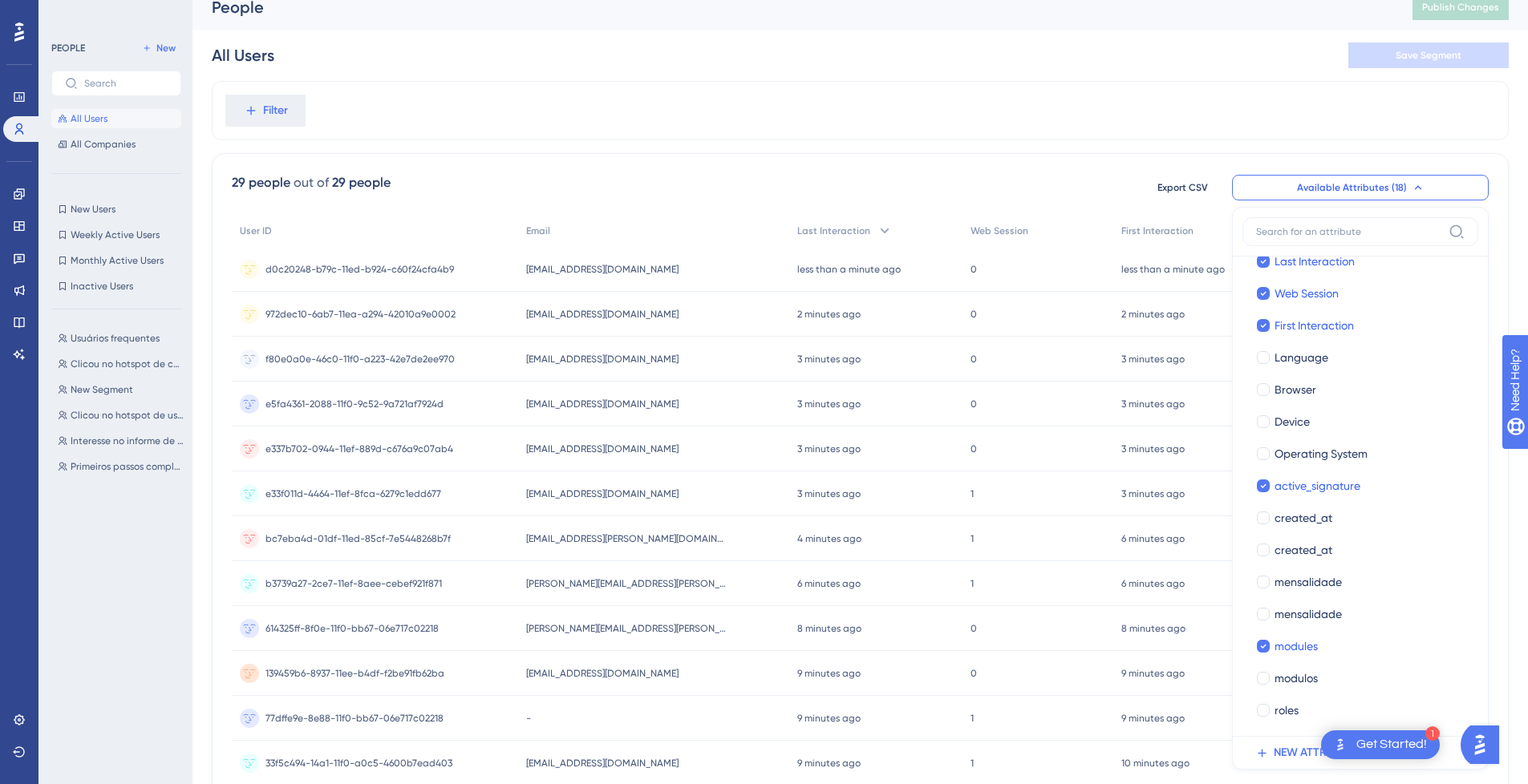
click at [1426, 174] on div "Export CSV Available Attributes (18) User ID User ID Email Email Name Name Last…" at bounding box center [1315, 187] width 346 height 29
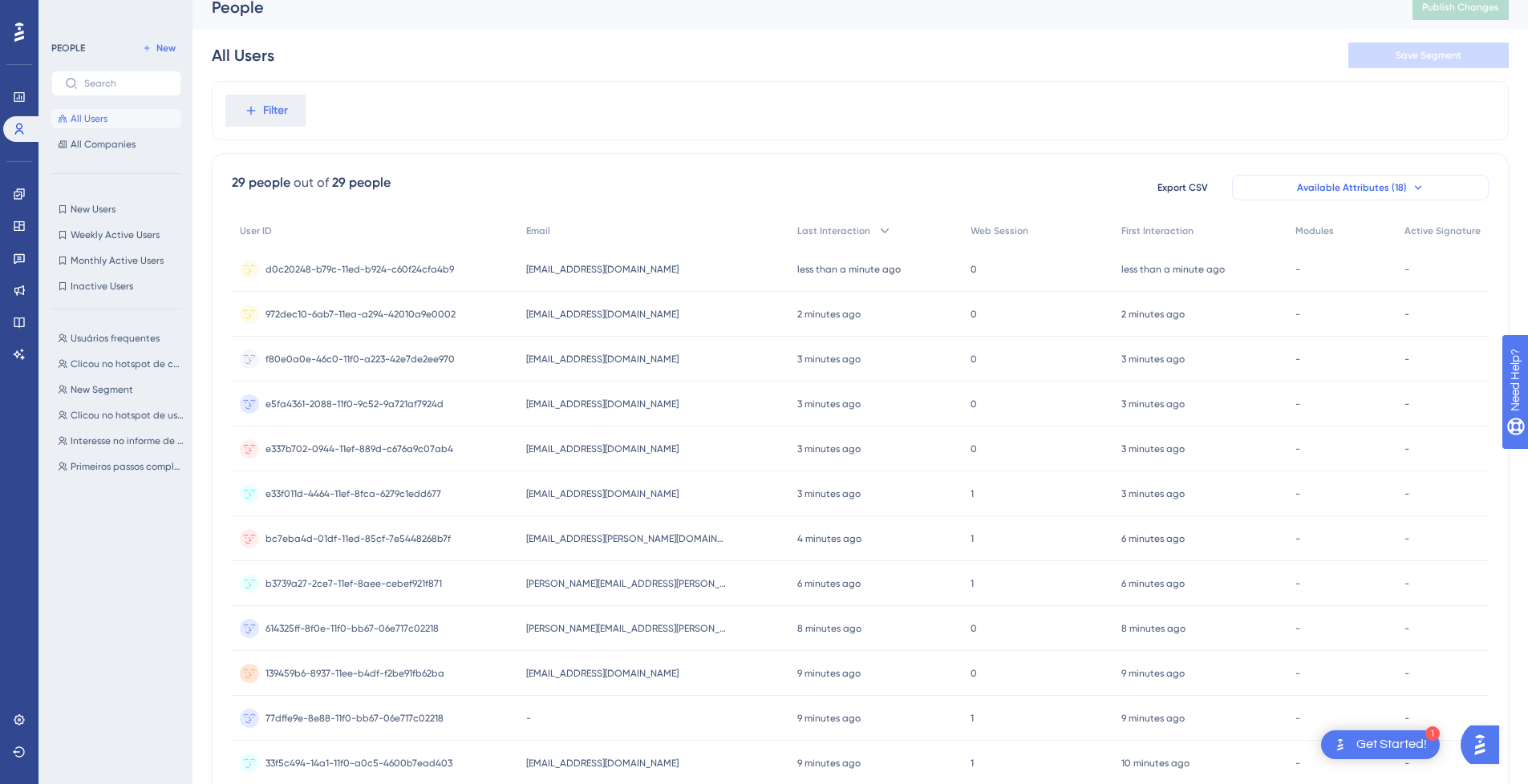
click at [1417, 181] on icon at bounding box center [1418, 187] width 13 height 13
click at [1386, 188] on span "Available Attributes (18)" at bounding box center [1351, 187] width 110 height 13
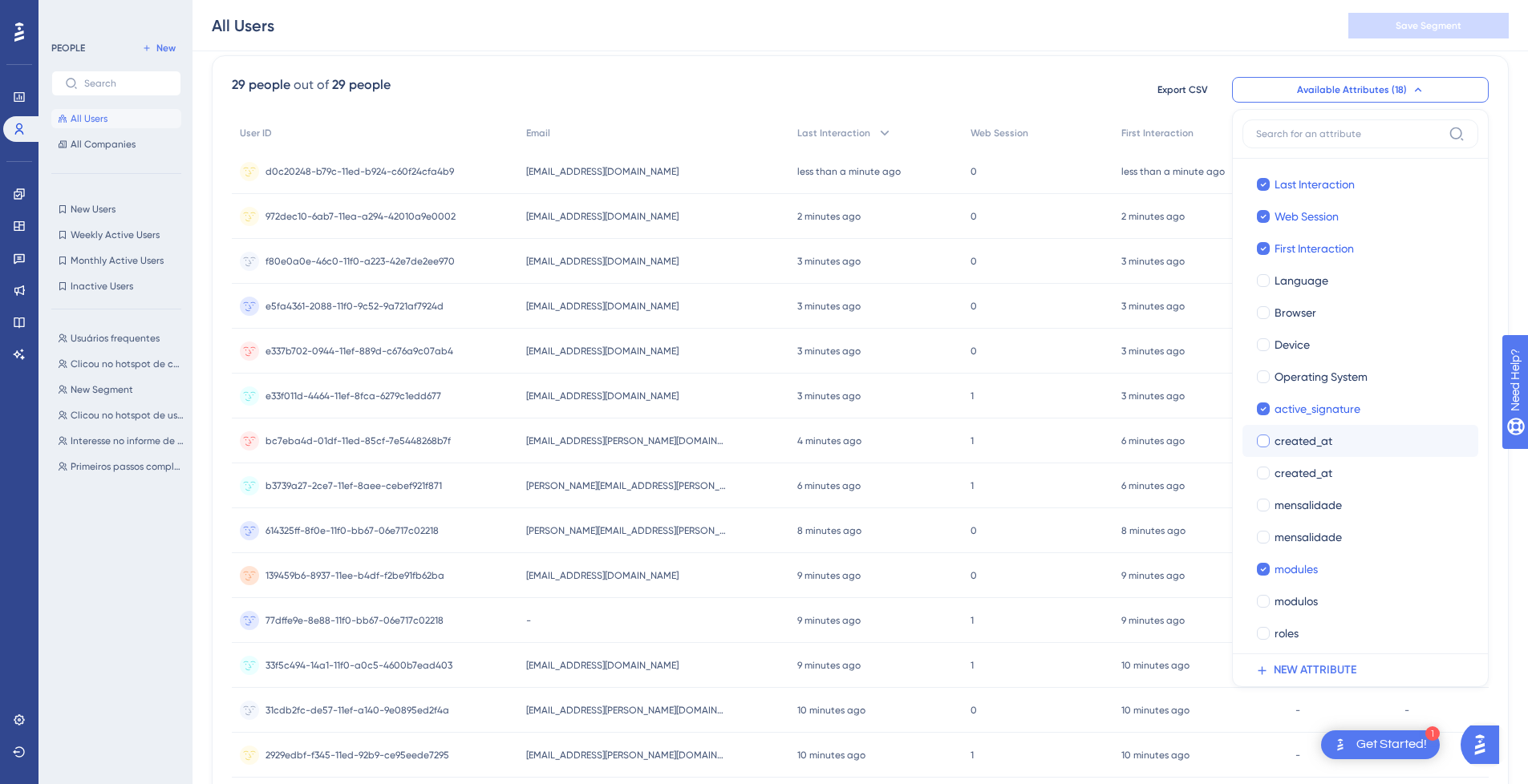
scroll to position [101, 0]
click at [1298, 526] on span "mensalidade" at bounding box center [1308, 531] width 68 height 19
checkbox input "true"
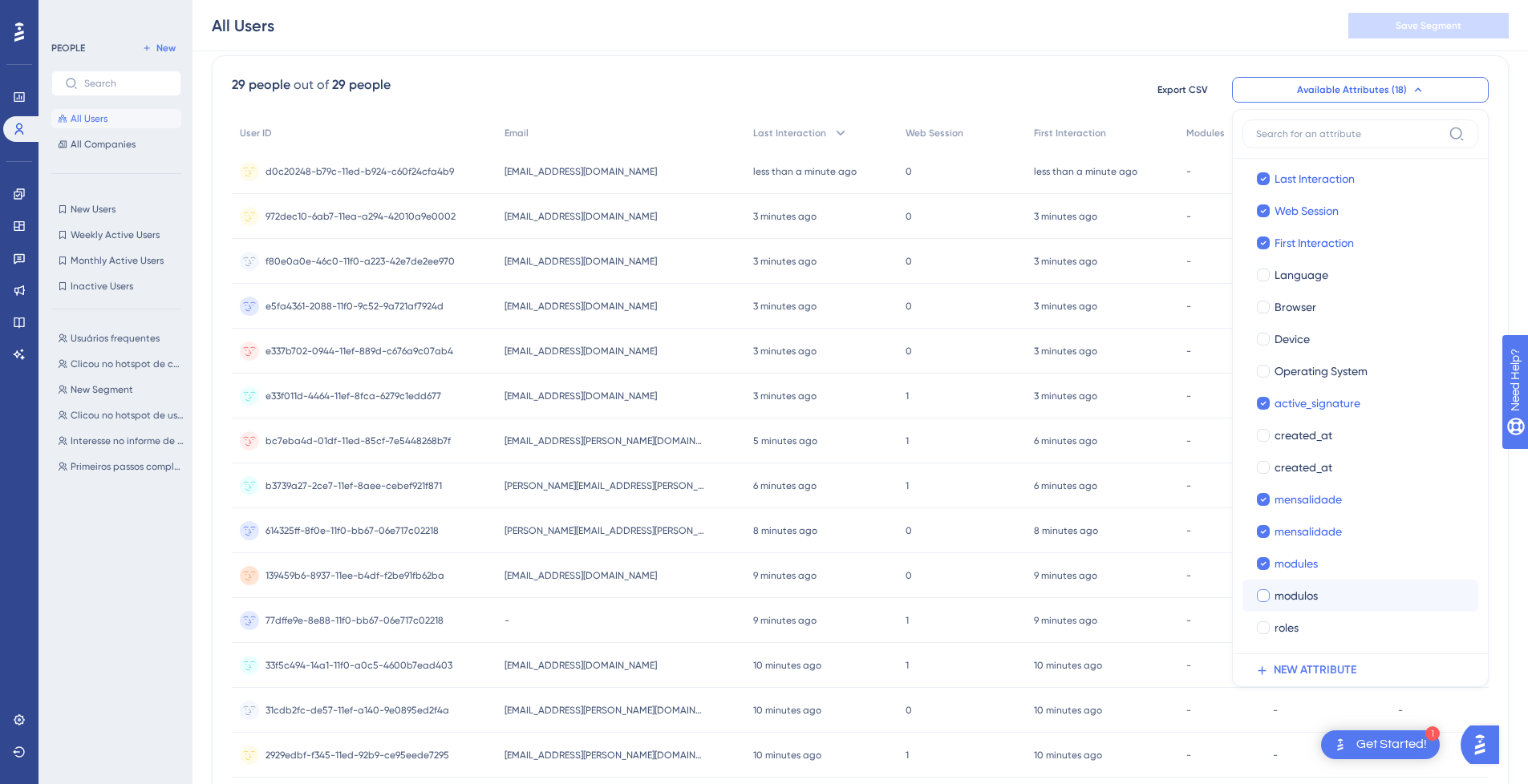
click at [1300, 596] on span "modulos" at bounding box center [1296, 595] width 44 height 19
checkbox input "true"
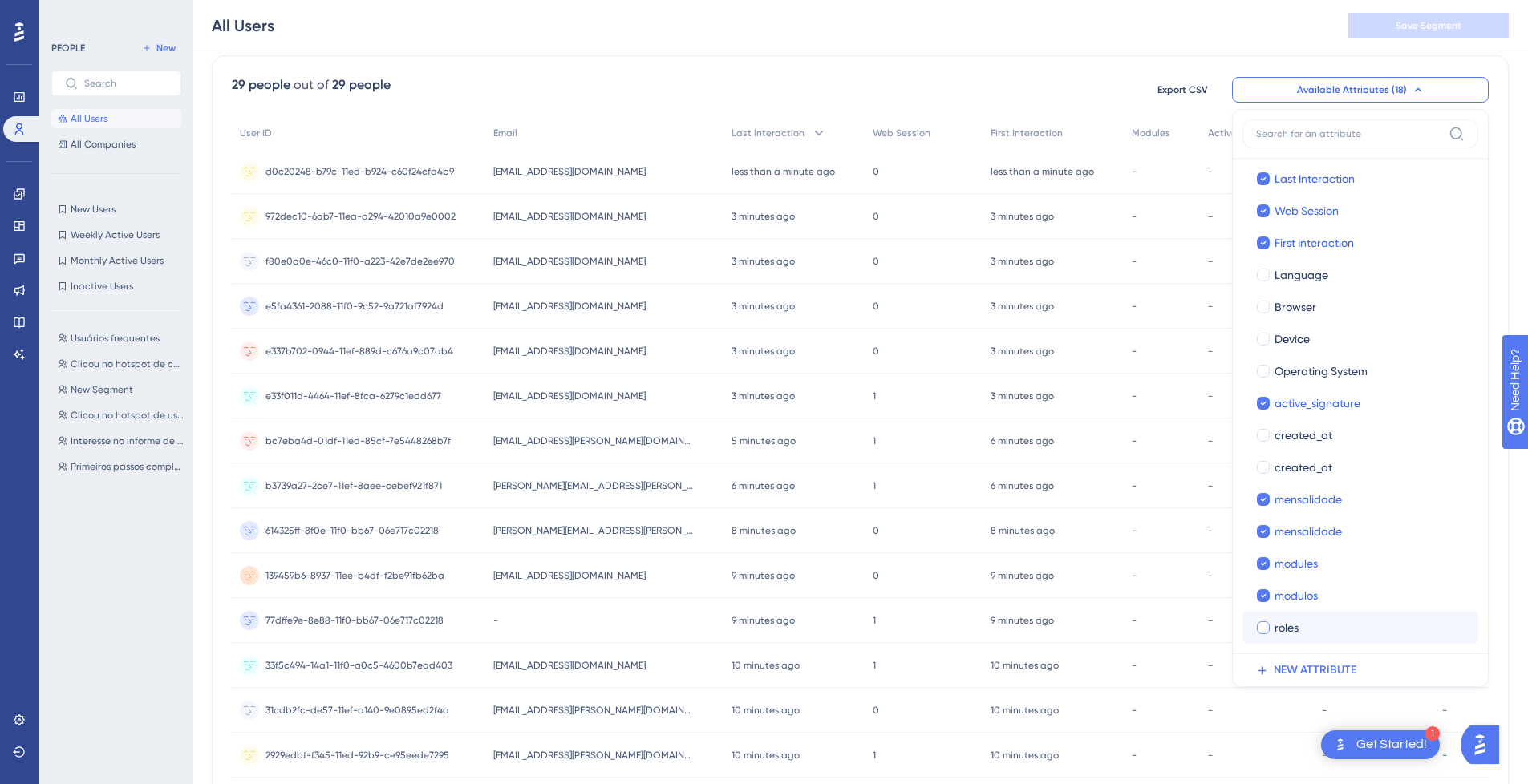
click at [1314, 632] on div "roles" at bounding box center [1370, 627] width 191 height 19
checkbox input "true"
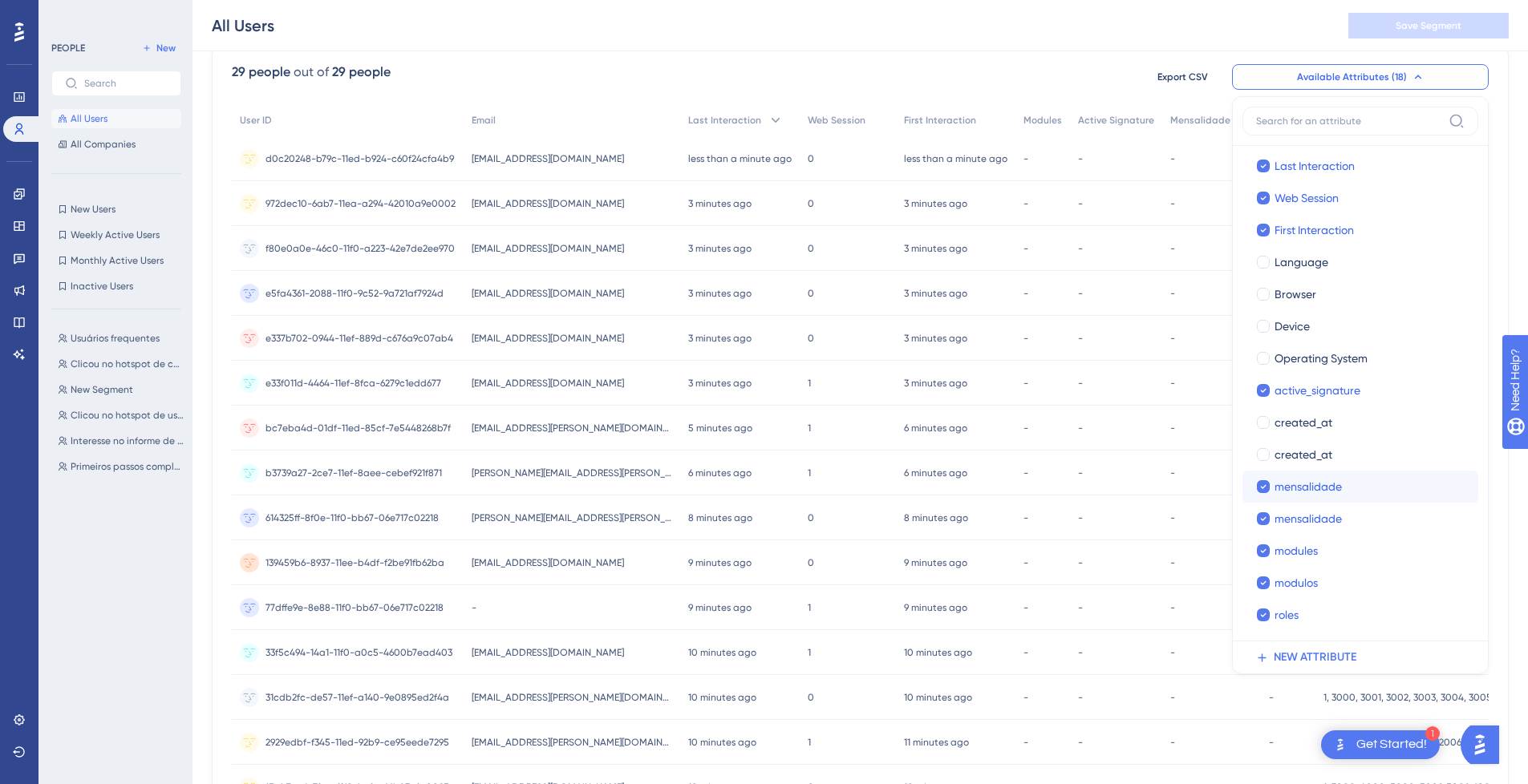
scroll to position [119, 0]
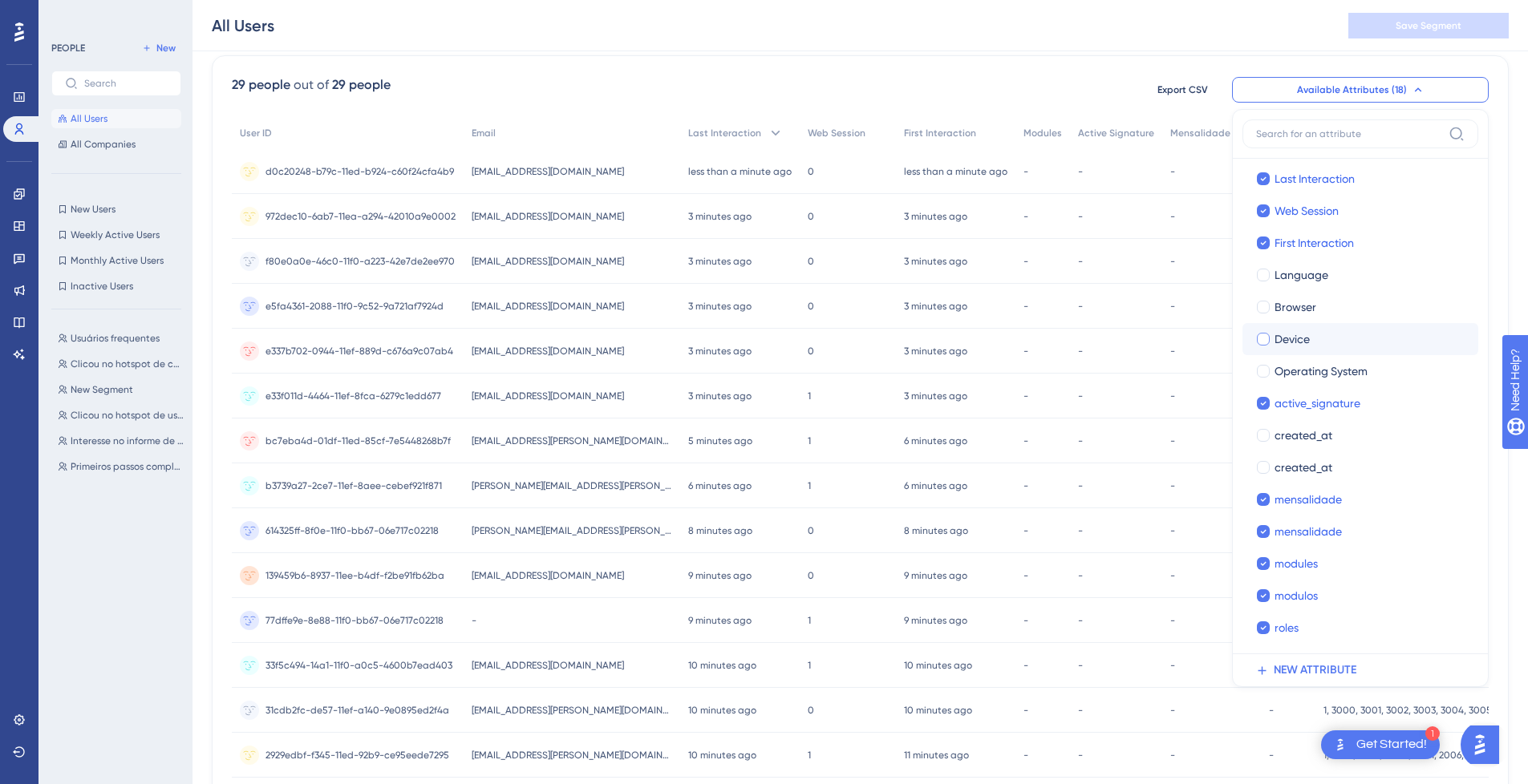
click at [1346, 339] on div "Device" at bounding box center [1370, 339] width 191 height 19
checkbox input "true"
click at [1338, 372] on span "Operating System" at bounding box center [1321, 371] width 93 height 19
checkbox input "true"
click at [1318, 321] on label "Browser Browser" at bounding box center [1360, 307] width 236 height 32
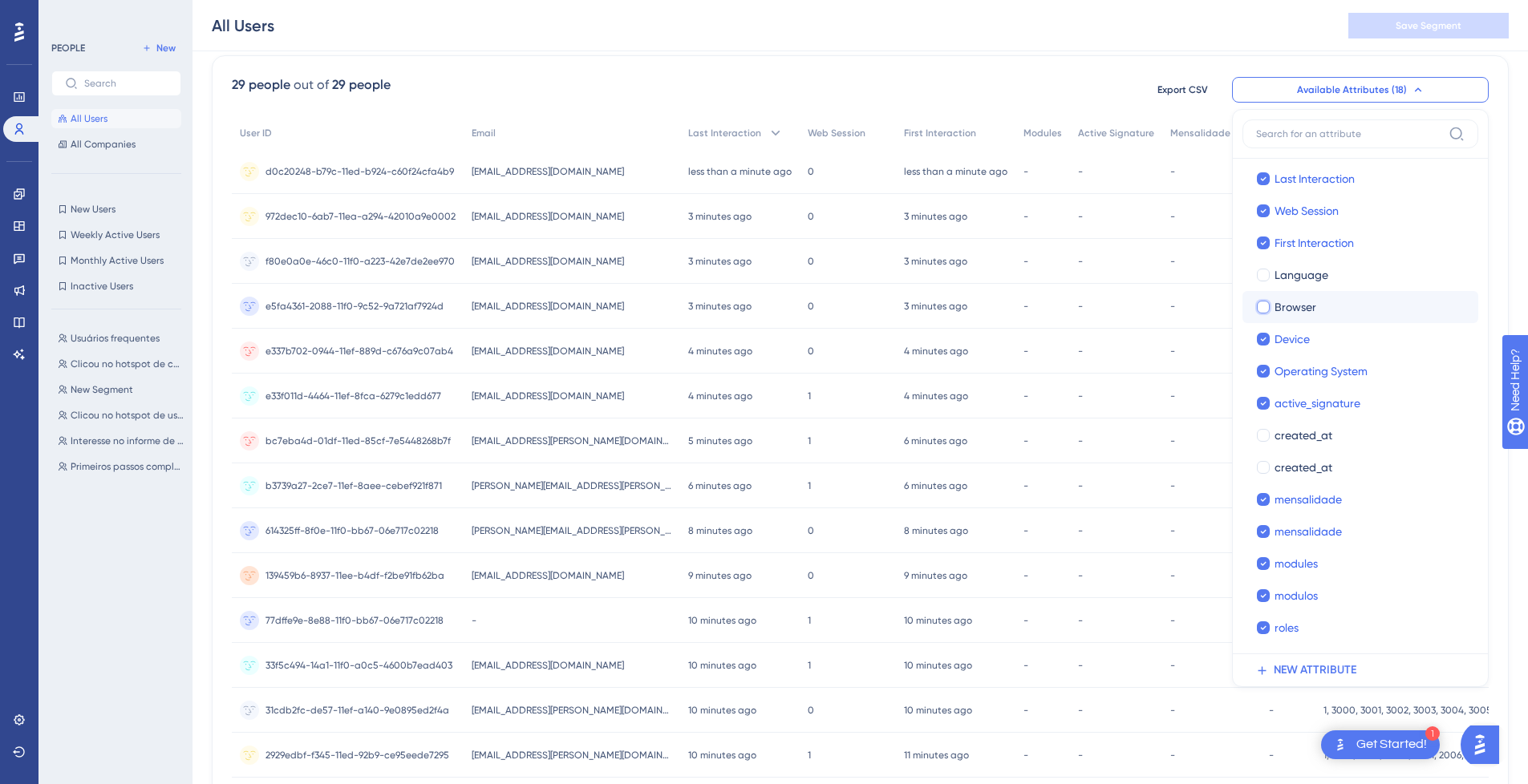
click at [1264, 408] on input "Browser" at bounding box center [1264, 408] width 1 height 1
checkbox input "false"
click at [1317, 281] on span "Language" at bounding box center [1301, 274] width 54 height 19
checkbox input "true"
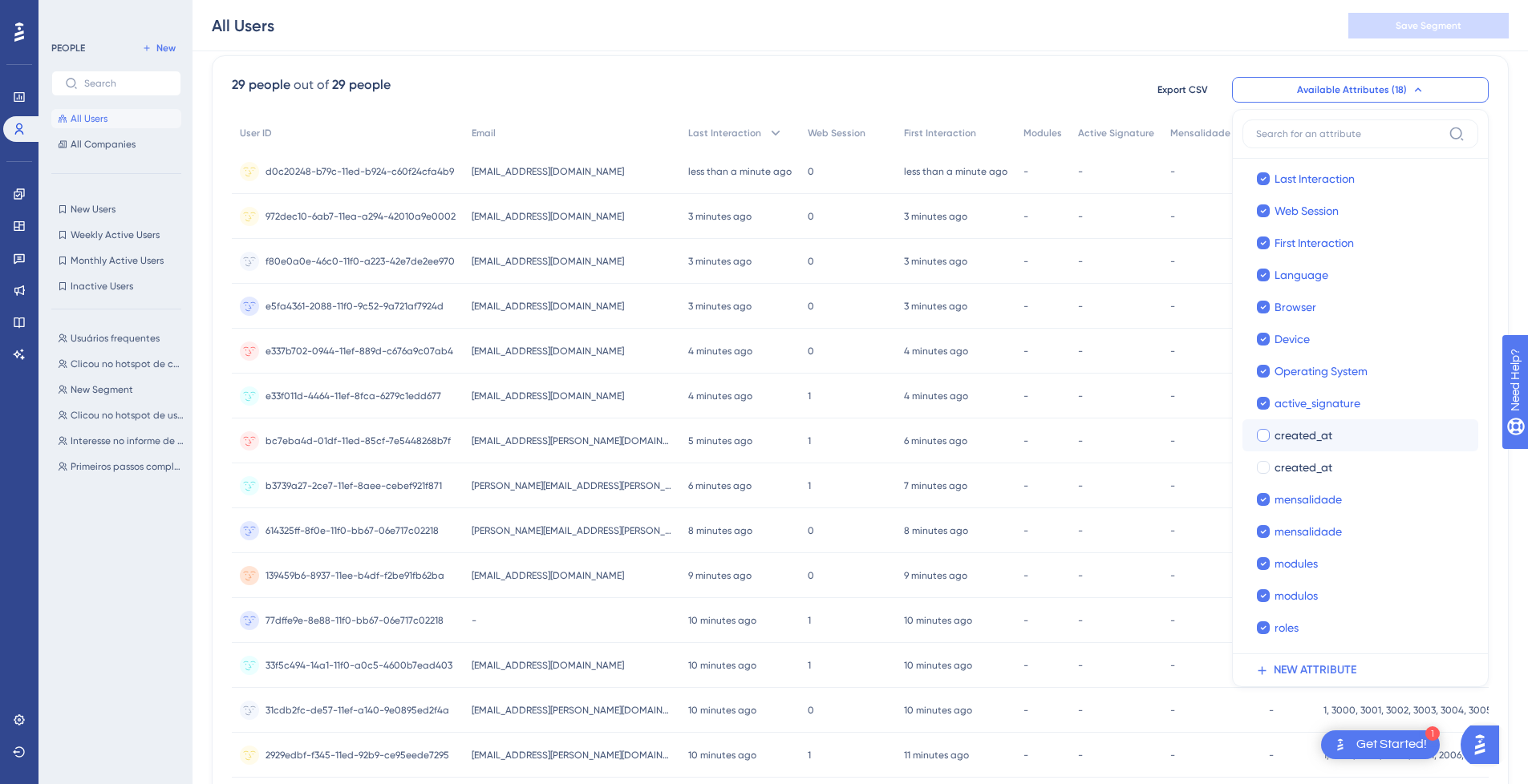
click at [1305, 433] on span "created_at" at bounding box center [1303, 434] width 58 height 19
checkbox input "true"
click at [1082, 71] on div "29 people out of 29 people Export CSV Available Attributes (18) User ID User ID…" at bounding box center [860, 587] width 1296 height 1063
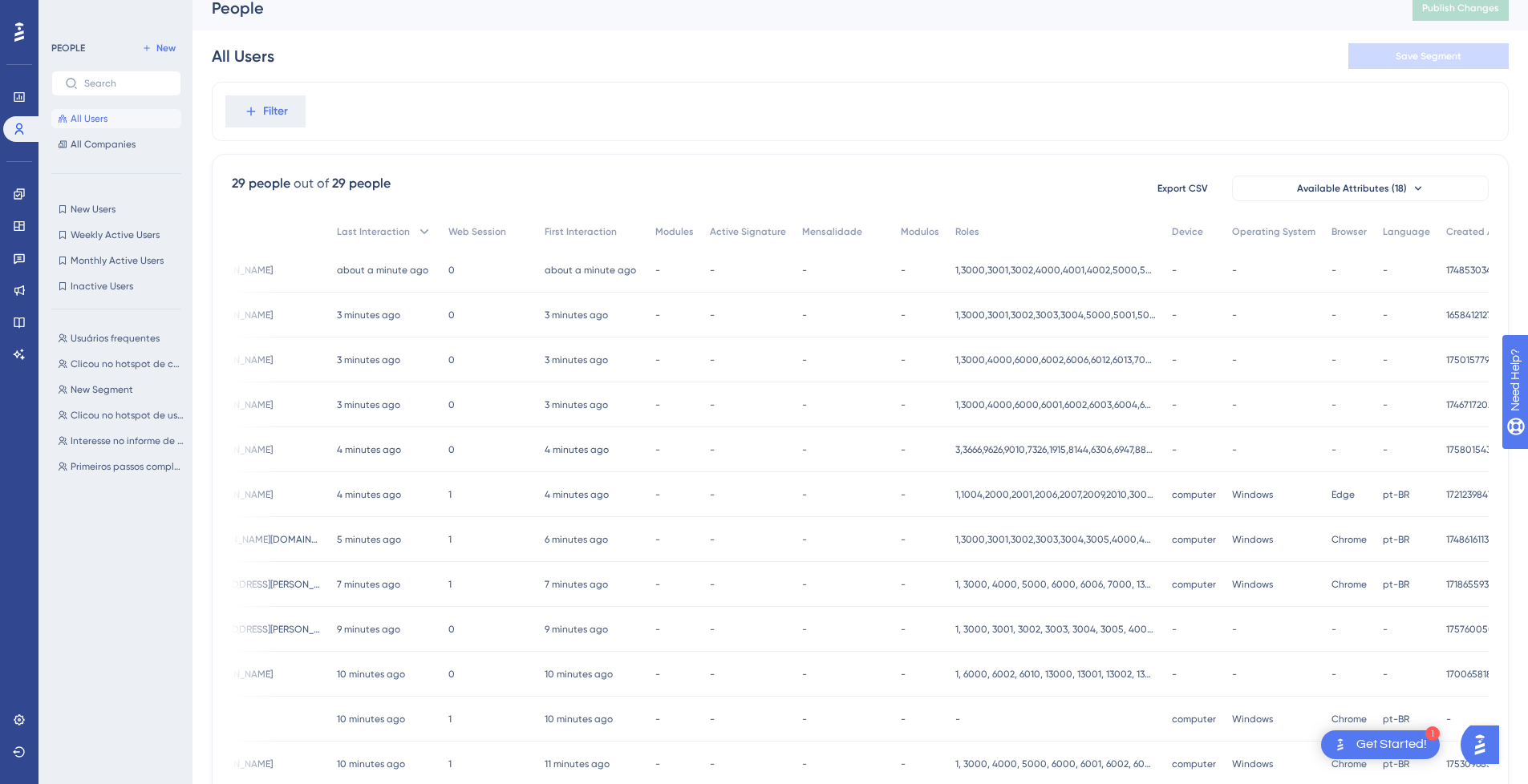
scroll to position [0, 0]
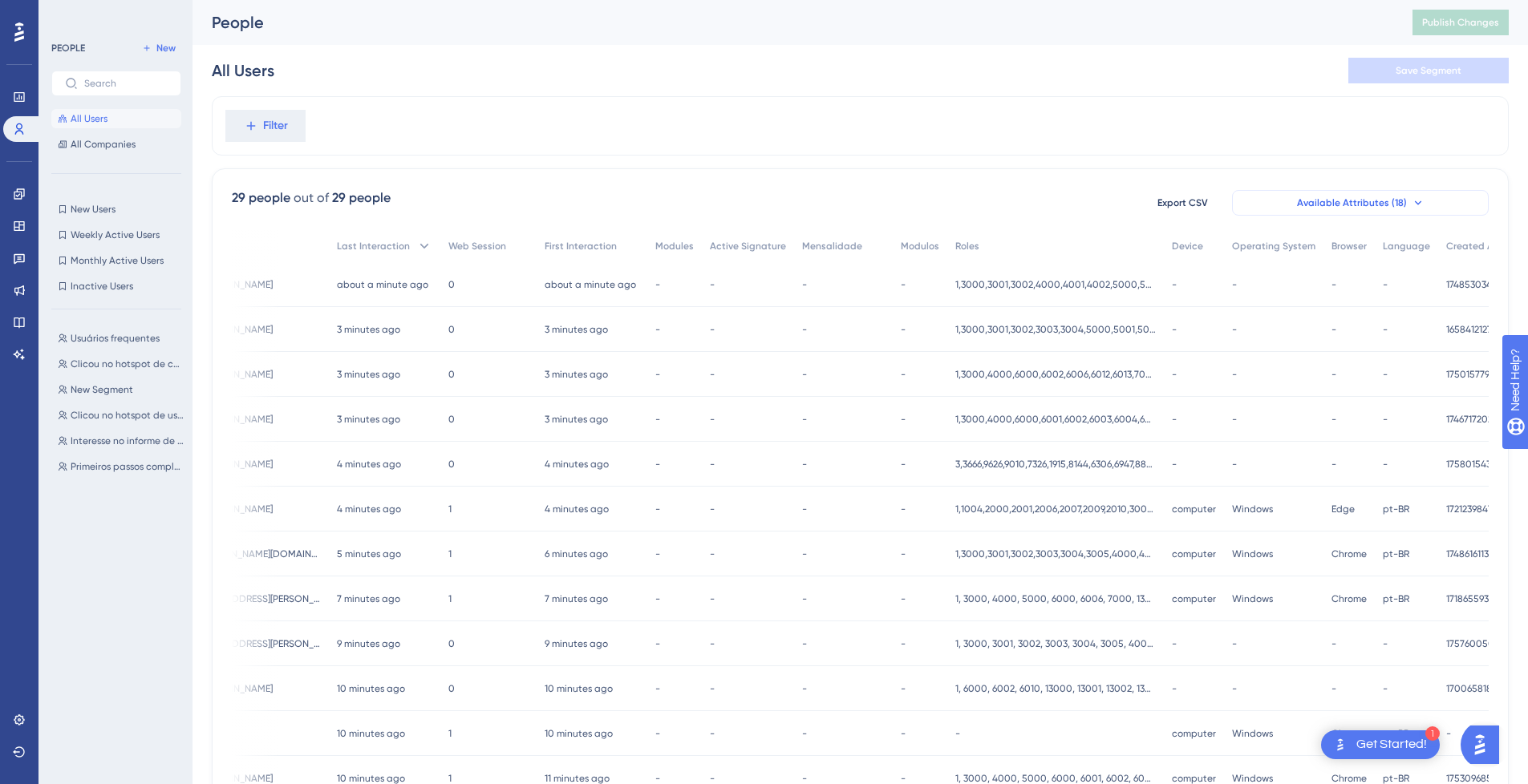
click at [1370, 205] on span "Available Attributes (18)" at bounding box center [1351, 203] width 110 height 13
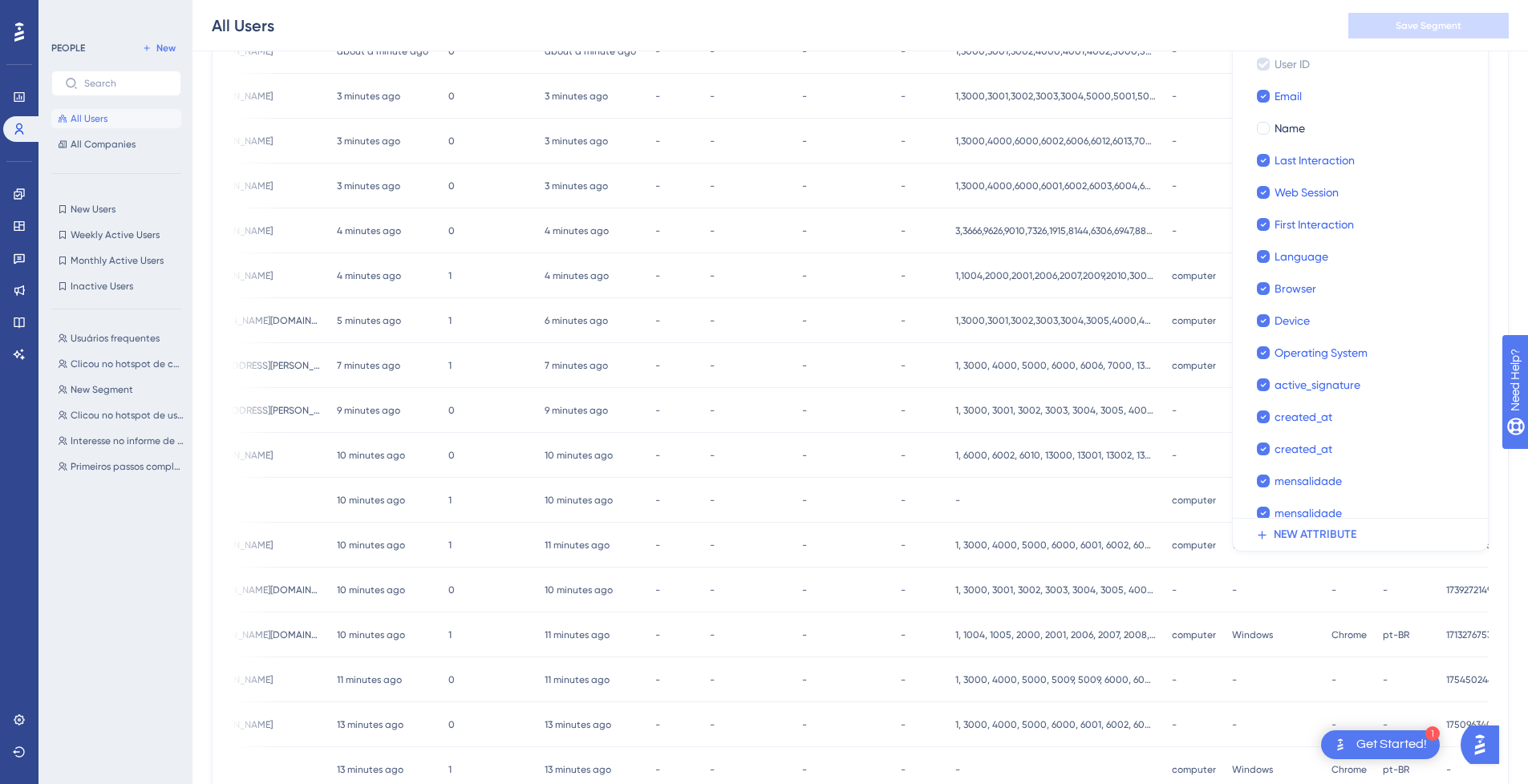
scroll to position [30, 0]
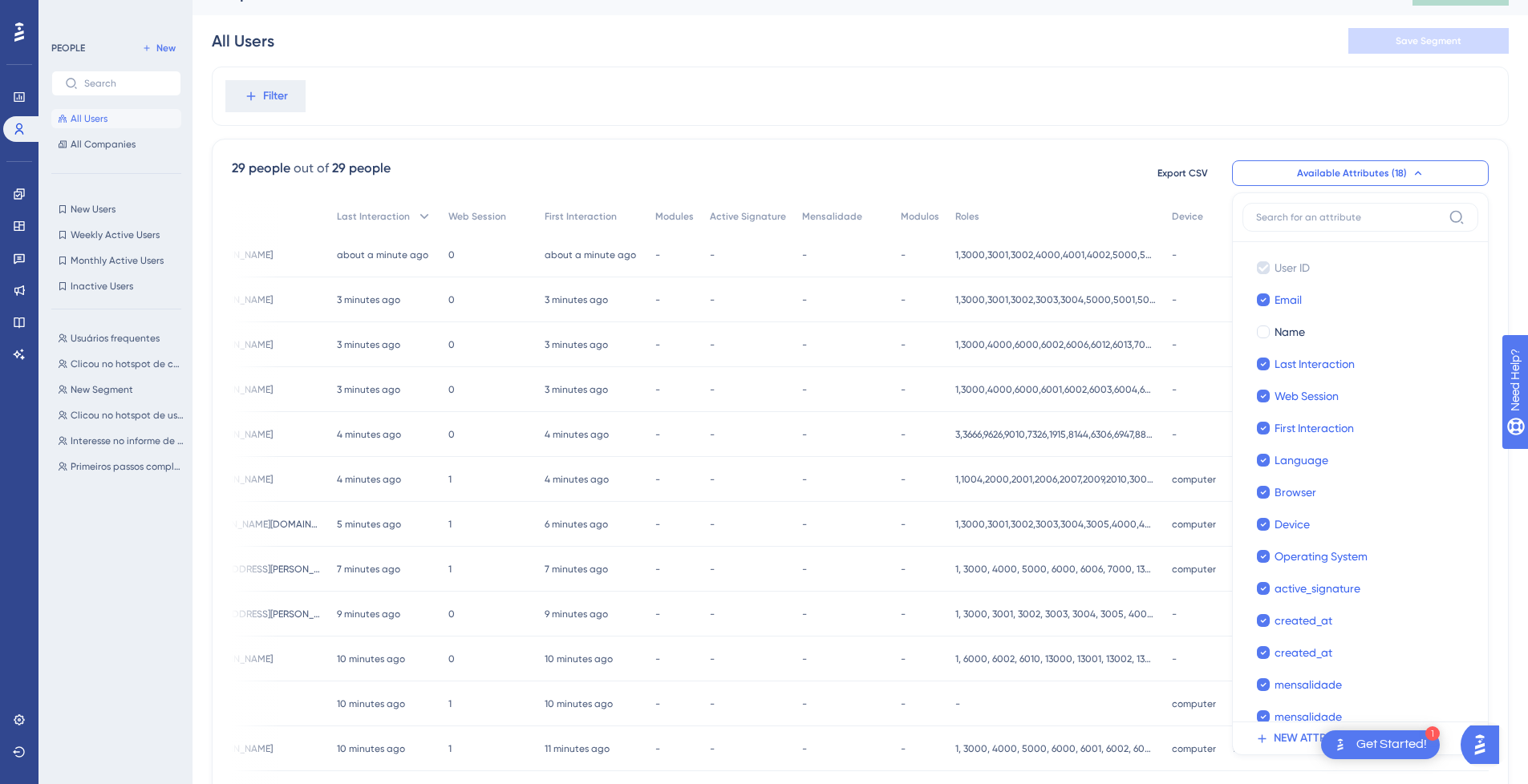
click at [1056, 163] on div "29 people out of 29 people Export CSV Available Attributes (18) User ID User ID…" at bounding box center [860, 173] width 1257 height 29
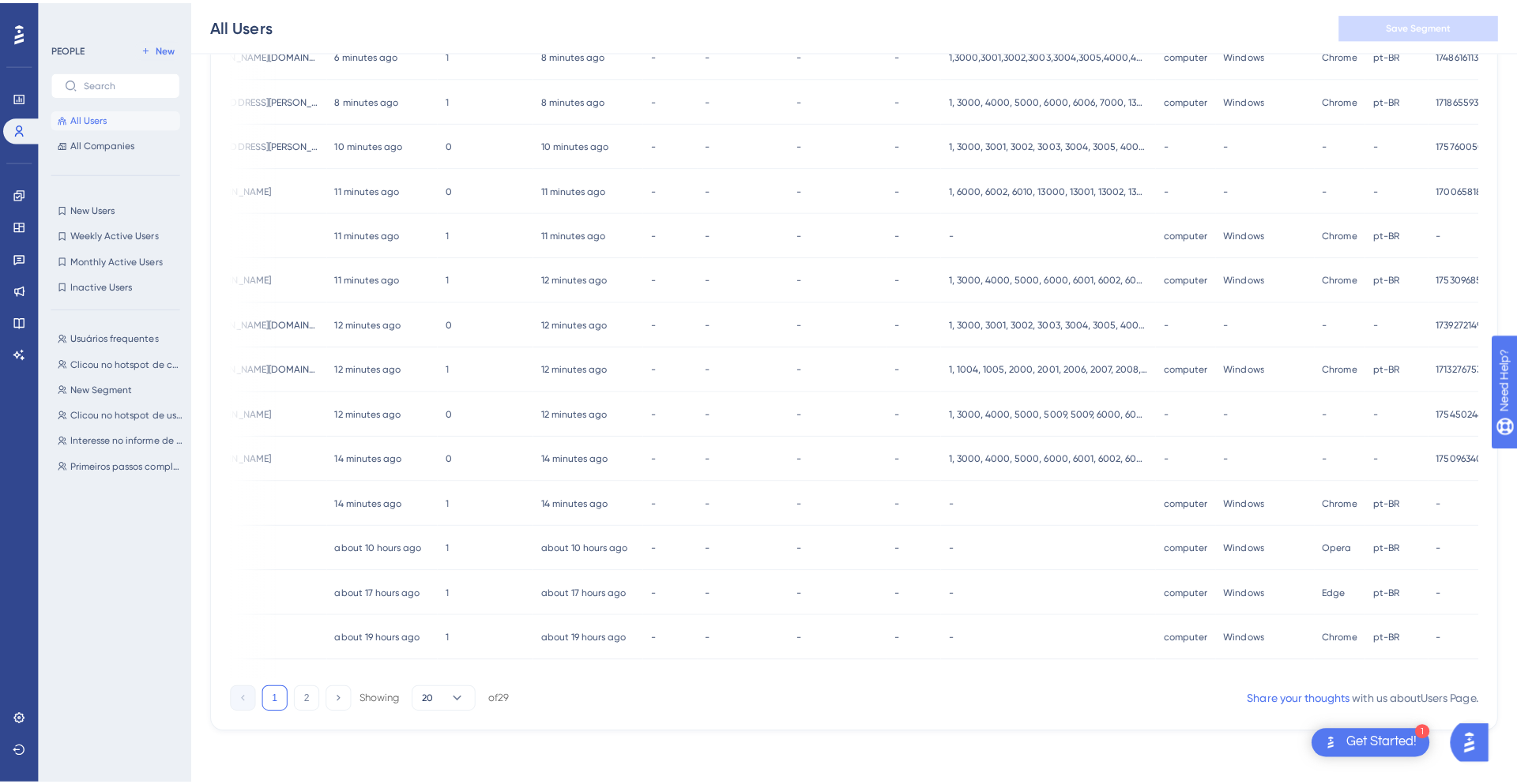
scroll to position [0, 0]
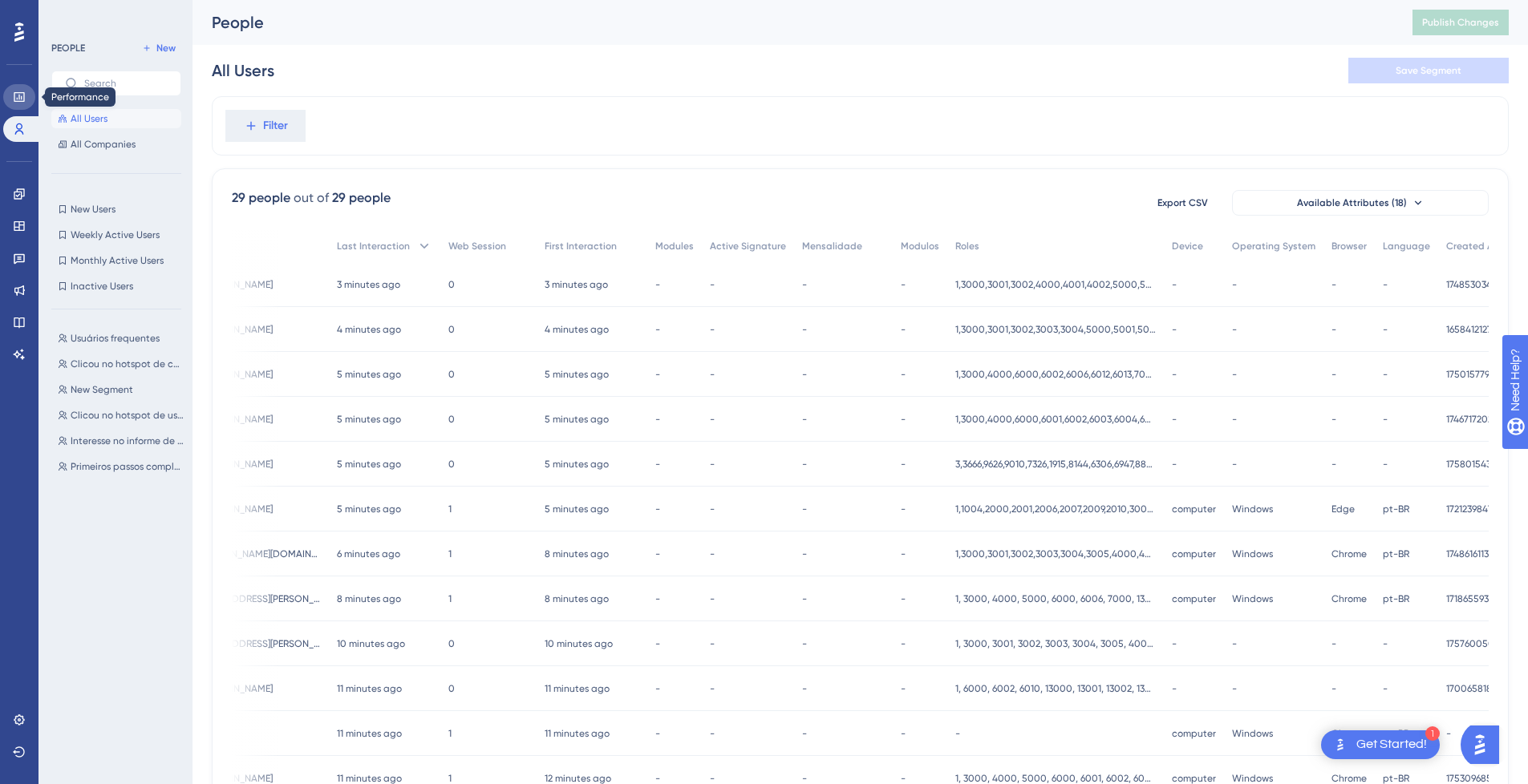
click at [23, 105] on link at bounding box center [19, 97] width 32 height 26
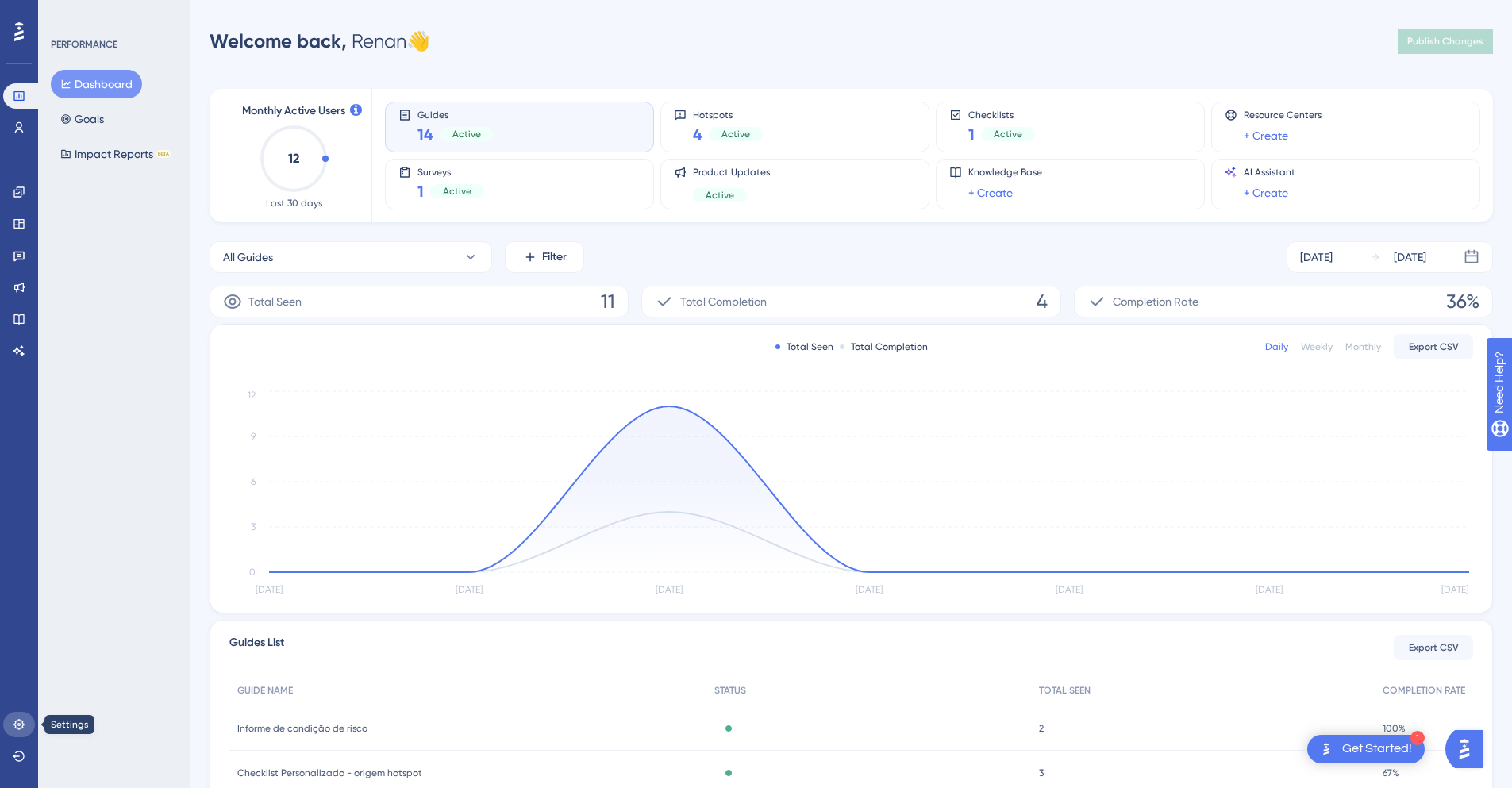
click at [18, 725] on icon at bounding box center [19, 724] width 10 height 10
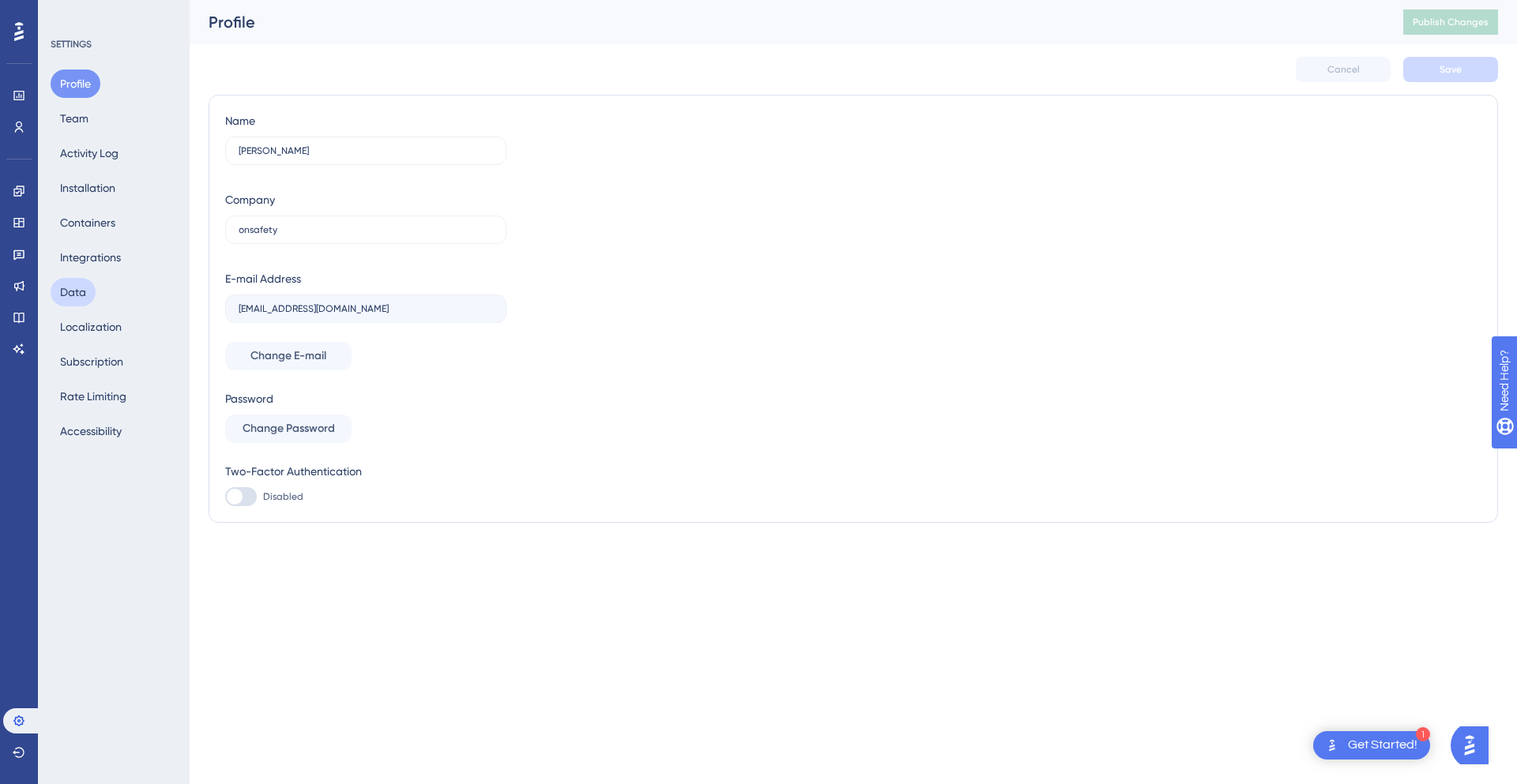
click at [65, 296] on button "Data" at bounding box center [73, 292] width 45 height 28
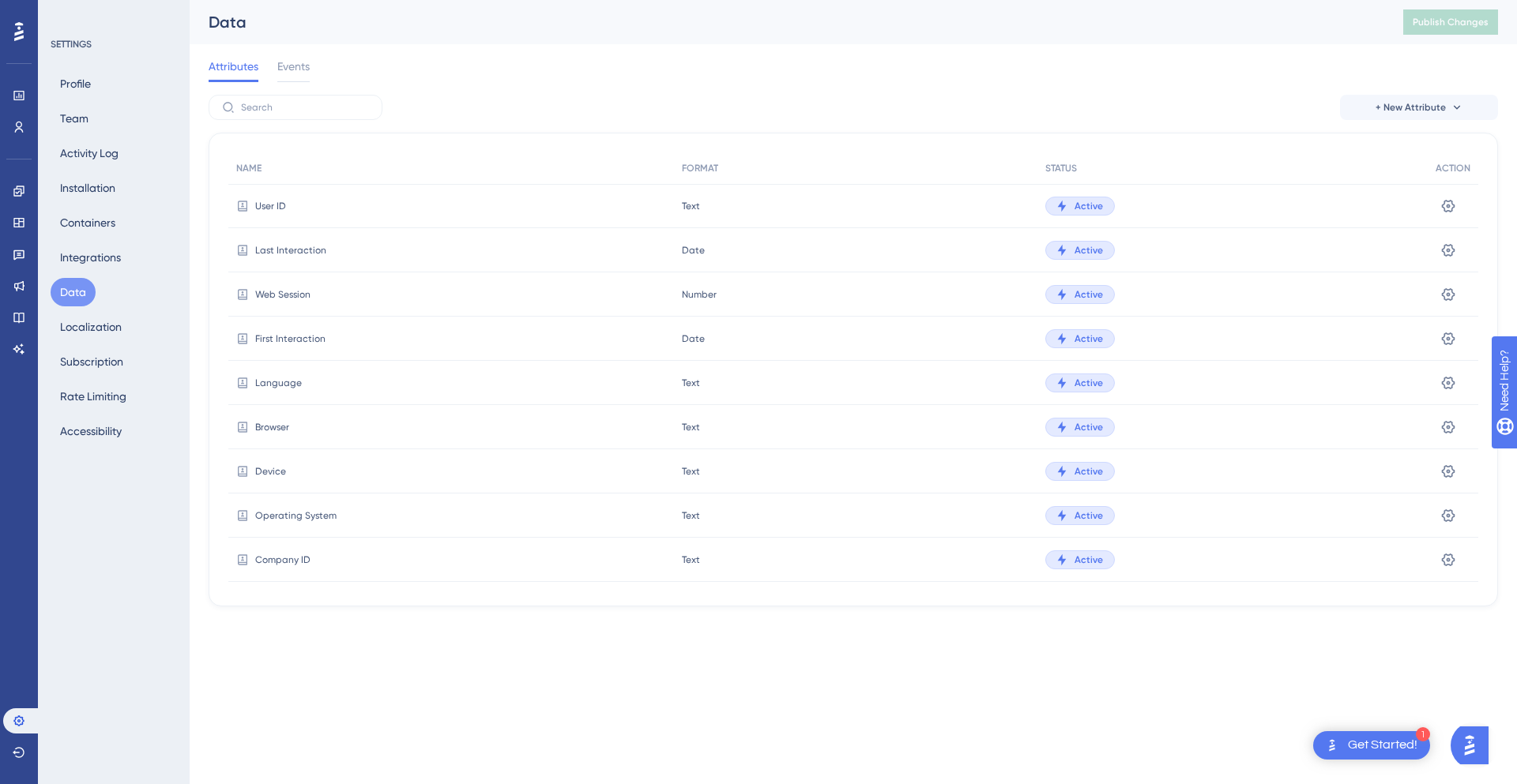
click at [65, 296] on button "Data" at bounding box center [73, 292] width 45 height 28
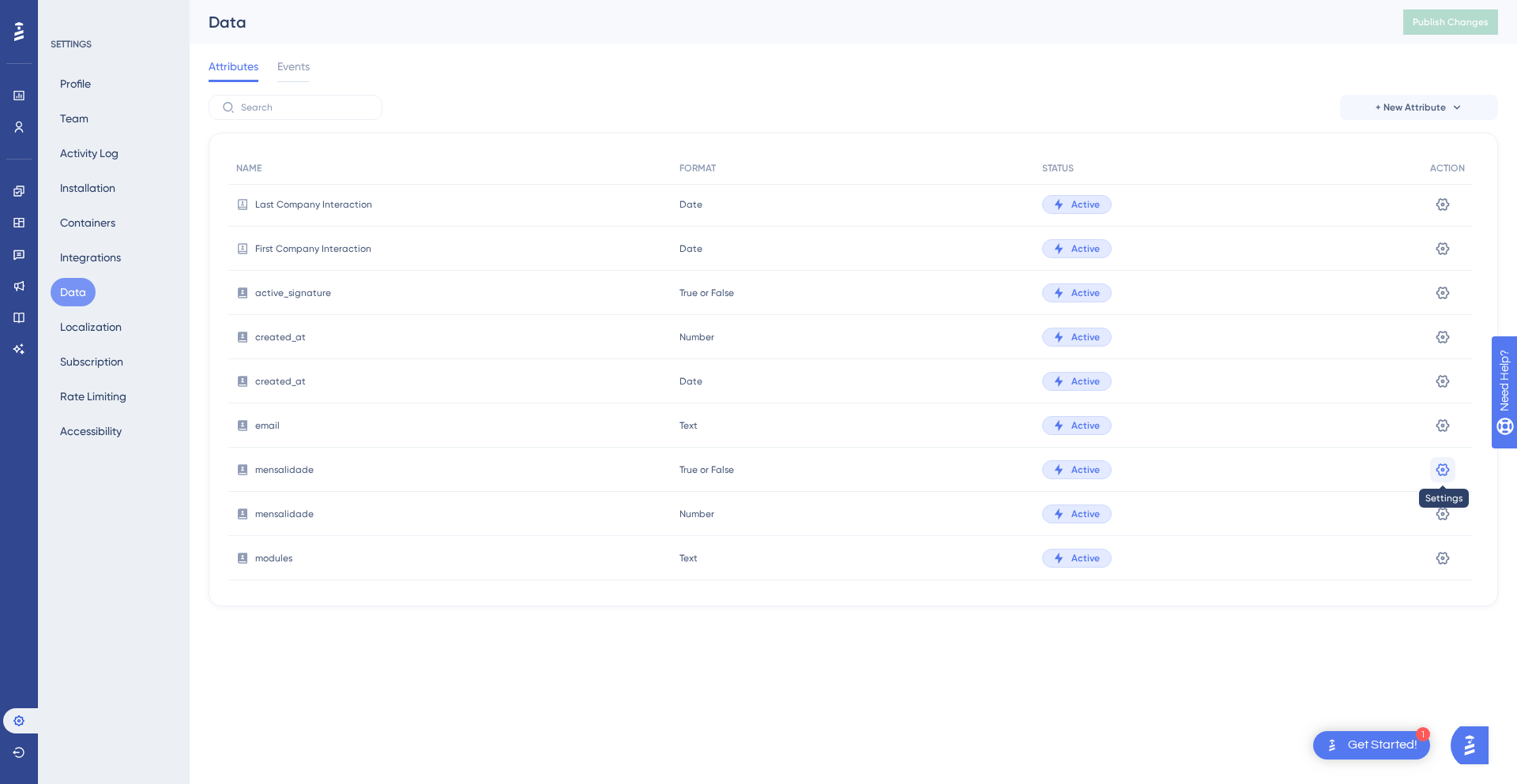
click at [1445, 472] on icon at bounding box center [1443, 470] width 16 height 16
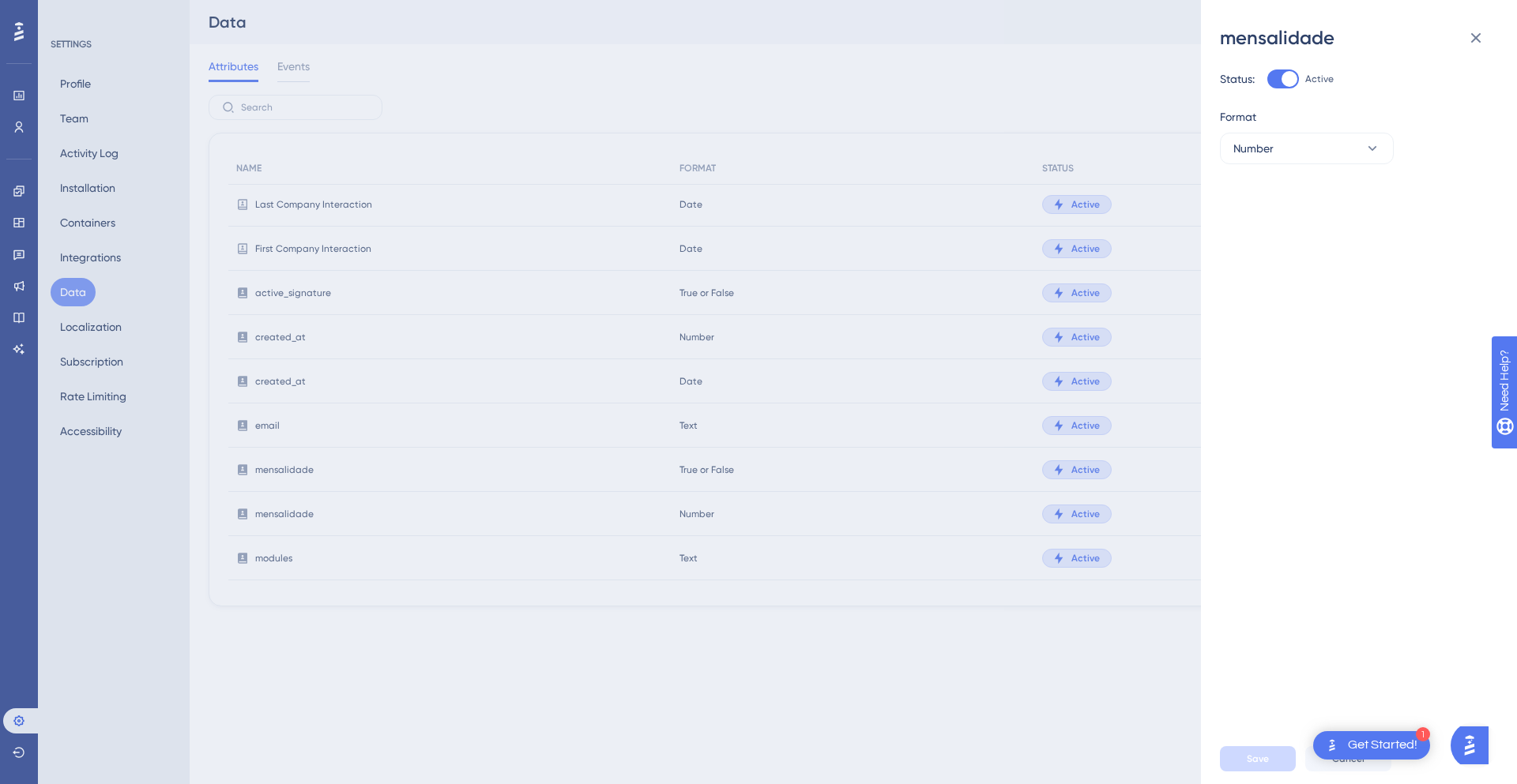
click at [1287, 82] on div at bounding box center [1289, 79] width 16 height 16
click at [1267, 79] on input "Active" at bounding box center [1266, 79] width 1 height 1
checkbox input "false"
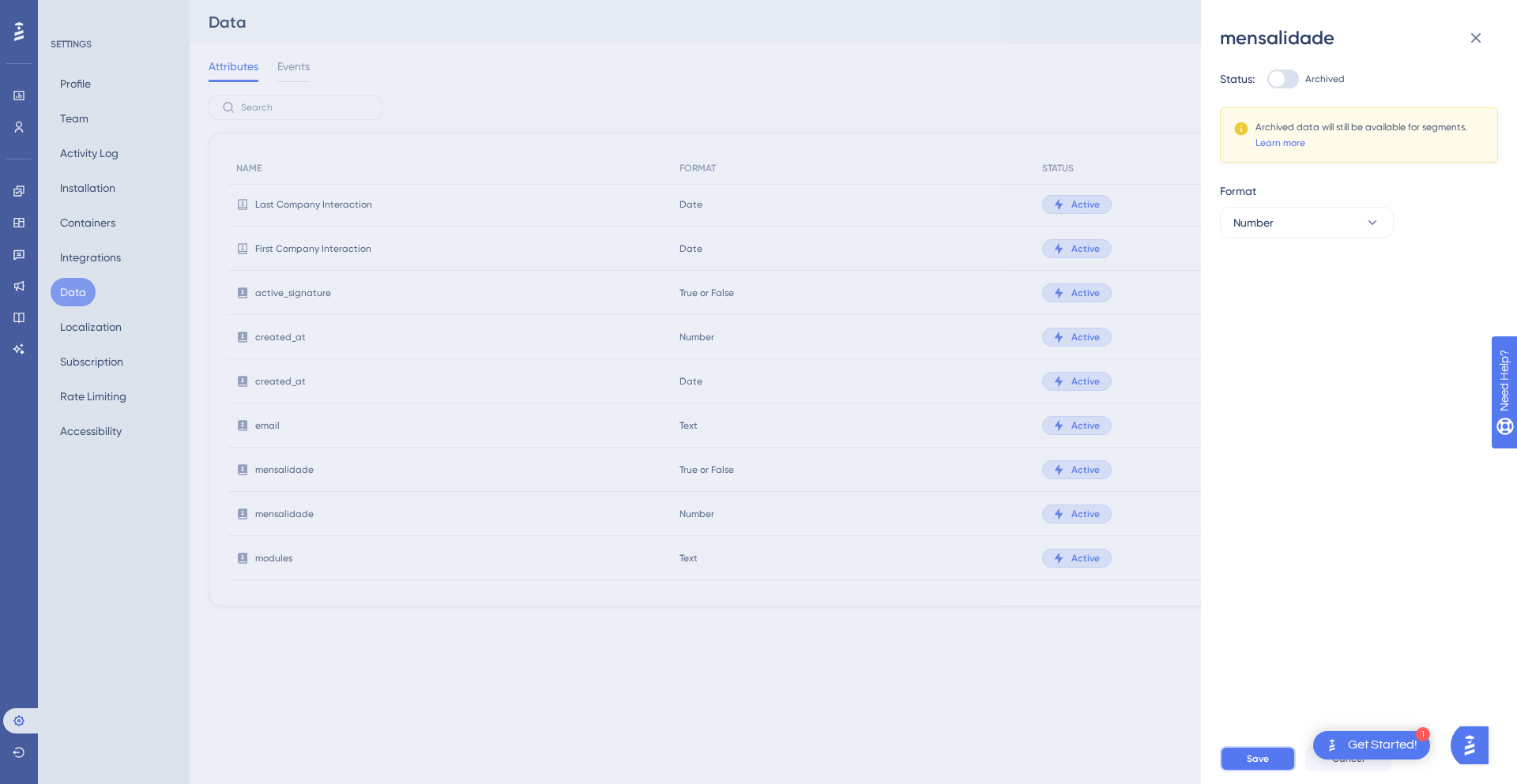
click at [1261, 758] on span "Save" at bounding box center [1257, 759] width 23 height 13
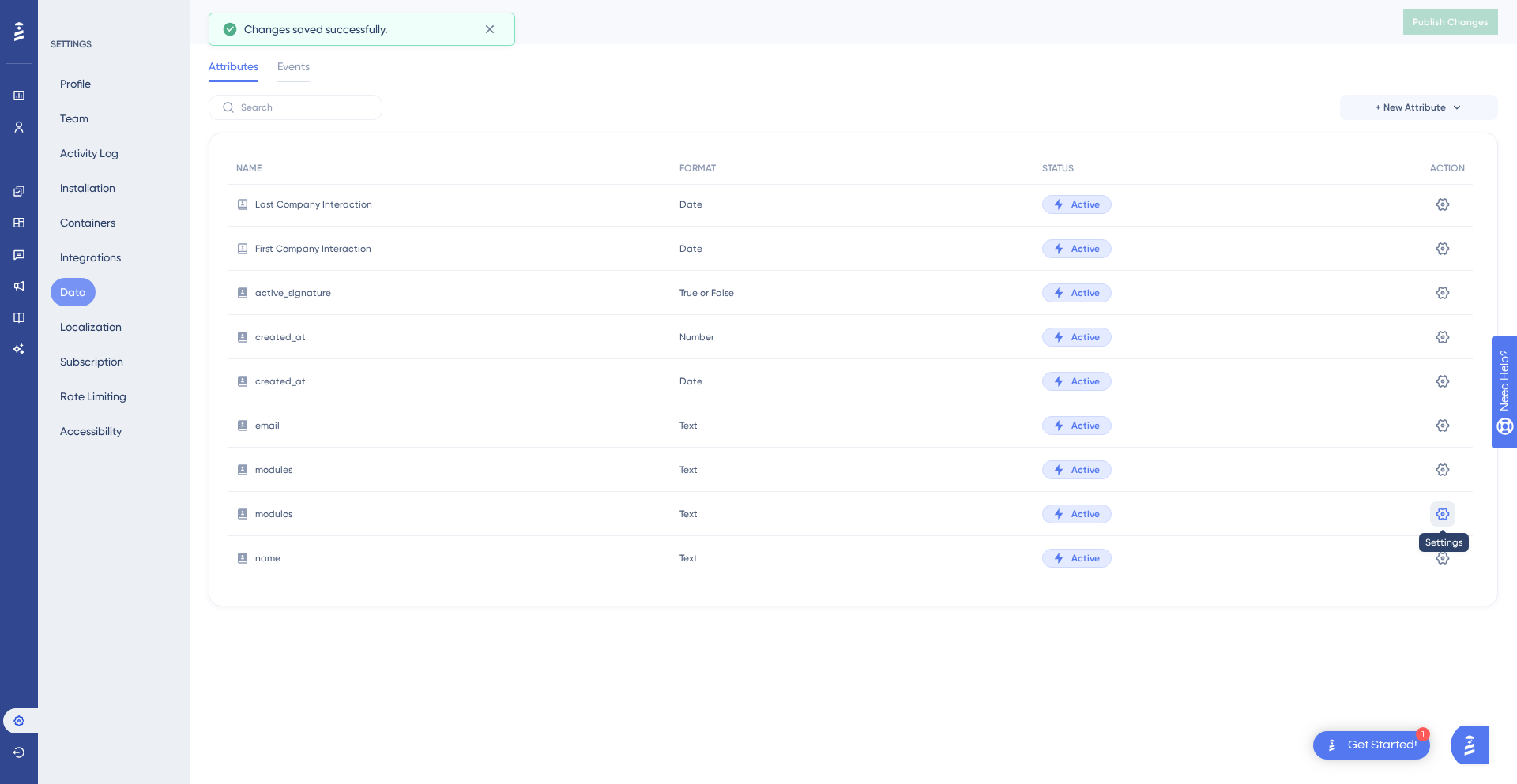
click at [1450, 511] on icon at bounding box center [1443, 514] width 16 height 16
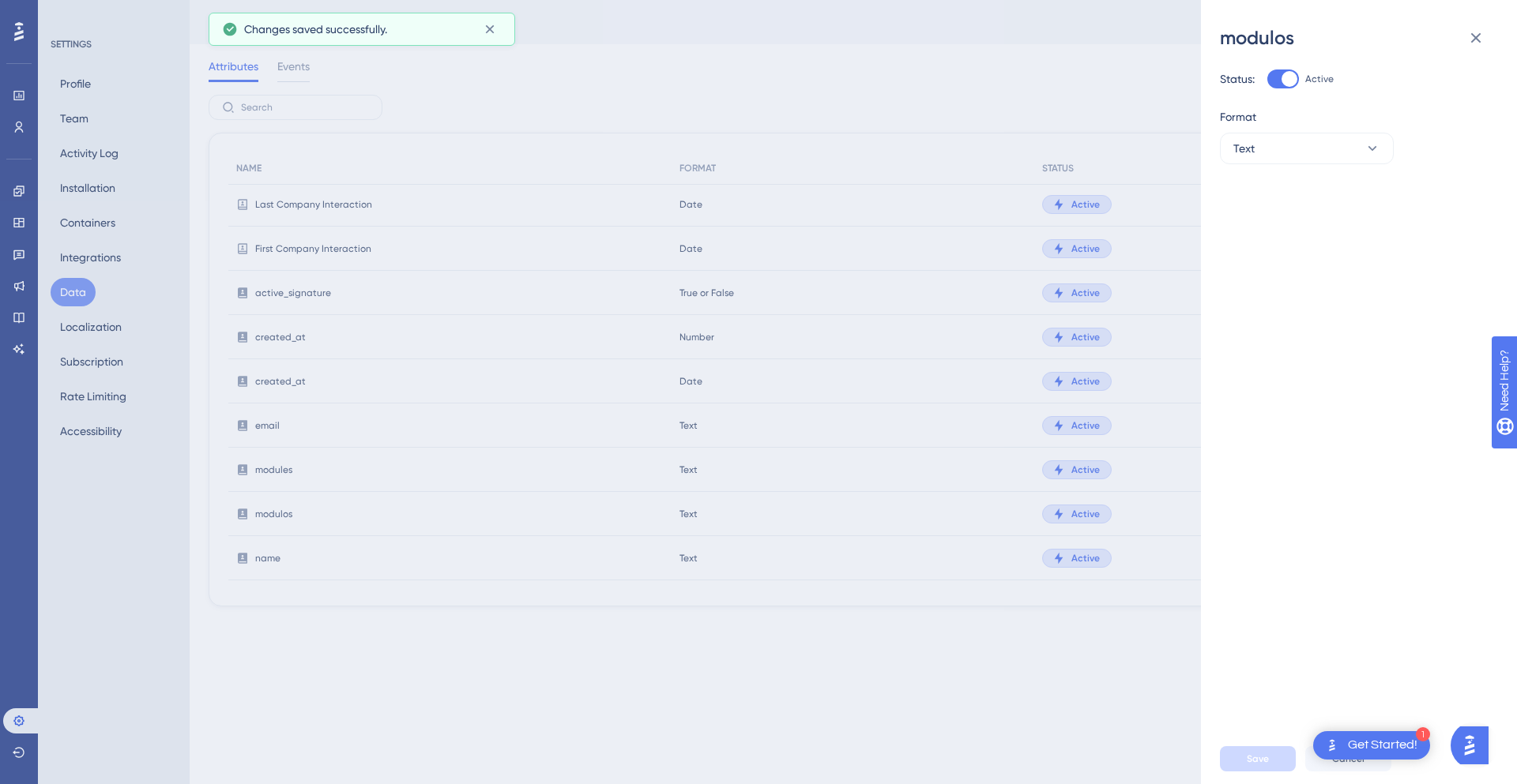
click at [1179, 470] on div "modulos Status: Active Format Text Save Cancel" at bounding box center [758, 392] width 1517 height 784
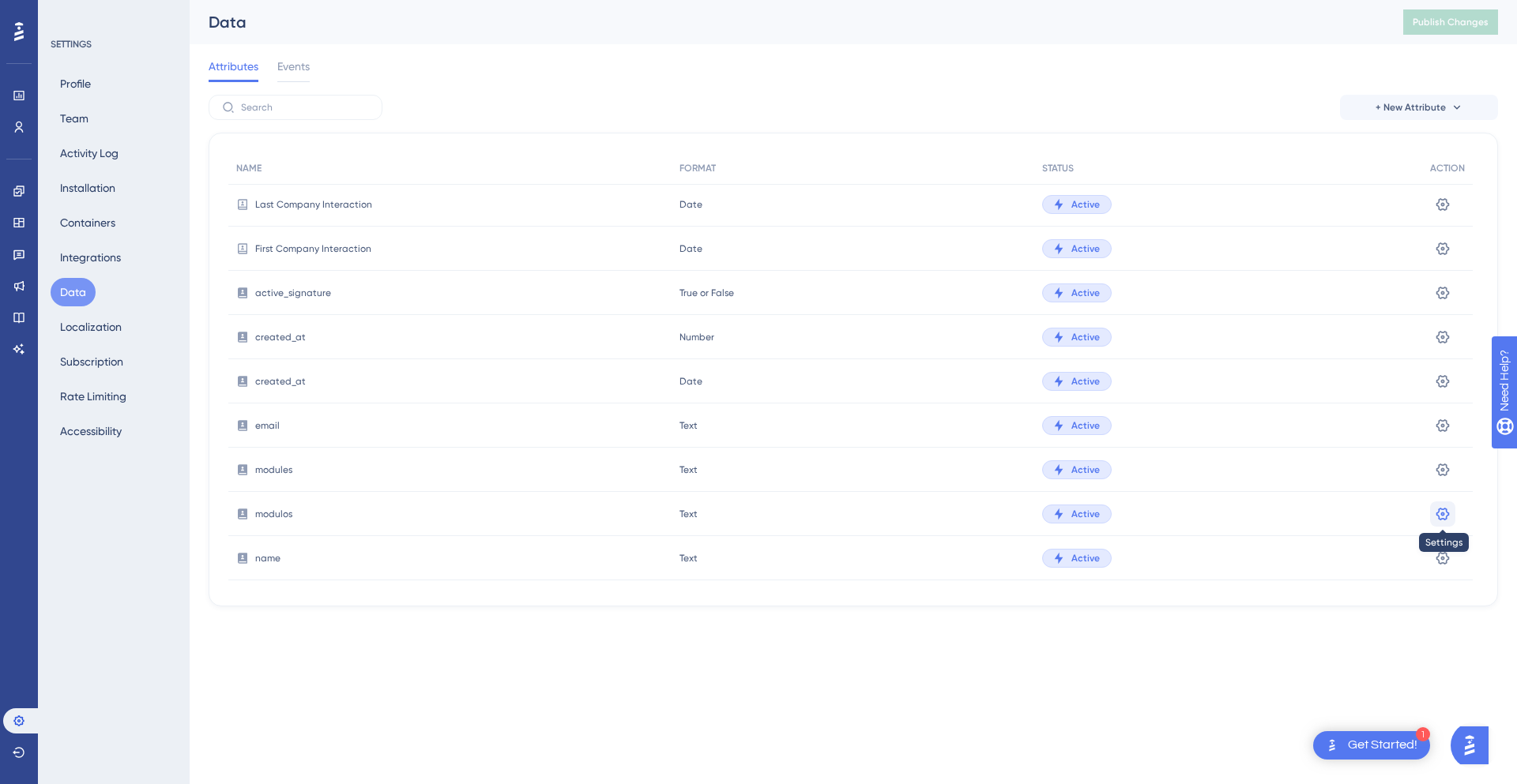
click at [1446, 518] on icon at bounding box center [1444, 513] width 14 height 13
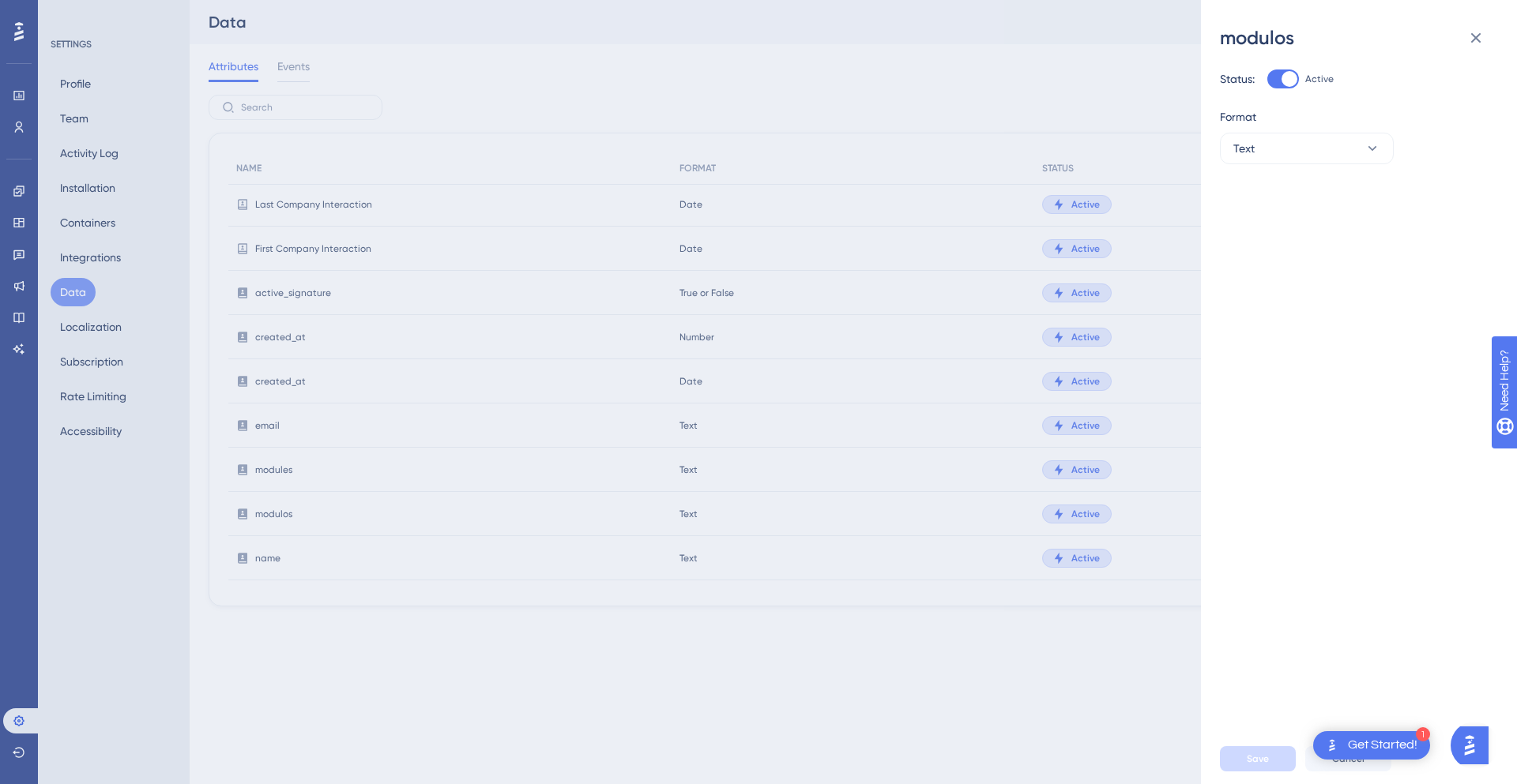
click at [1285, 76] on div at bounding box center [1289, 79] width 16 height 16
click at [1267, 79] on input "Active" at bounding box center [1266, 79] width 1 height 1
checkbox input "false"
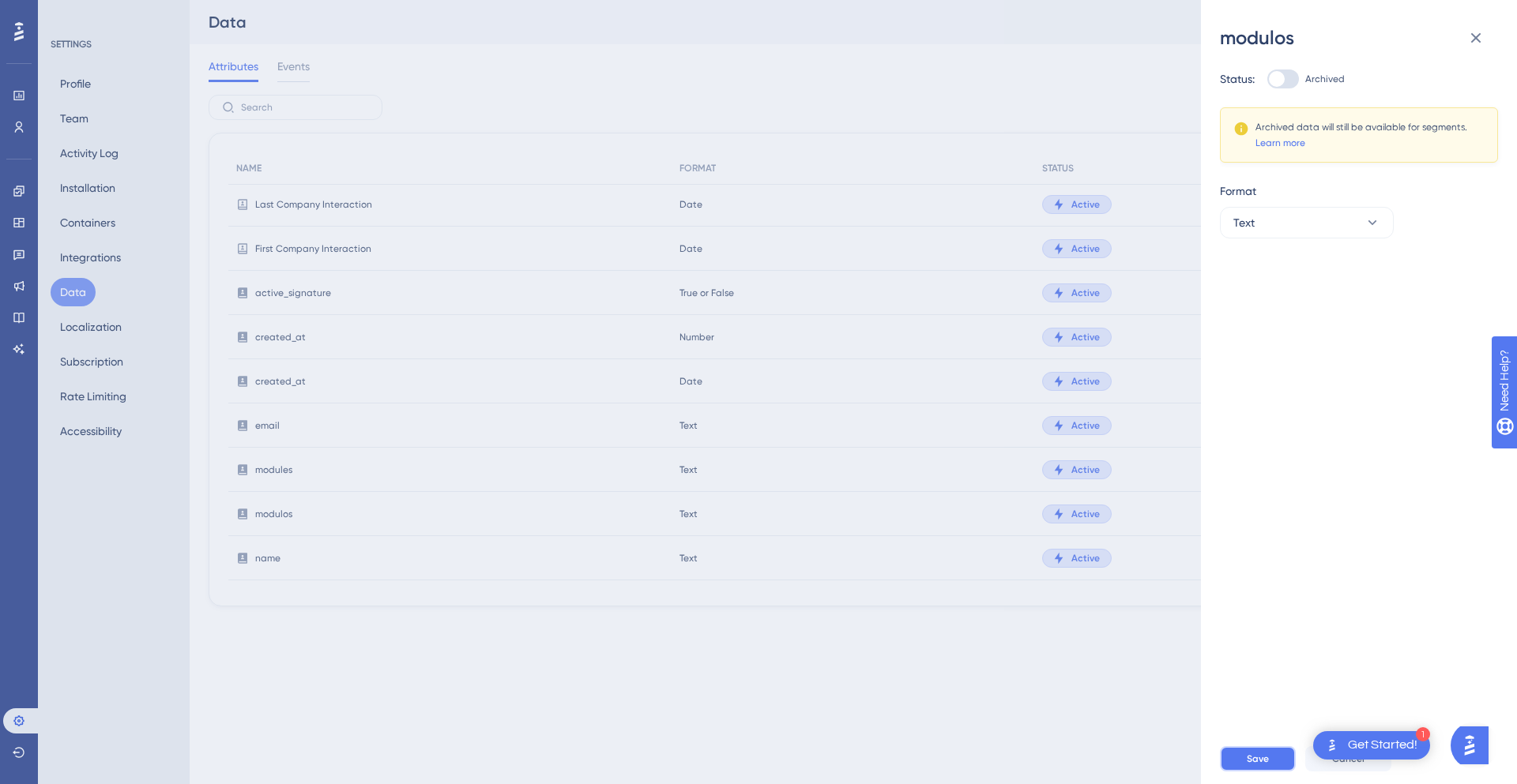
click at [1270, 759] on button "Save" at bounding box center [1257, 759] width 75 height 25
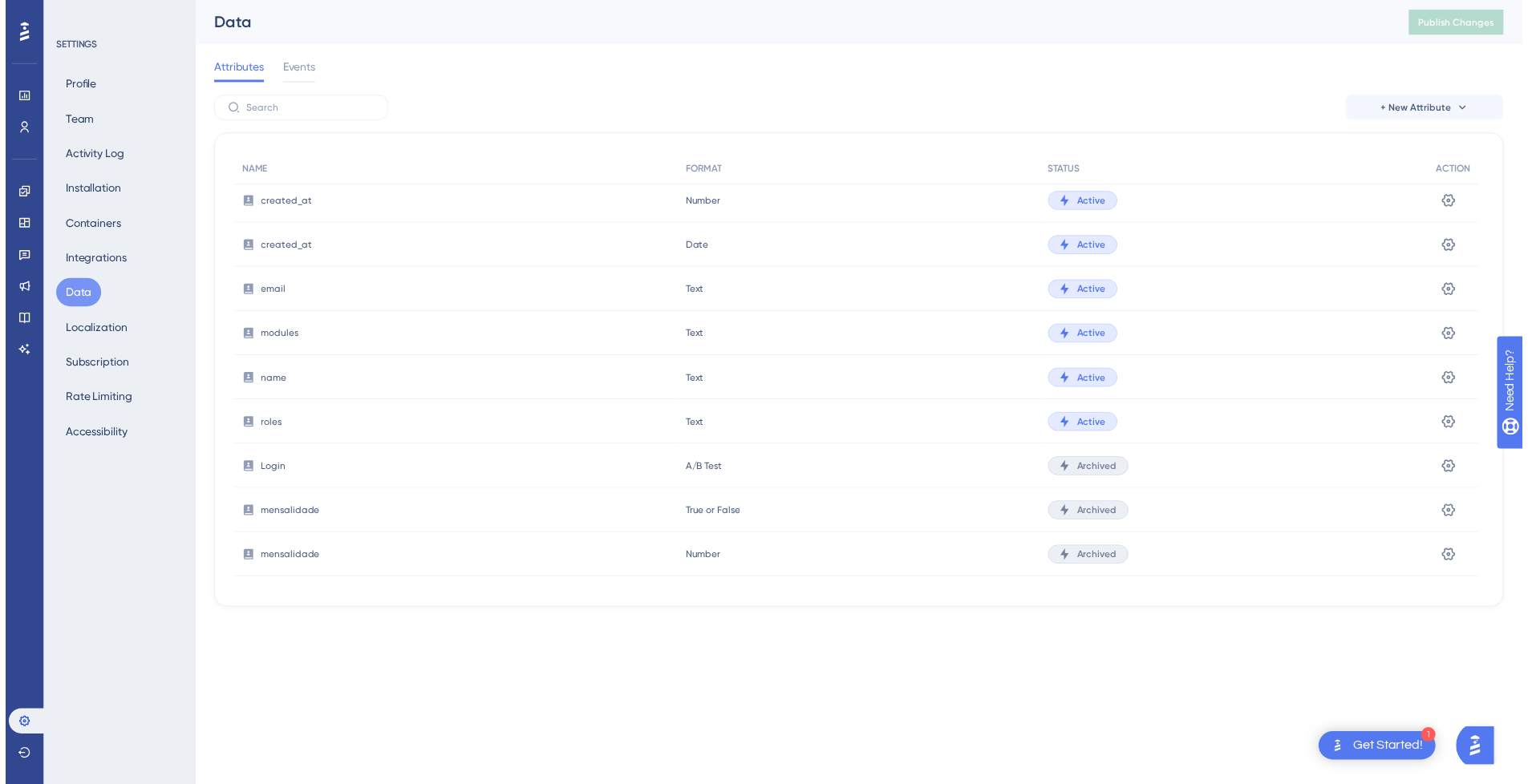
scroll to position [643, 0]
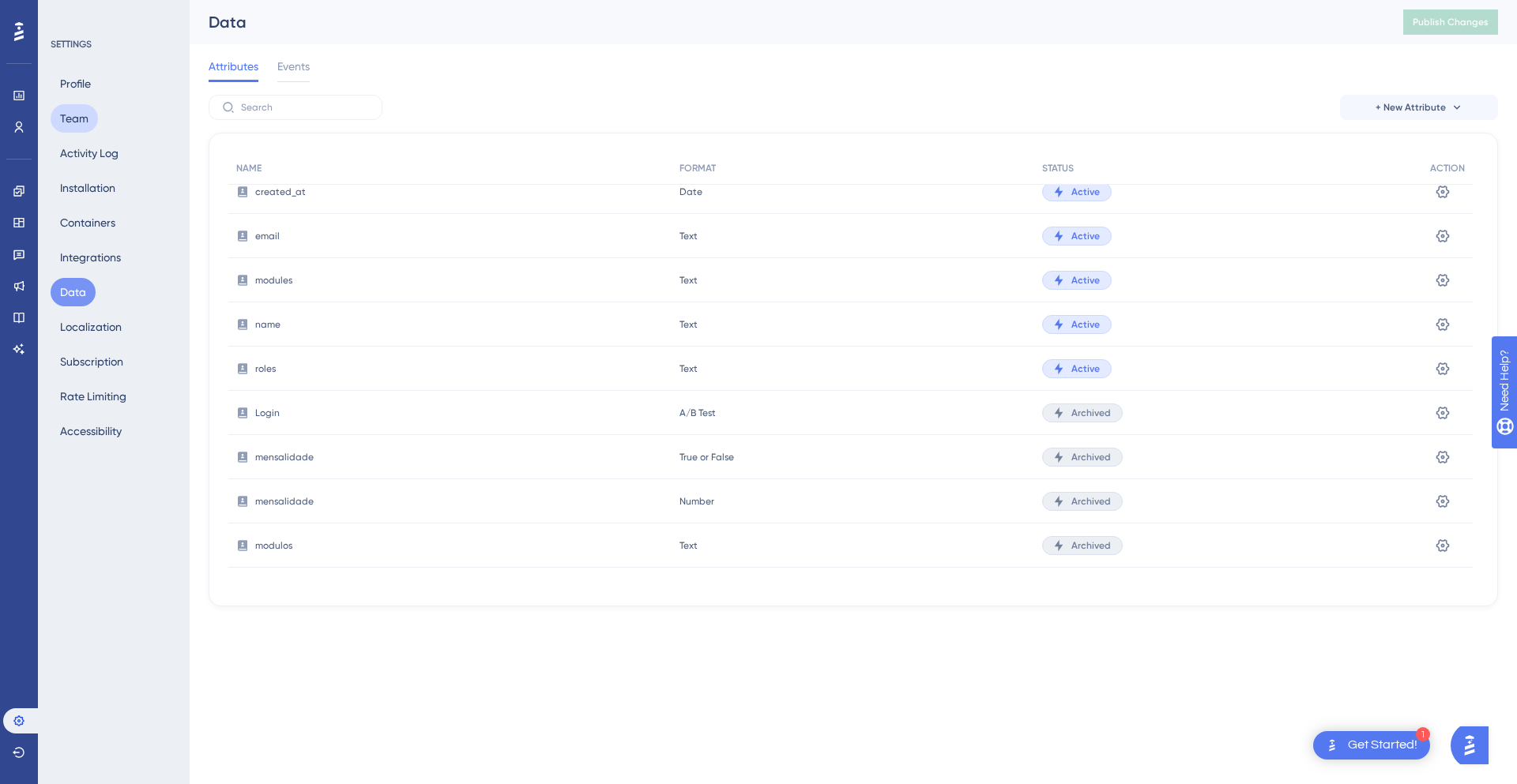
click at [78, 115] on button "Team" at bounding box center [74, 117] width 47 height 28
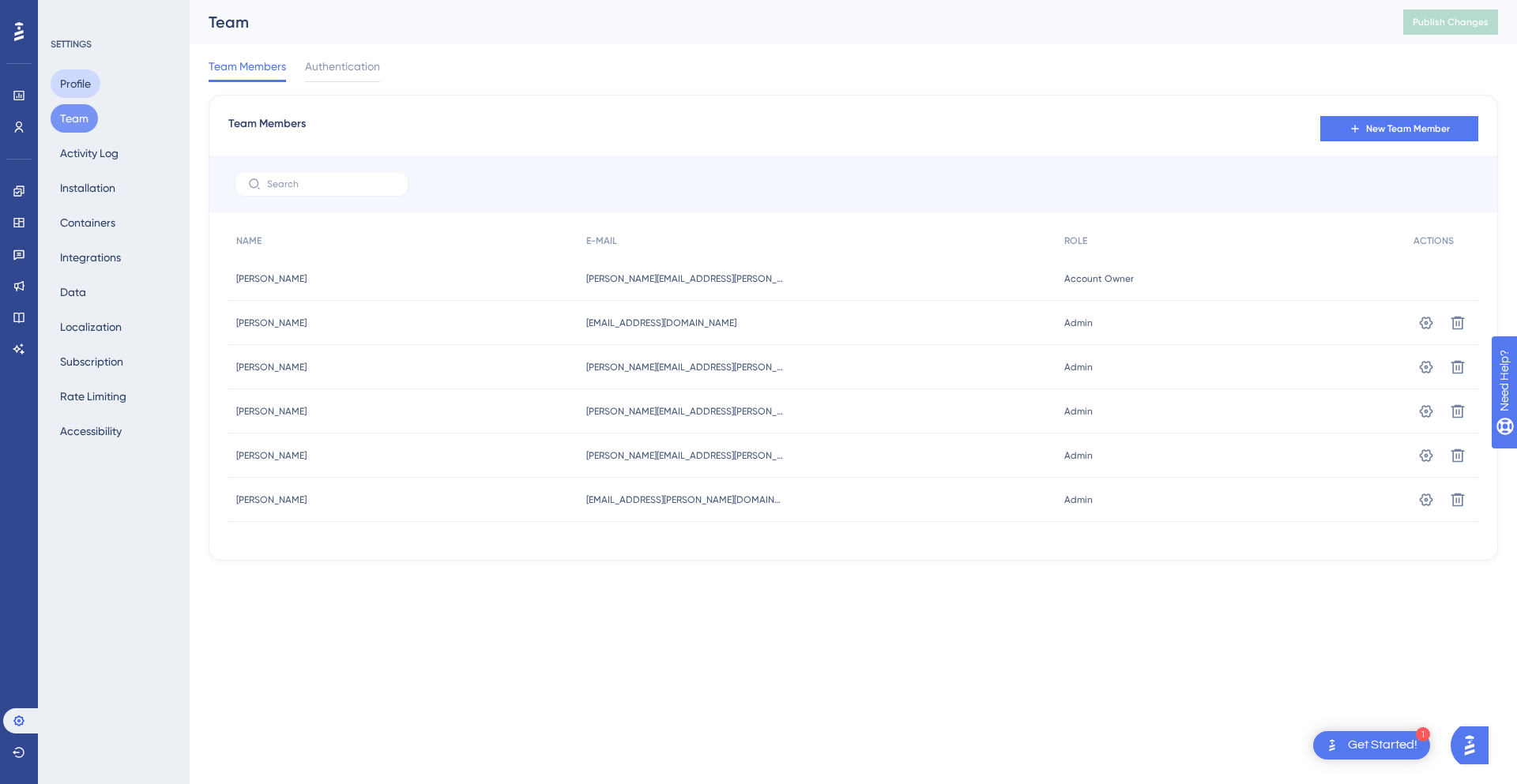
click at [77, 78] on button "Profile" at bounding box center [75, 83] width 50 height 28
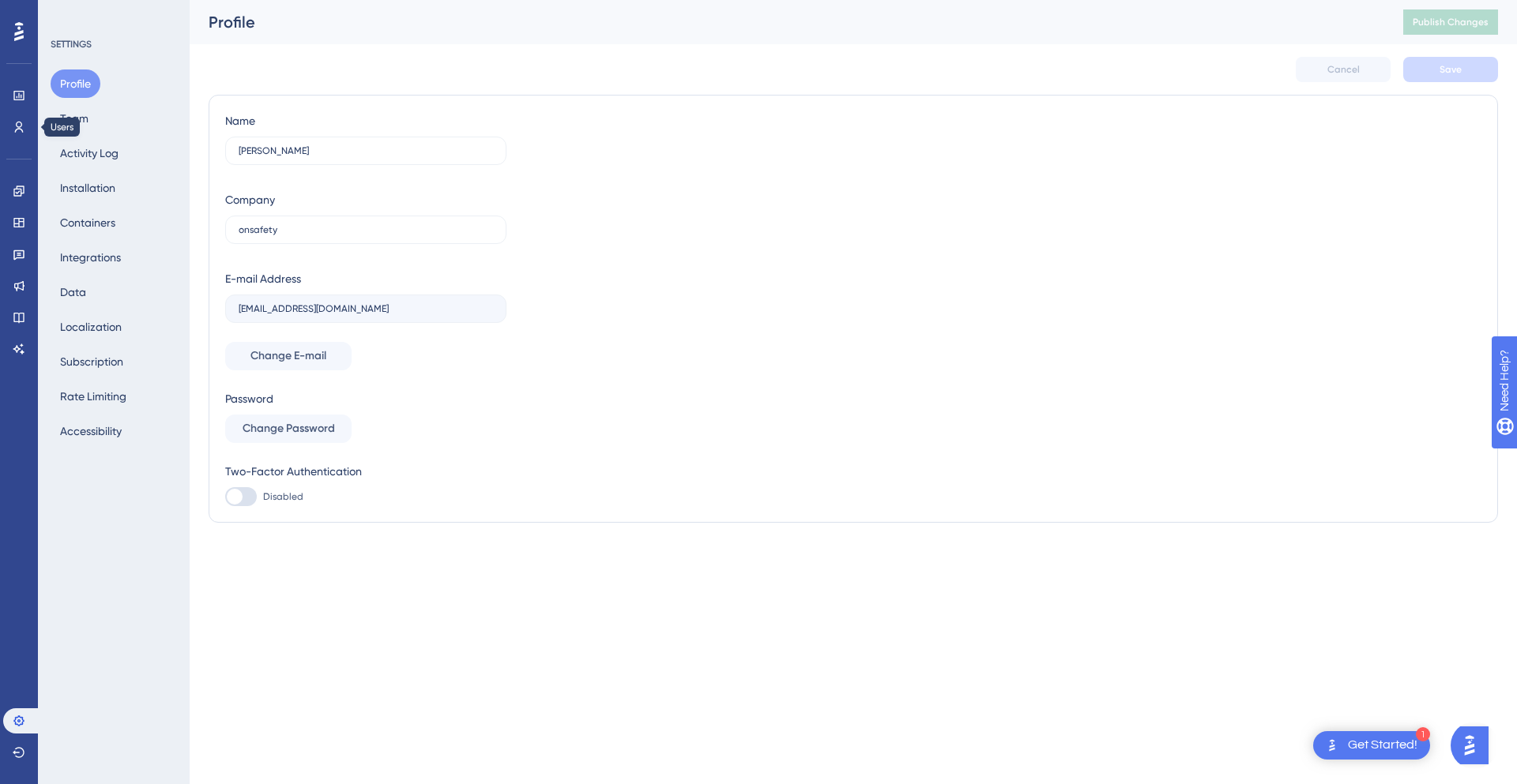
click at [34, 137] on div "Users" at bounding box center [19, 127] width 31 height 25
click at [26, 130] on link at bounding box center [19, 127] width 31 height 25
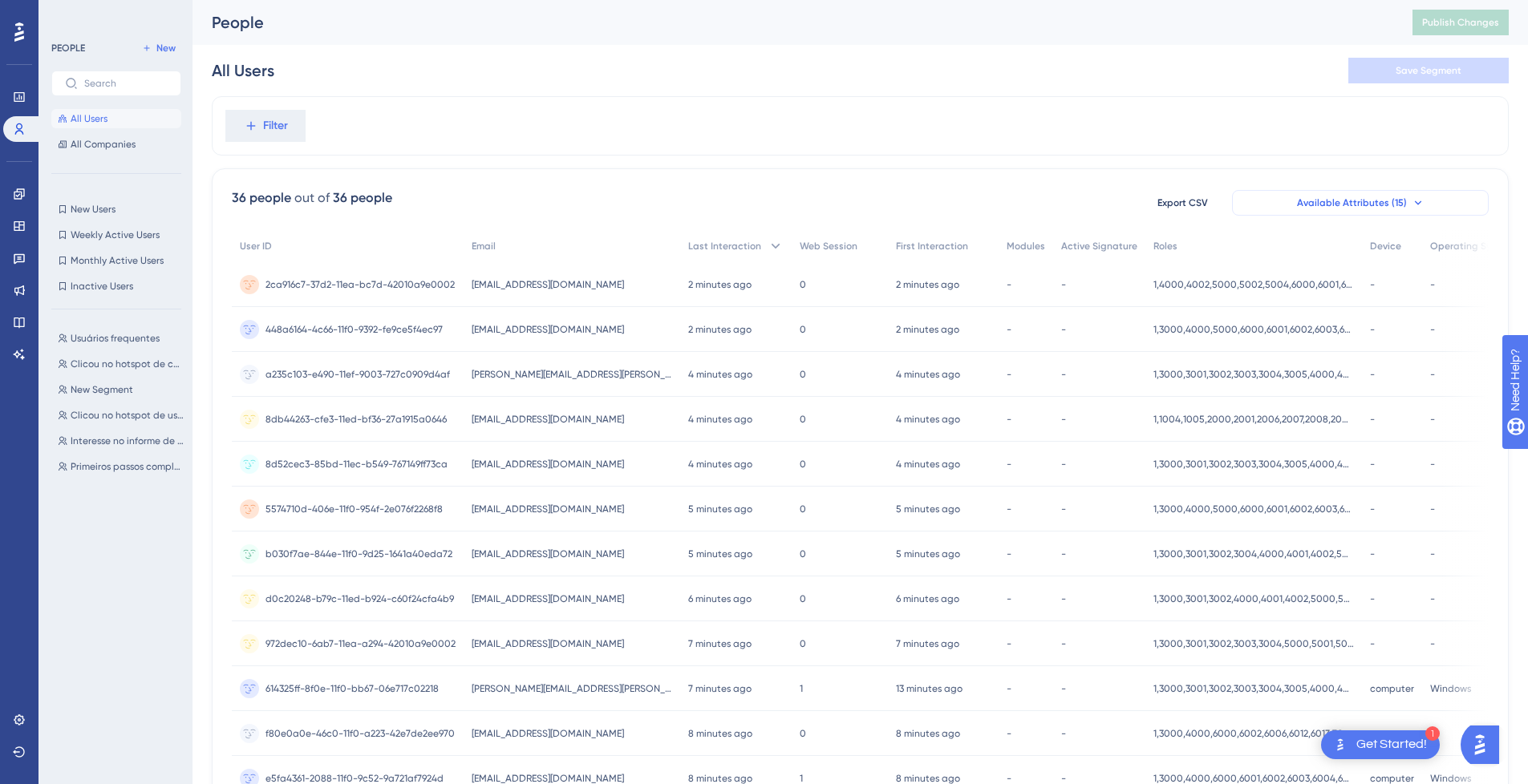
click at [1404, 202] on span "Available Attributes (15)" at bounding box center [1351, 203] width 110 height 13
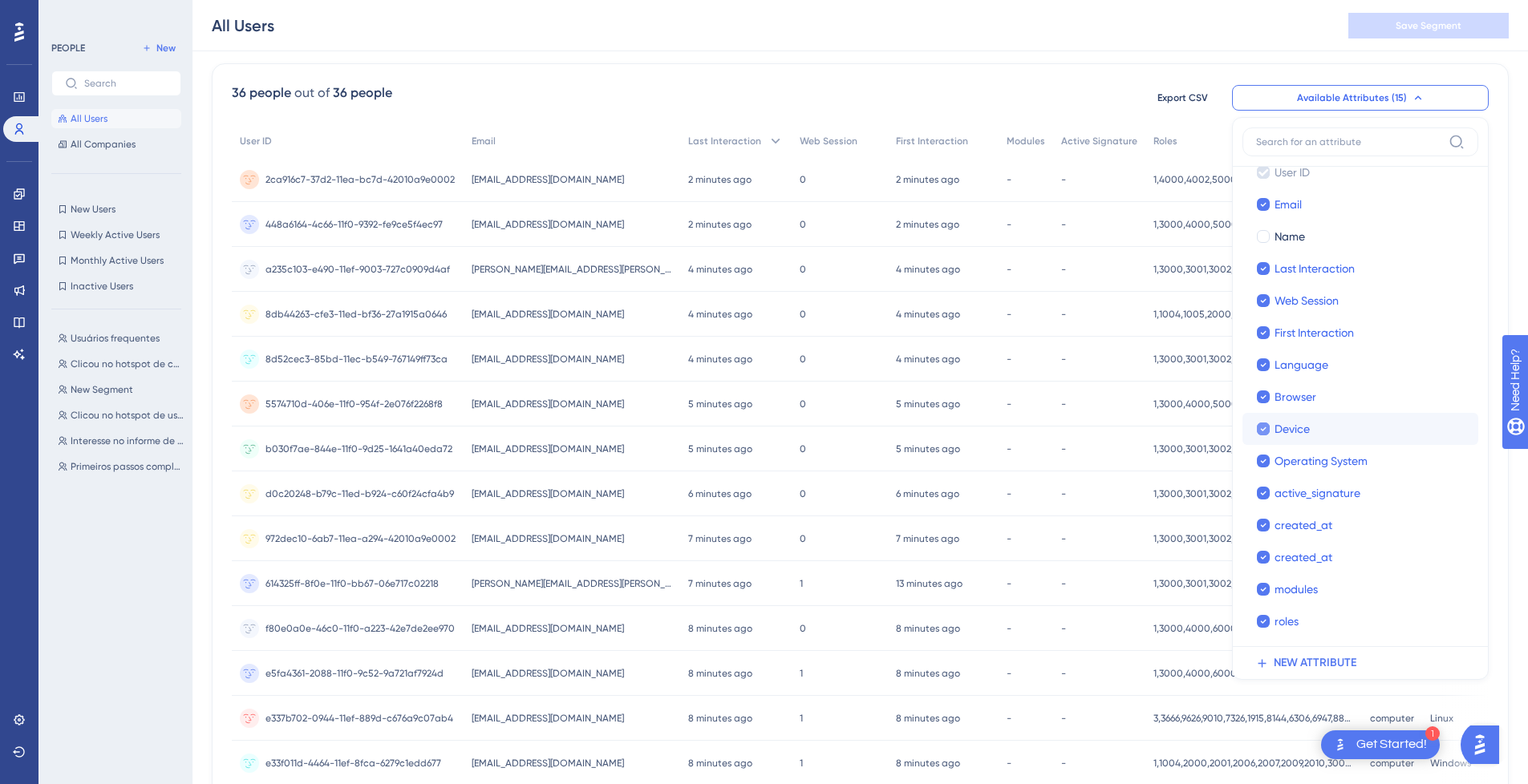
scroll to position [21, 0]
click at [1308, 233] on div "Name" at bounding box center [1370, 235] width 191 height 19
checkbox input "true"
click at [1126, 107] on div "36 people out of 36 people Export CSV Available Attributes (15) User ID User ID…" at bounding box center [860, 97] width 1257 height 29
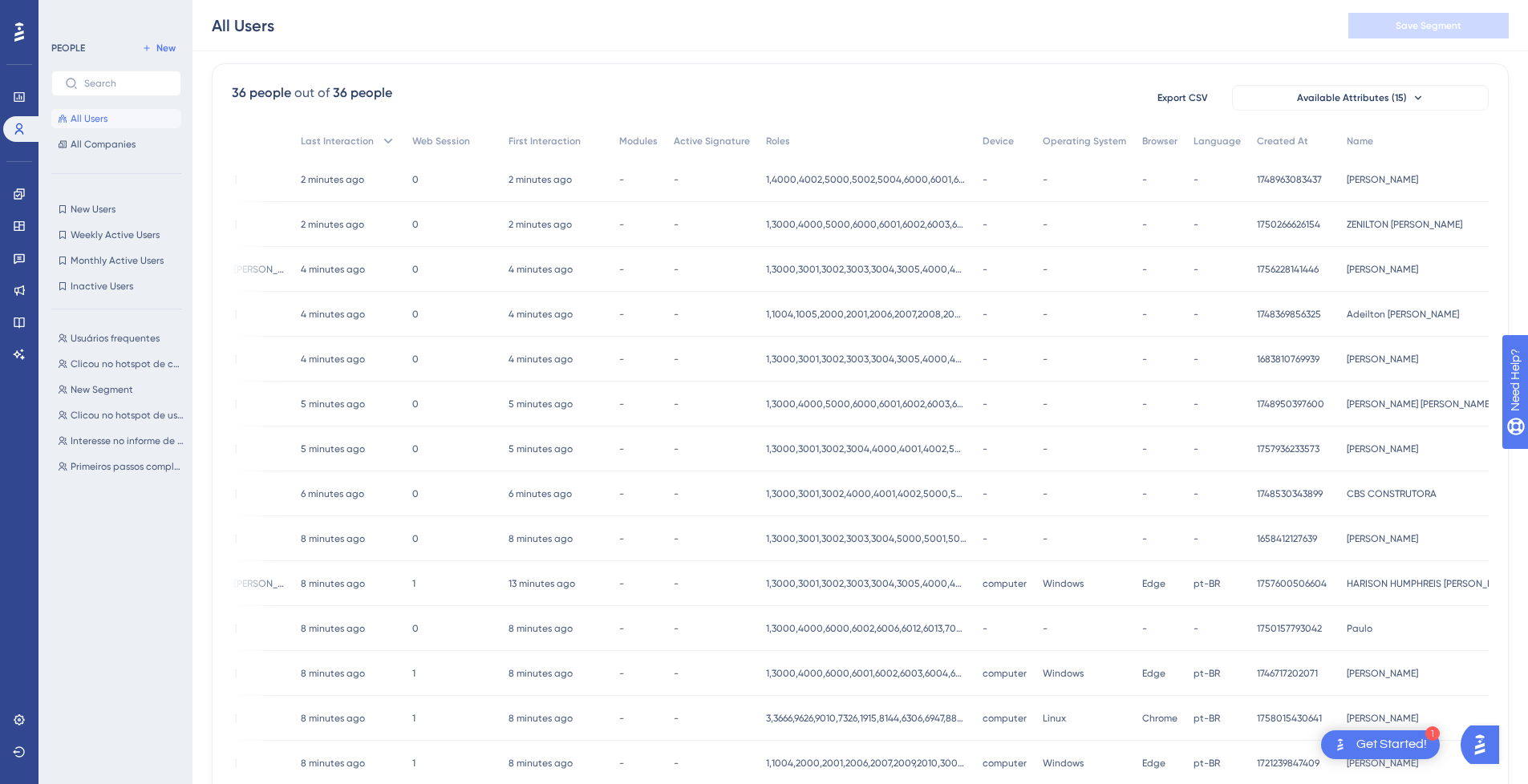
scroll to position [111, 0]
